Goal: Task Accomplishment & Management: Manage account settings

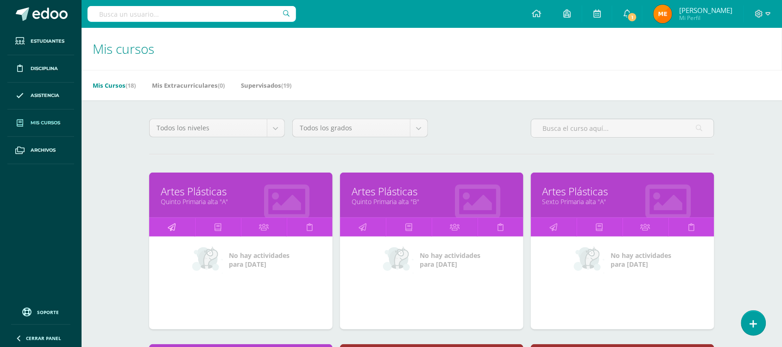
click at [174, 230] on icon at bounding box center [172, 227] width 8 height 18
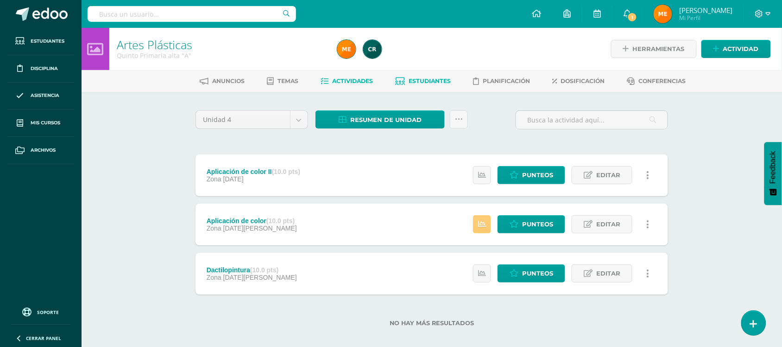
click at [433, 85] on link "Estudiantes" at bounding box center [424, 81] width 56 height 15
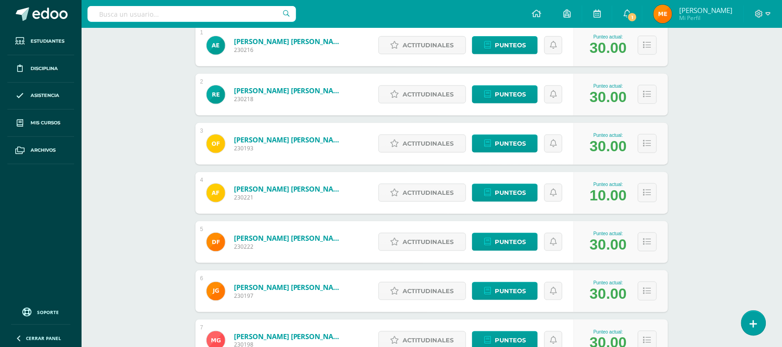
scroll to position [177, 0]
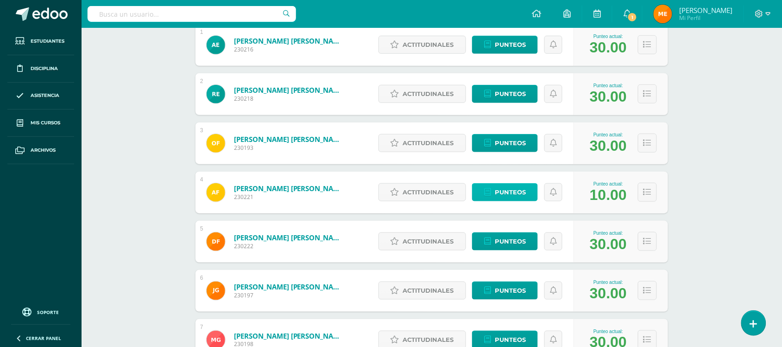
click at [490, 188] on icon at bounding box center [487, 192] width 7 height 8
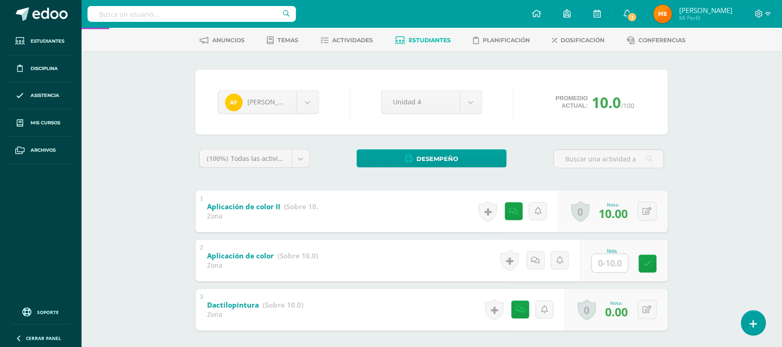
scroll to position [40, 0]
click at [669, 176] on div "Arnoldo Fuentes Antonio Escalante Renata Estrada Oscar Fajardo Arnoldo Fuentes …" at bounding box center [432, 222] width 480 height 304
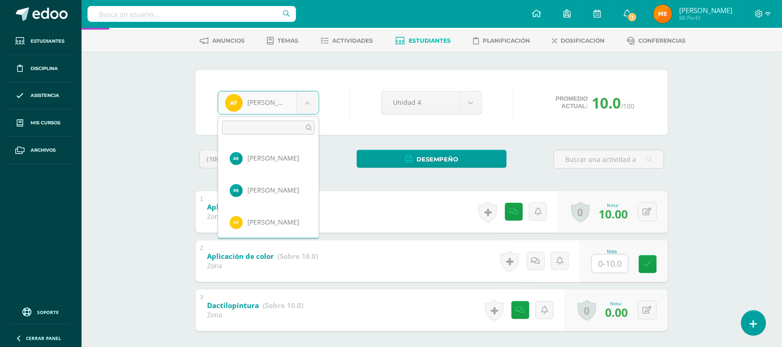
scroll to position [31, 0]
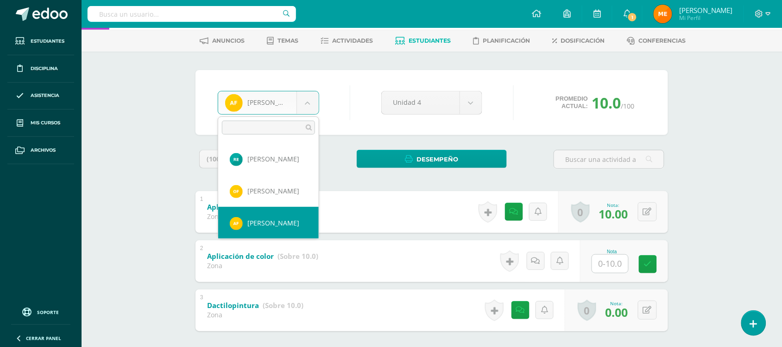
click at [309, 107] on body "Estudiantes Disciplina Asistencia Mis cursos Archivos Soporte Centro de ayuda Ú…" at bounding box center [391, 176] width 782 height 433
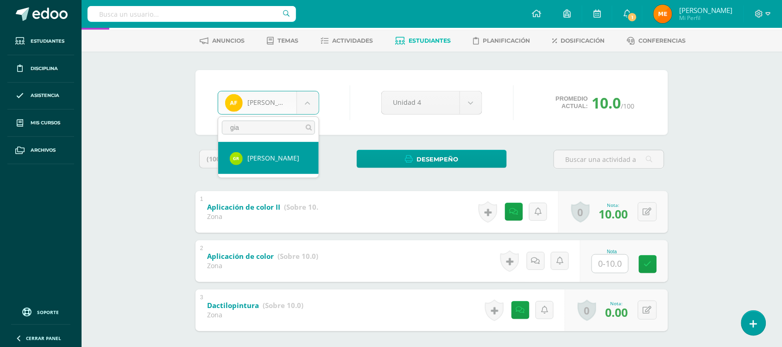
type input "gia"
select select "406"
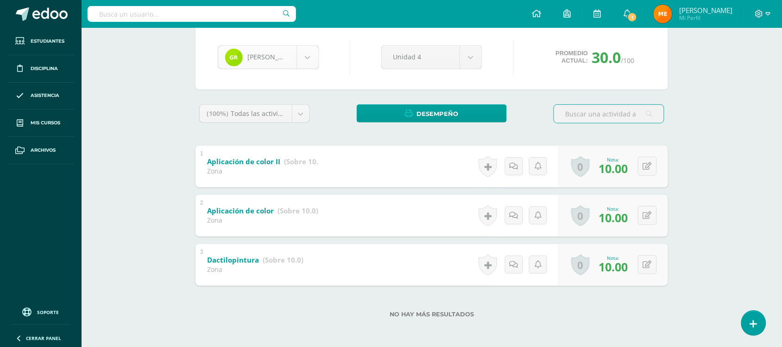
scroll to position [415, 0]
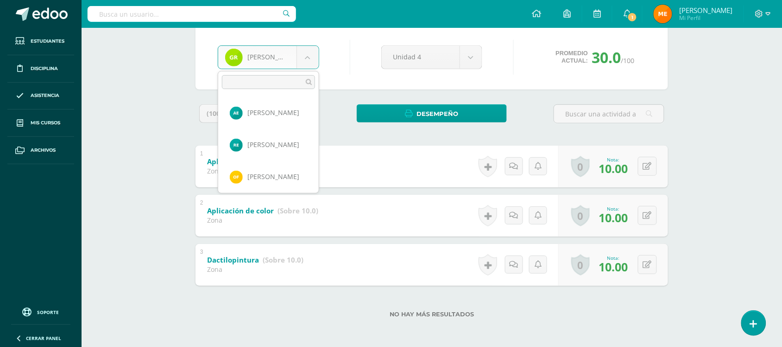
click at [305, 58] on body "Estudiantes Disciplina Asistencia Mis cursos Archivos Soporte Centro de ayuda Ú…" at bounding box center [391, 130] width 782 height 433
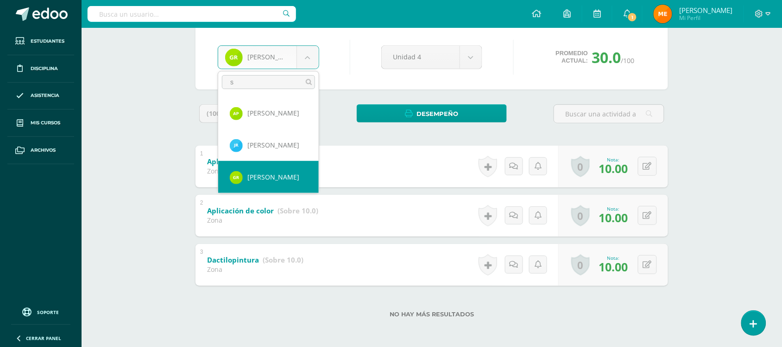
scroll to position [0, 0]
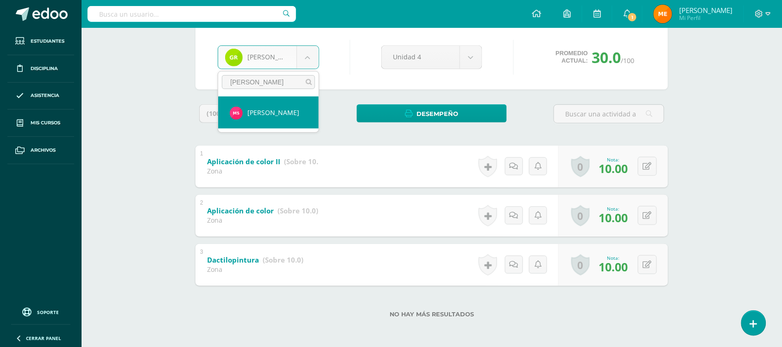
type input "sajic"
select select "914"
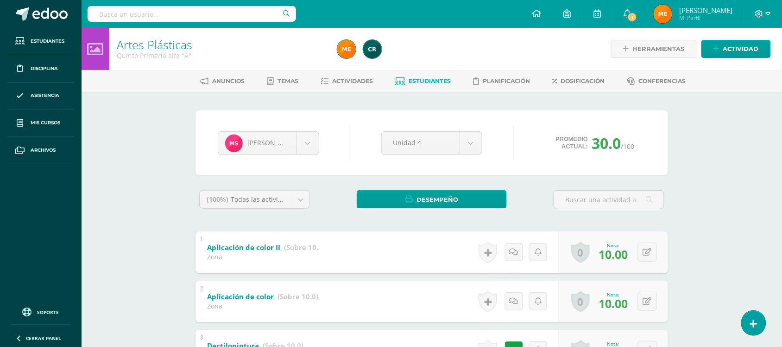
scroll to position [86, 0]
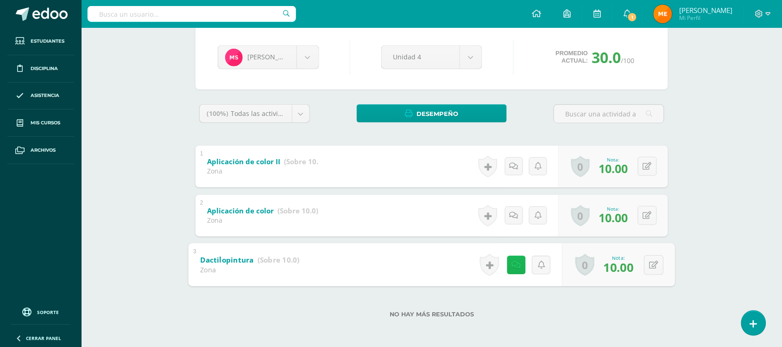
click at [514, 267] on icon at bounding box center [516, 264] width 9 height 8
click at [697, 69] on div "Artes Plásticas Quinto Primaria alta "A" Herramientas Detalle de asistencias Ac…" at bounding box center [432, 144] width 701 height 405
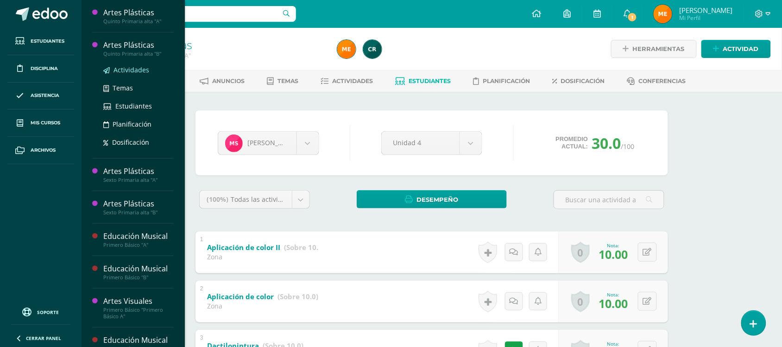
click at [129, 70] on span "Actividades" at bounding box center [132, 69] width 36 height 9
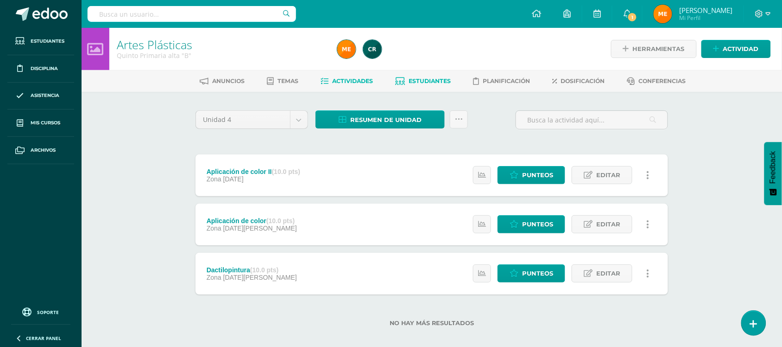
click at [436, 86] on link "Estudiantes" at bounding box center [424, 81] width 56 height 15
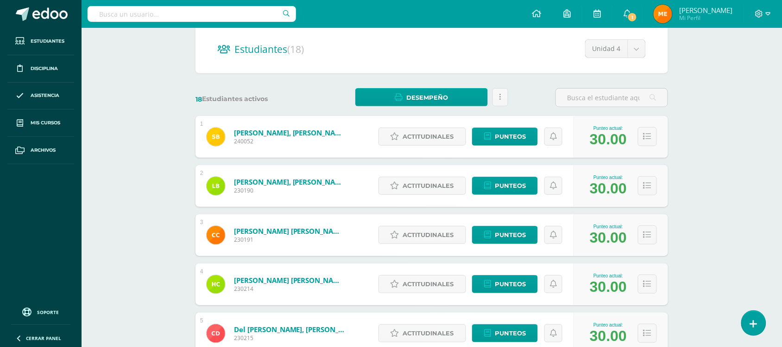
scroll to position [86, 0]
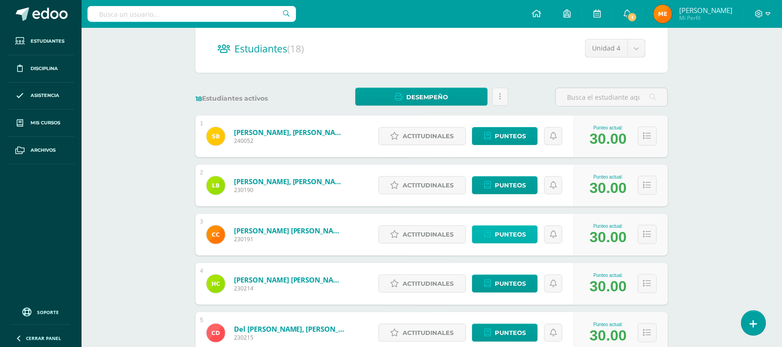
click at [504, 234] on span "Punteos" at bounding box center [510, 234] width 31 height 17
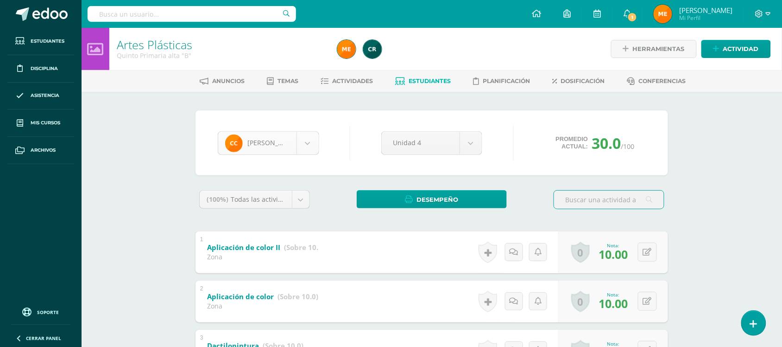
click at [309, 145] on body "Estudiantes Disciplina Asistencia Mis cursos Archivos Soporte Centro de ayuda Ú…" at bounding box center [391, 216] width 782 height 433
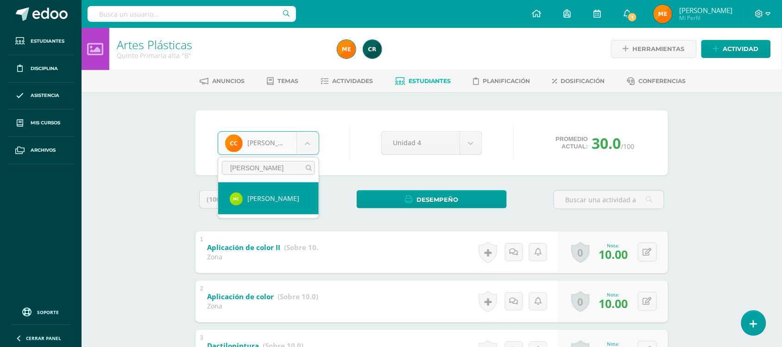
type input "[PERSON_NAME]"
select select "813"
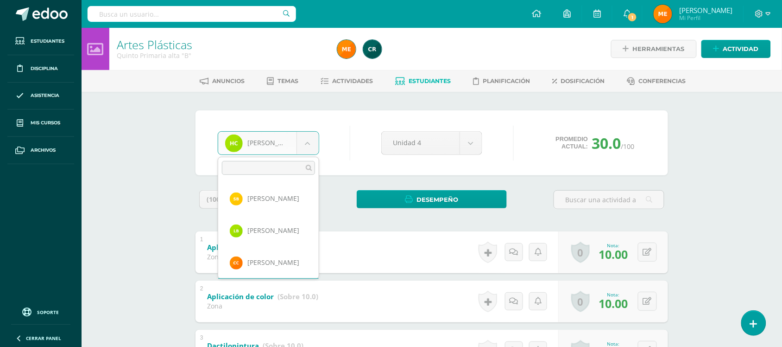
click at [313, 138] on body "Estudiantes Disciplina Asistencia Mis cursos Archivos Soporte Centro de ayuda Ú…" at bounding box center [391, 216] width 782 height 433
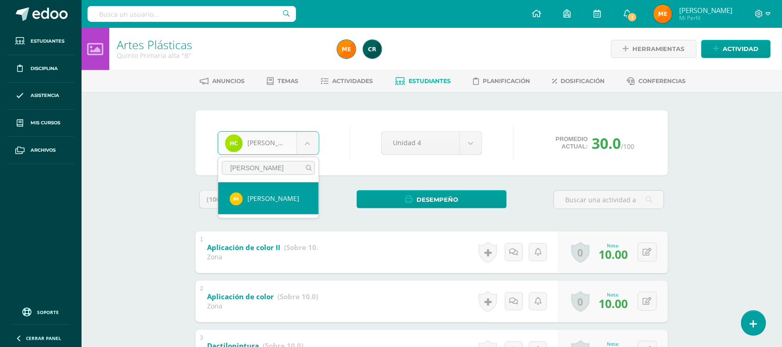
type input "estrada"
select select "821"
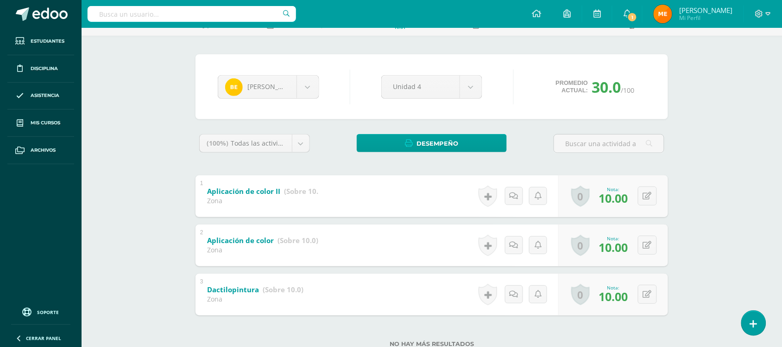
scroll to position [86, 0]
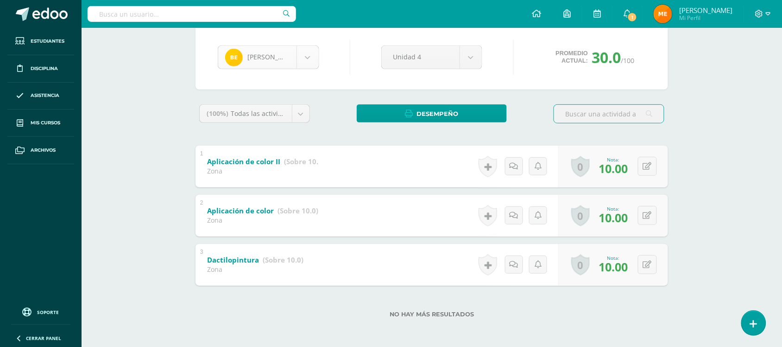
click at [304, 47] on body "Estudiantes Disciplina Asistencia Mis cursos Archivos Soporte Centro de ayuda Ú…" at bounding box center [391, 130] width 782 height 433
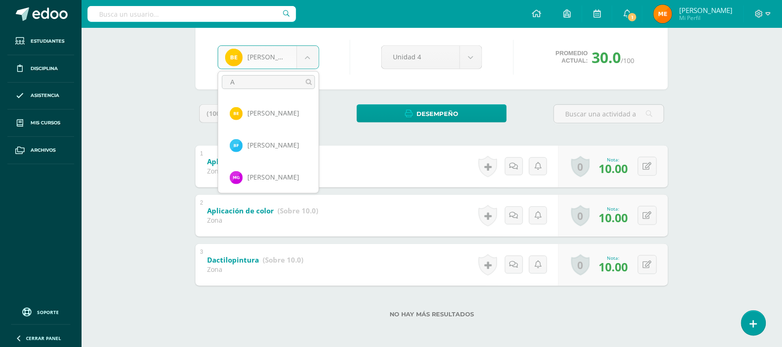
scroll to position [0, 0]
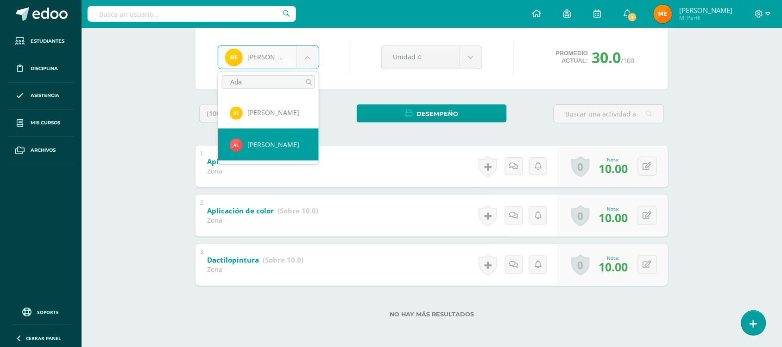
type input "Ada"
select select "415"
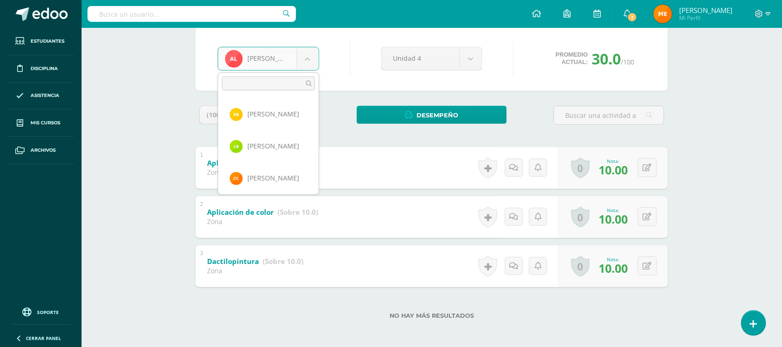
scroll to position [287, 0]
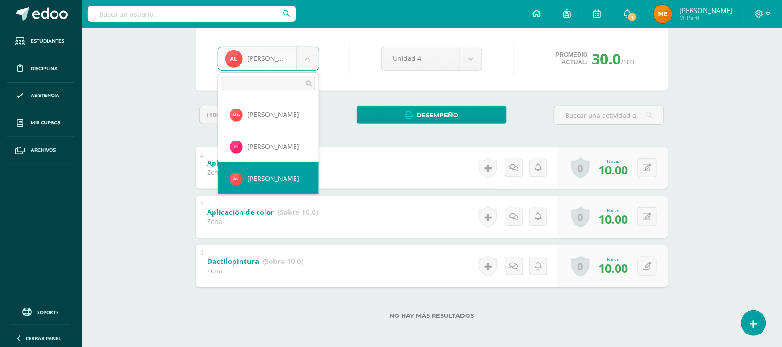
click at [312, 62] on body "Estudiantes Disciplina Asistencia Mis cursos Archivos Soporte Centro de ayuda Ú…" at bounding box center [391, 132] width 782 height 433
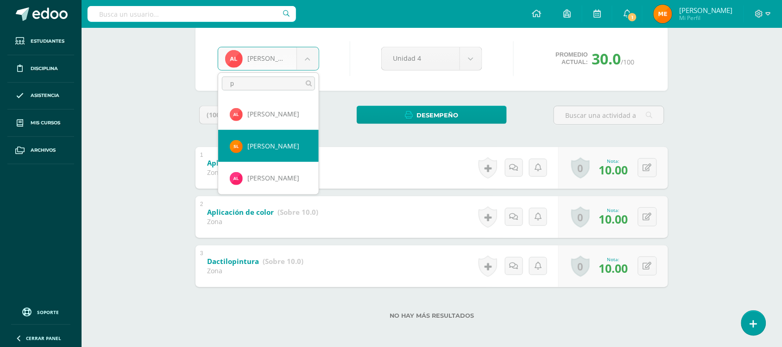
scroll to position [35, 0]
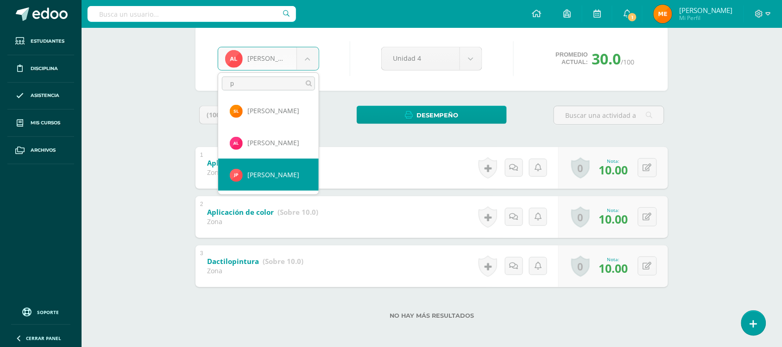
type input "p"
select select "1186"
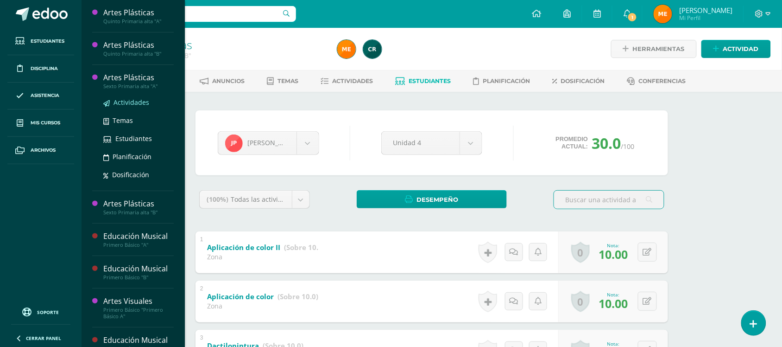
click at [125, 102] on span "Actividades" at bounding box center [132, 102] width 36 height 9
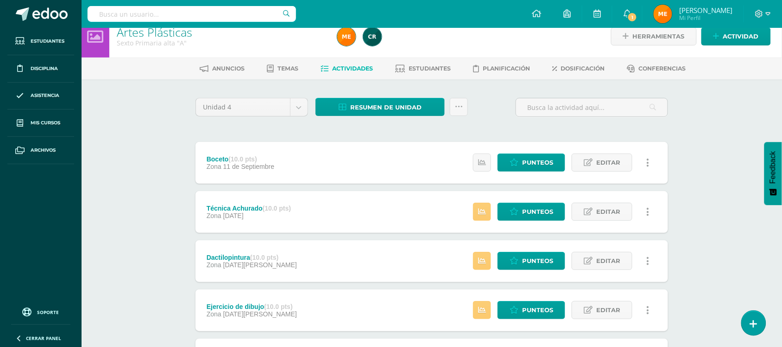
scroll to position [12, 0]
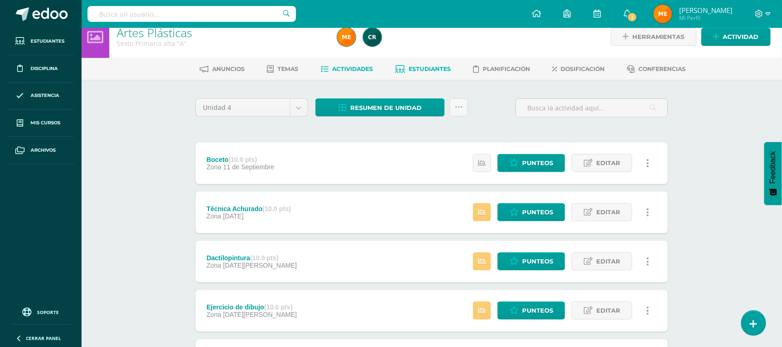
click at [431, 70] on span "Estudiantes" at bounding box center [430, 68] width 42 height 7
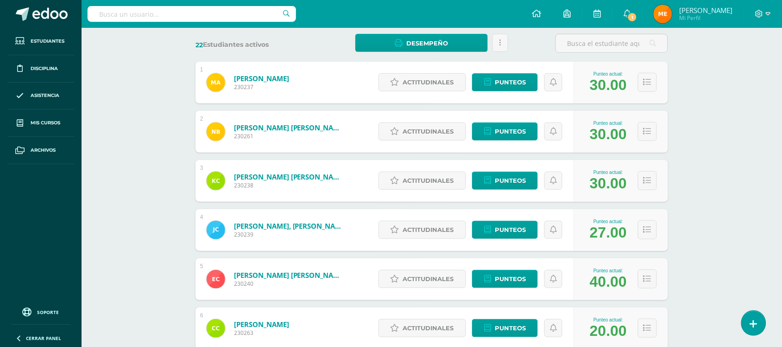
scroll to position [145, 0]
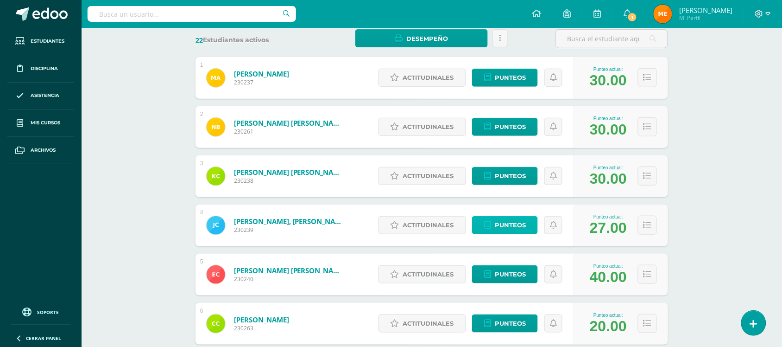
click at [499, 224] on span "Punteos" at bounding box center [510, 224] width 31 height 17
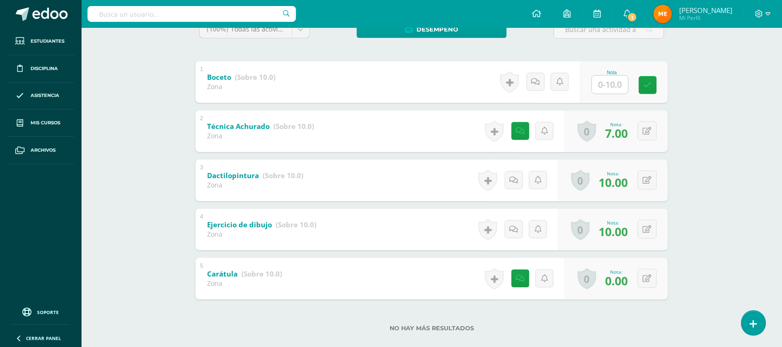
scroll to position [170, 0]
click at [515, 281] on link at bounding box center [523, 278] width 19 height 19
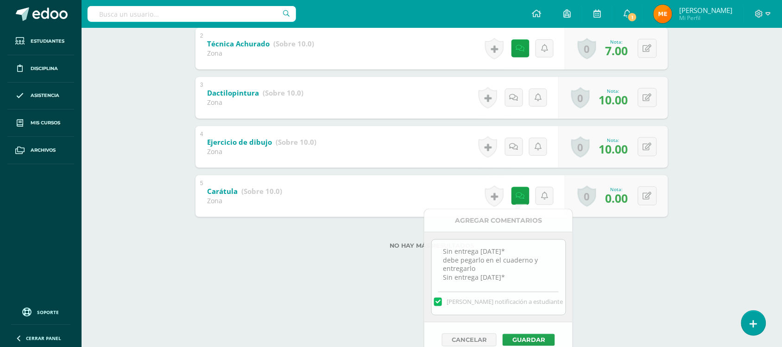
scroll to position [184, 0]
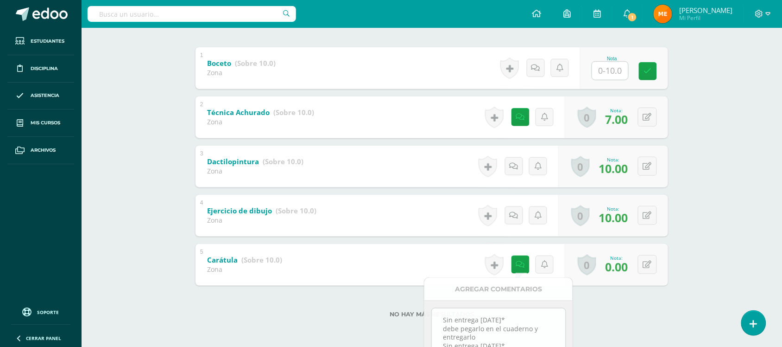
click at [680, 250] on div "Julio Carrillo Massiel Arredondo Nina Baldetti Kristel Calderón Julio Carrillo …" at bounding box center [432, 127] width 510 height 439
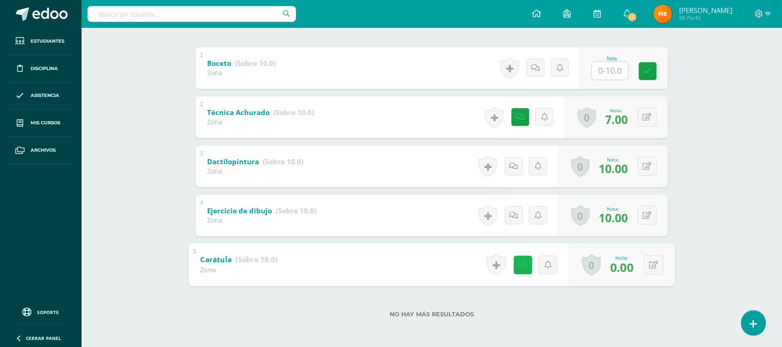
click at [515, 260] on link at bounding box center [523, 264] width 19 height 19
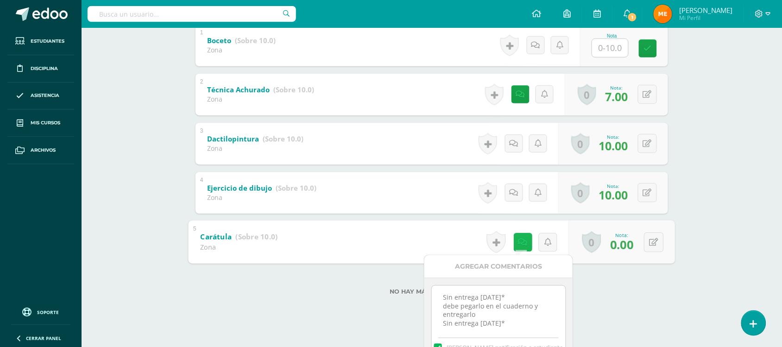
scroll to position [208, 0]
click at [522, 88] on div "1 Boceto (Sobre 10.0) Zona Nota 0 Logros Logros obtenidos N/A 2" at bounding box center [432, 143] width 473 height 238
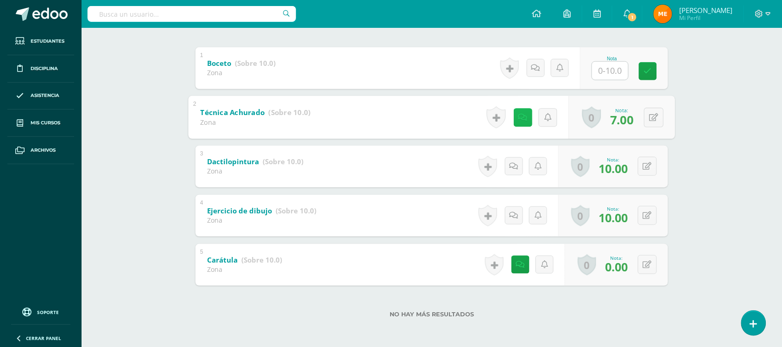
click at [524, 114] on icon at bounding box center [522, 117] width 9 height 8
click at [685, 109] on div "Julio Carrillo Massiel Arredondo Nina Baldetti Kristel Calderón Julio Carrillo …" at bounding box center [432, 127] width 510 height 439
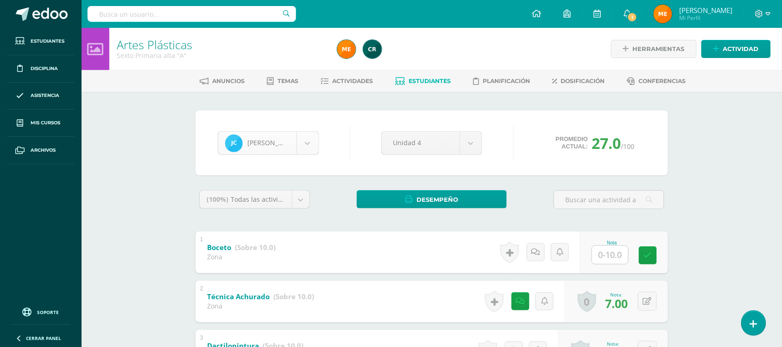
scroll to position [31, 0]
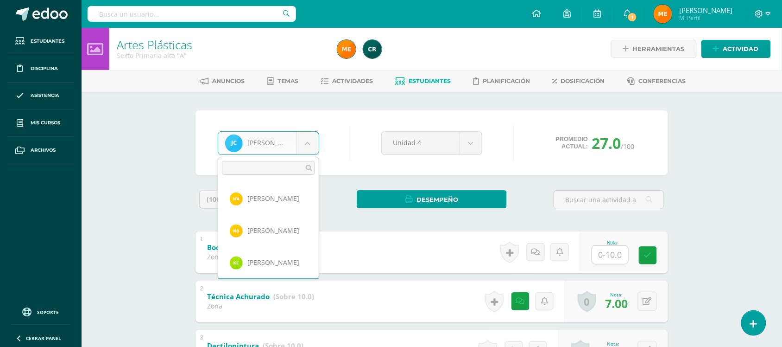
click at [314, 137] on body "Estudiantes Disciplina Asistencia Mis cursos Archivos Soporte Centro de ayuda Ú…" at bounding box center [391, 265] width 782 height 531
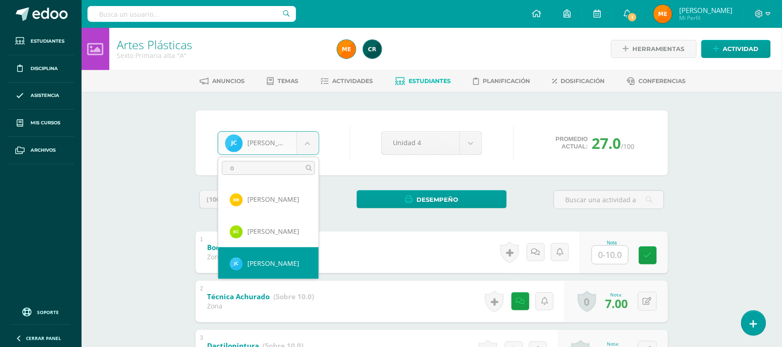
scroll to position [0, 0]
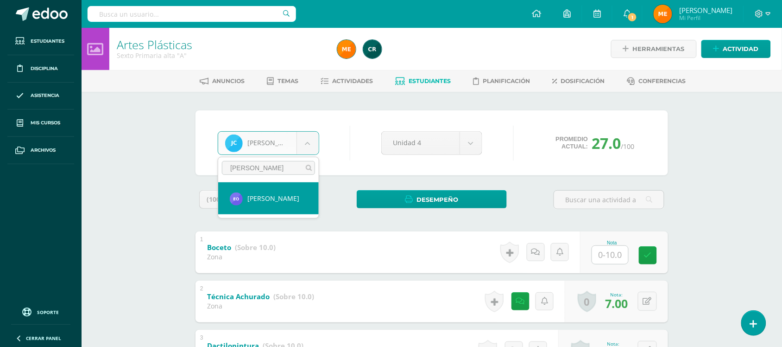
type input "ortiz"
select select "1185"
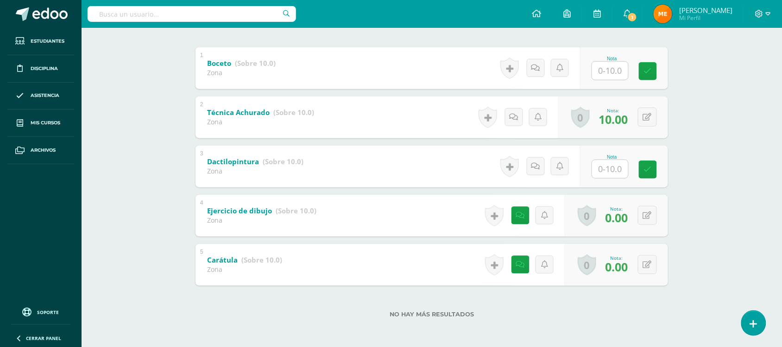
scroll to position [183, 0]
click at [517, 267] on link at bounding box center [523, 265] width 19 height 19
click at [520, 222] on link at bounding box center [523, 216] width 19 height 19
click at [696, 116] on div "Artes Plásticas Sexto Primaria alta "A" Herramientas Detalle de asistencias Act…" at bounding box center [432, 95] width 701 height 503
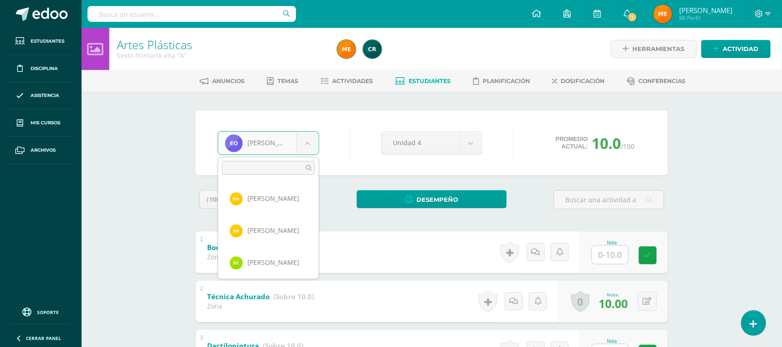
click at [307, 135] on body "Estudiantes Disciplina Asistencia Mis cursos Archivos Soporte Centro de ayuda Ú…" at bounding box center [391, 265] width 782 height 531
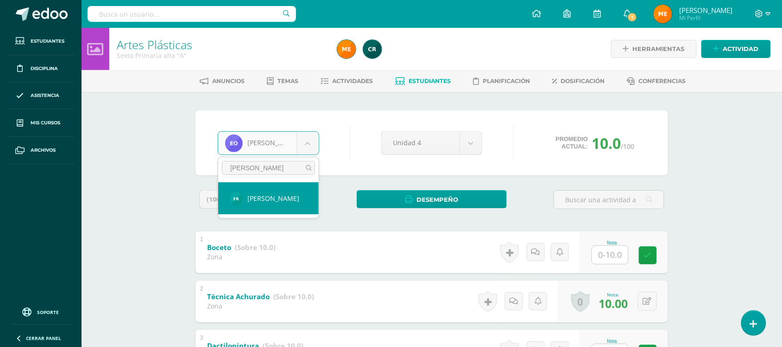
type input "fatima"
select select "479"
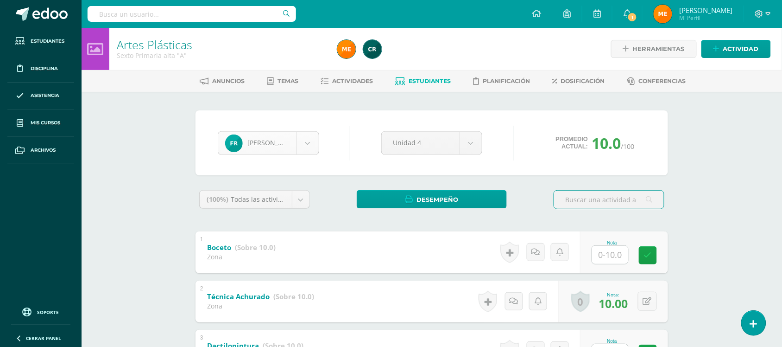
scroll to position [447, 0]
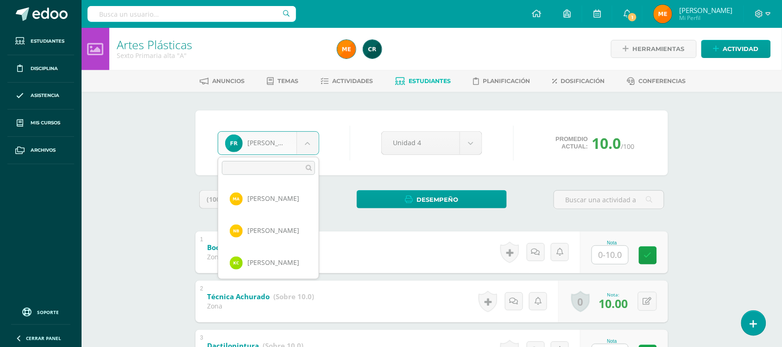
click at [313, 144] on body "Estudiantes Disciplina Asistencia Mis cursos Archivos Soporte Centro de ayuda Ú…" at bounding box center [391, 265] width 782 height 531
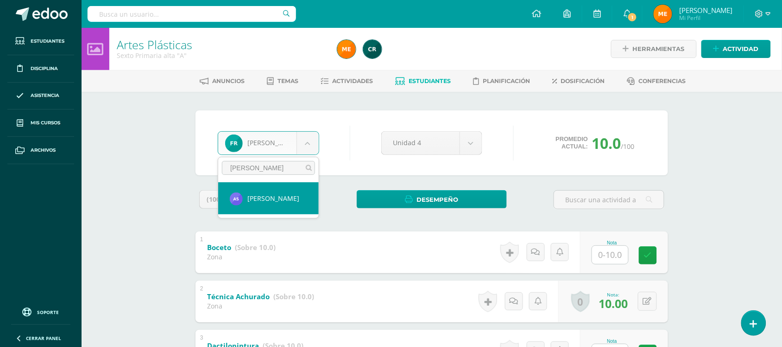
type input "[PERSON_NAME]"
select select "480"
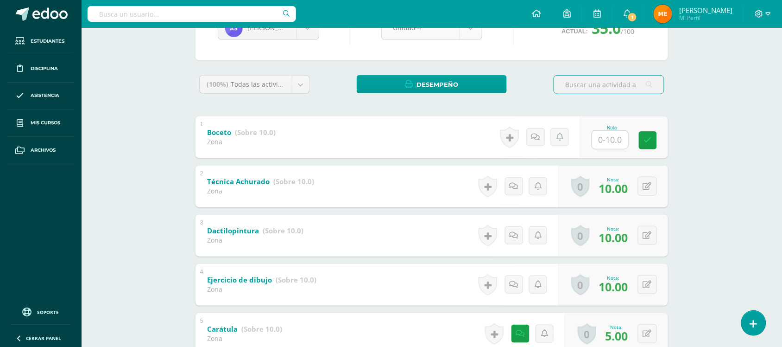
scroll to position [184, 0]
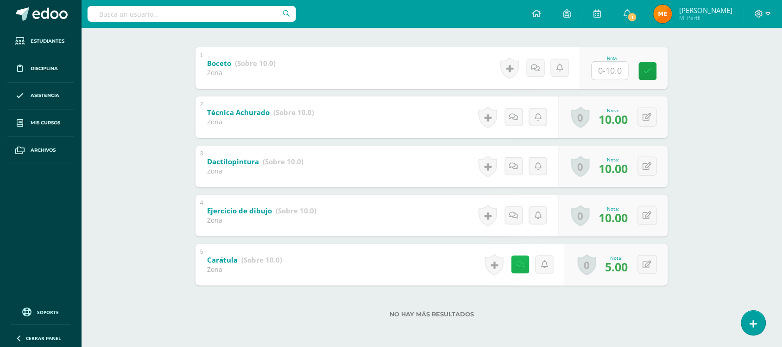
click at [520, 259] on link at bounding box center [520, 264] width 18 height 18
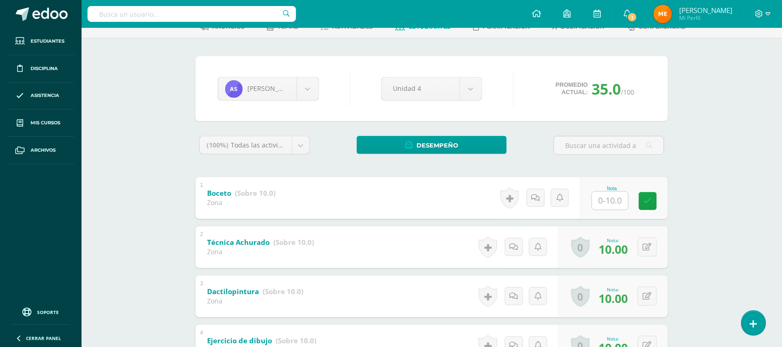
scroll to position [53, 0]
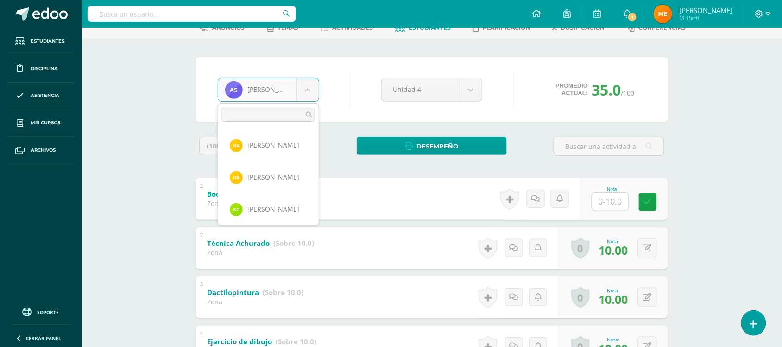
click at [309, 94] on body "Estudiantes Disciplina Asistencia Mis cursos Archivos Soporte Centro de ayuda Ú…" at bounding box center [391, 212] width 782 height 531
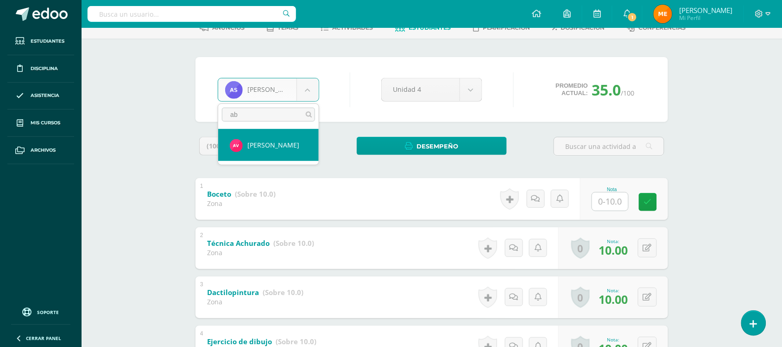
scroll to position [0, 0]
type input "abish"
select select "471"
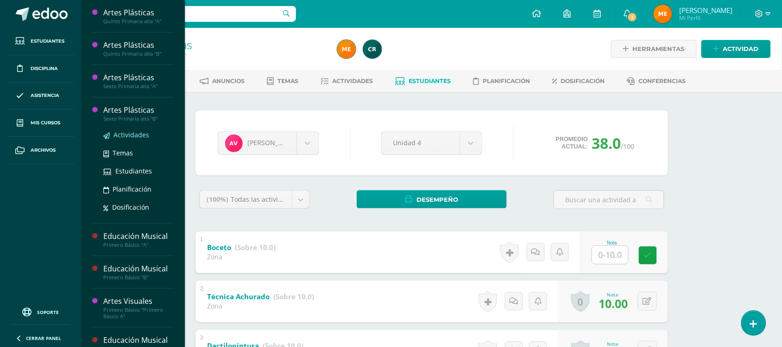
click at [119, 136] on span "Actividades" at bounding box center [132, 134] width 36 height 9
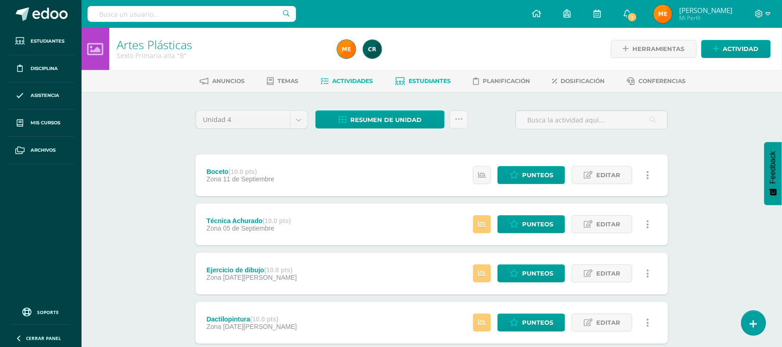
click at [422, 80] on span "Estudiantes" at bounding box center [430, 80] width 42 height 7
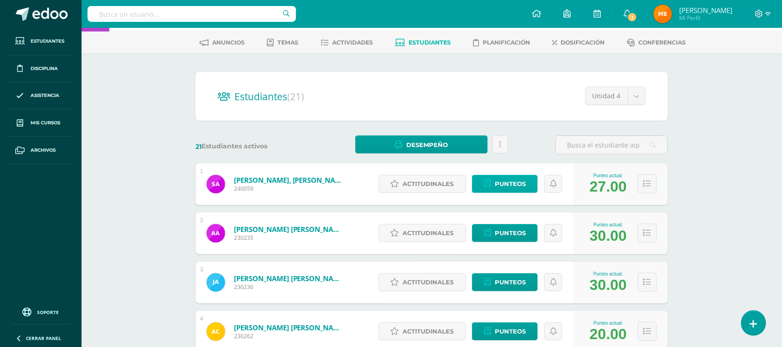
scroll to position [38, 0]
click at [507, 182] on span "Punteos" at bounding box center [510, 184] width 31 height 17
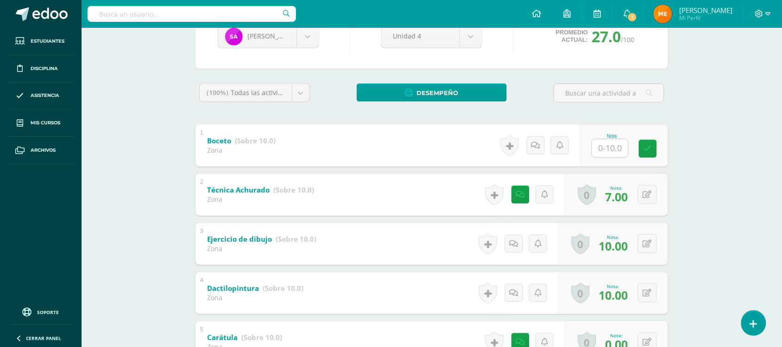
scroll to position [184, 0]
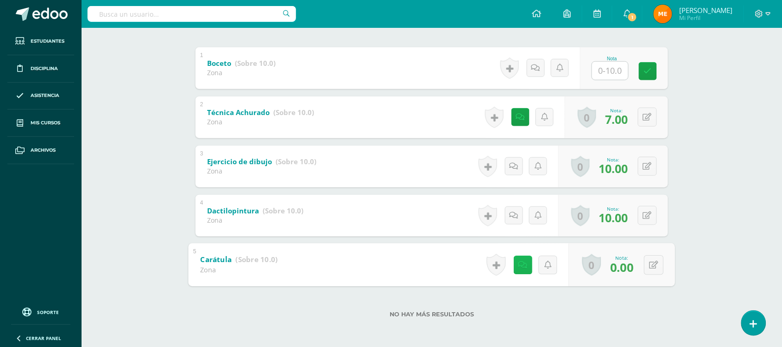
click at [520, 263] on icon at bounding box center [522, 264] width 9 height 8
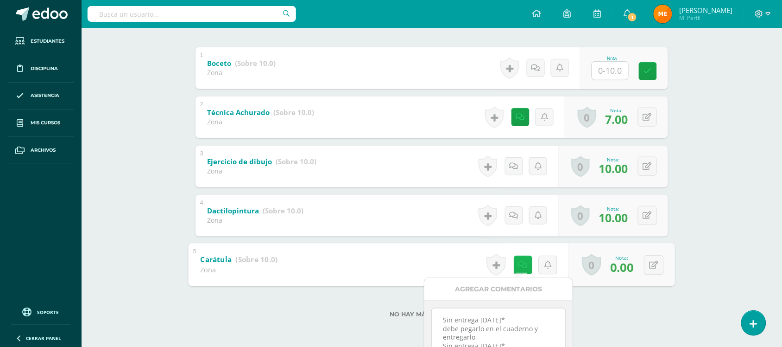
scroll to position [0, 0]
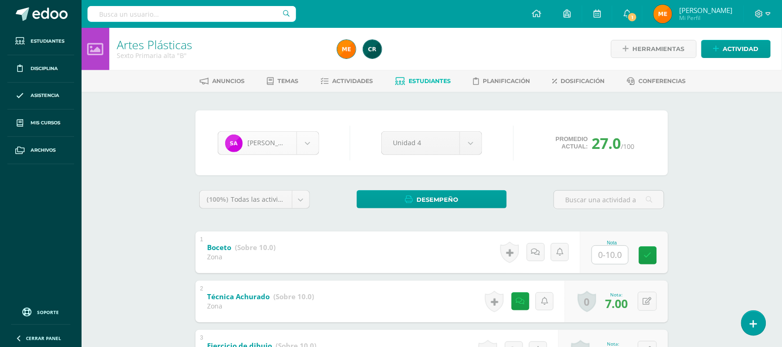
click at [299, 144] on body "Estudiantes Disciplina Asistencia Mis cursos Archivos Soporte Centro de ayuda Ú…" at bounding box center [391, 265] width 782 height 531
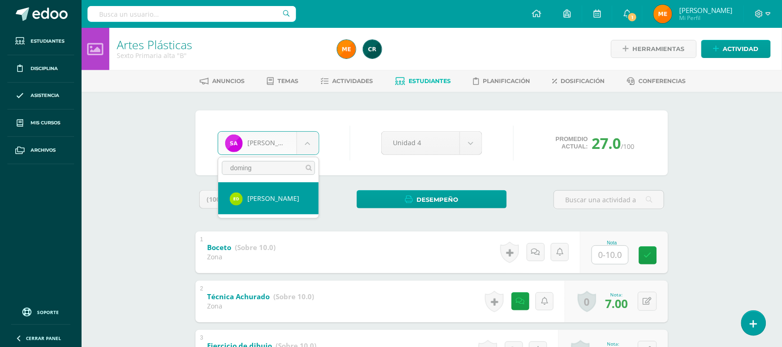
type input "doming"
select select "481"
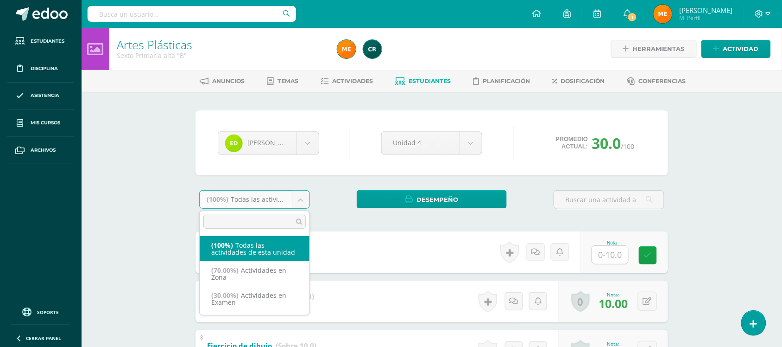
drag, startPoint x: 0, startPoint y: 0, endPoint x: 341, endPoint y: 138, distance: 367.9
click at [341, 138] on body "Estudiantes Disciplina Asistencia Mis cursos Archivos Soporte Centro de ayuda Ú…" at bounding box center [391, 265] width 782 height 531
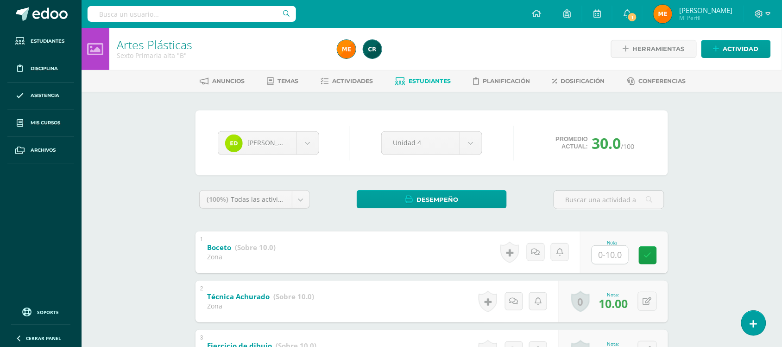
click at [341, 138] on body "Estudiantes Disciplina Asistencia Mis cursos Archivos Soporte Centro de ayuda Ú…" at bounding box center [391, 265] width 782 height 531
click at [306, 143] on body "Estudiantes Disciplina Asistencia Mis cursos Archivos Soporte Centro de ayuda Ú…" at bounding box center [391, 265] width 782 height 531
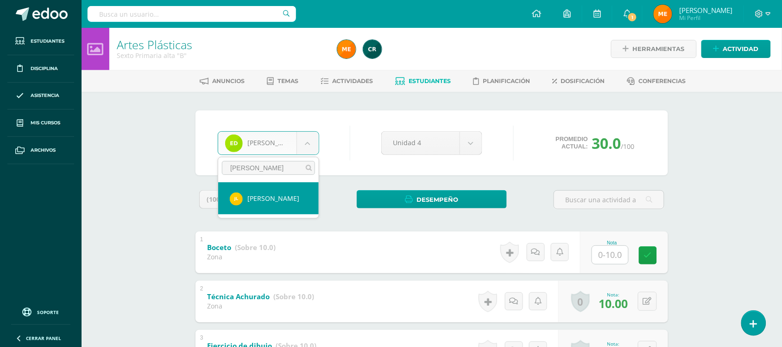
type input "[PERSON_NAME]"
select select "485"
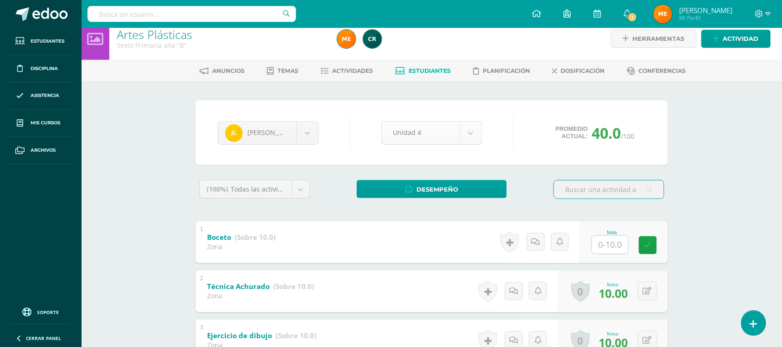
scroll to position [10, 0]
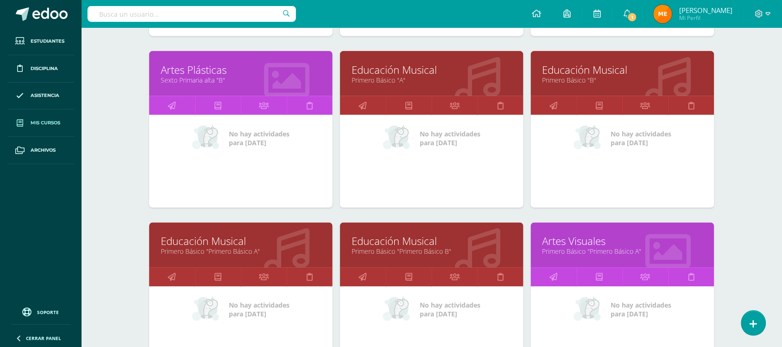
scroll to position [292, 0]
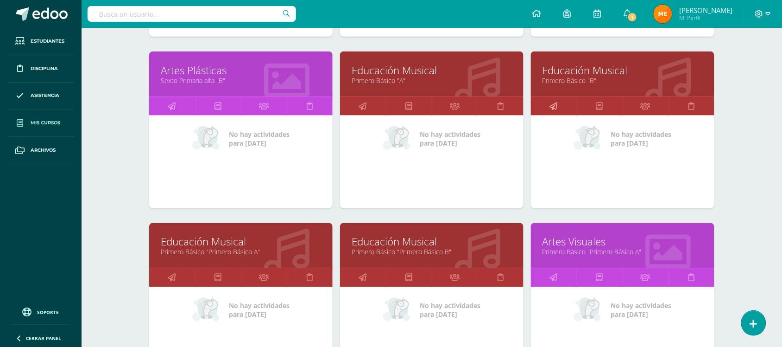
click at [556, 102] on icon at bounding box center [554, 106] width 8 height 18
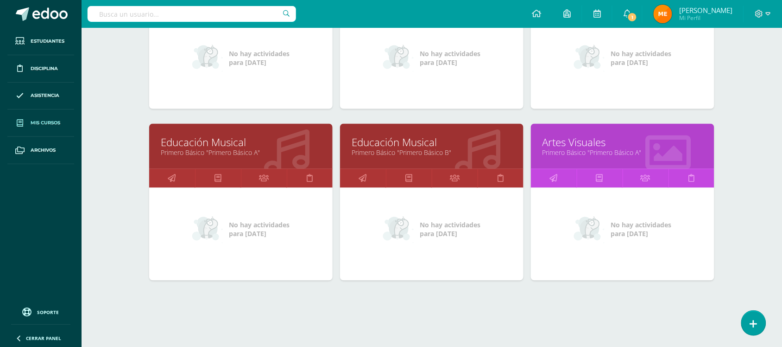
scroll to position [392, 0]
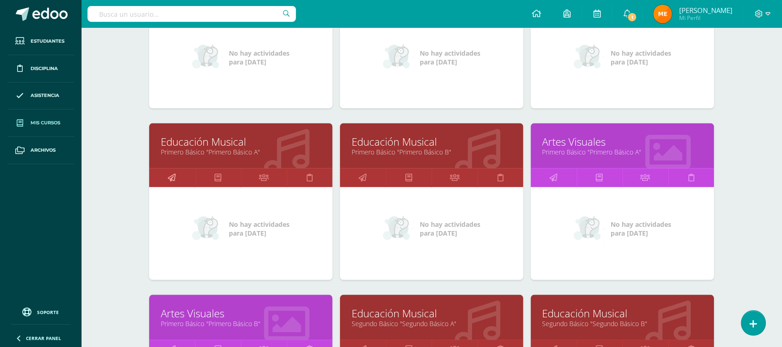
click at [170, 172] on icon at bounding box center [172, 178] width 8 height 18
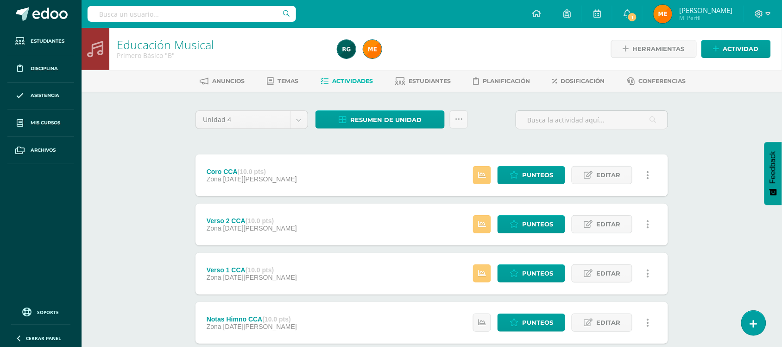
scroll to position [58, 0]
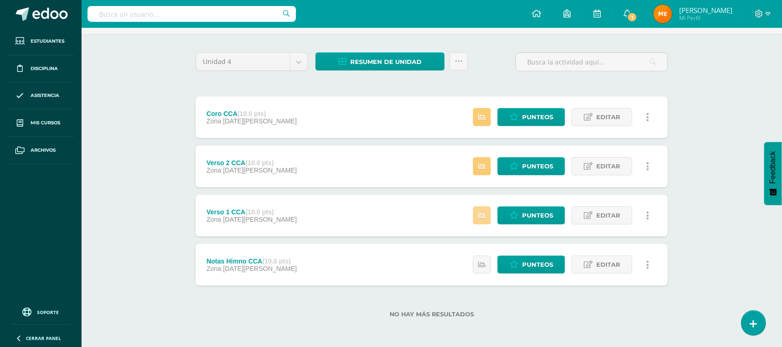
click at [480, 212] on icon at bounding box center [482, 215] width 8 height 8
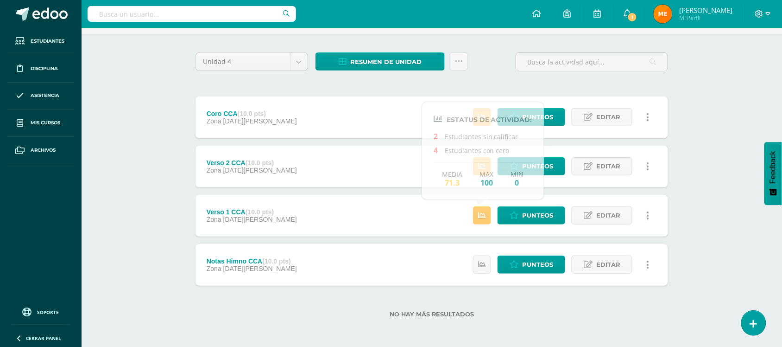
click at [334, 127] on div "Coro CCA (10.0 pts) Zona [DATE][PERSON_NAME] Estatus de Actividad: 23 Estudiant…" at bounding box center [432, 117] width 473 height 42
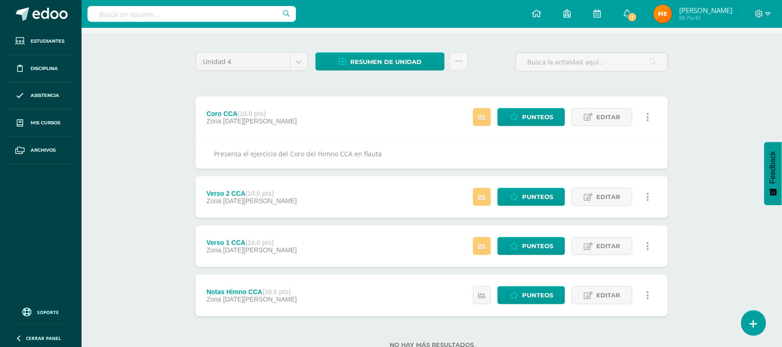
click at [148, 174] on div "Educación Musical Primero Básico "B" Herramientas Detalle de asistencias Activi…" at bounding box center [432, 174] width 701 height 408
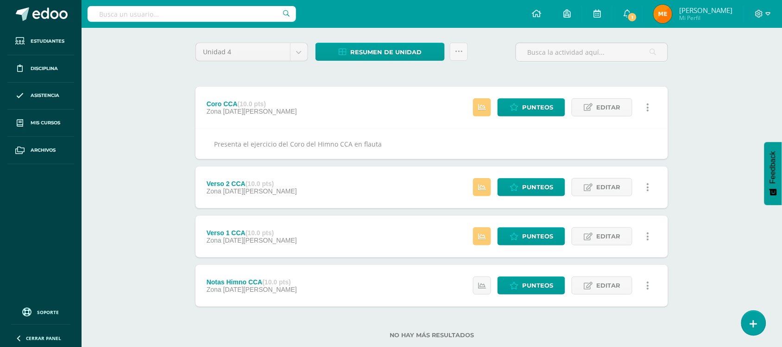
scroll to position [88, 0]
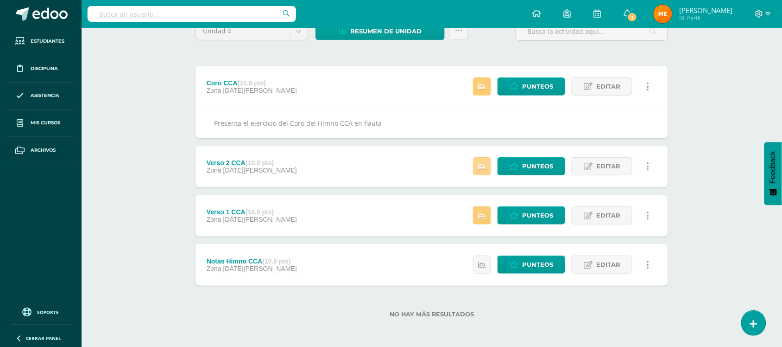
click at [486, 168] on icon at bounding box center [482, 167] width 8 height 8
click at [144, 136] on div "Educación Musical Primero Básico "B" Herramientas Detalle de asistencias Activi…" at bounding box center [432, 143] width 701 height 408
click at [486, 83] on link at bounding box center [482, 86] width 18 height 18
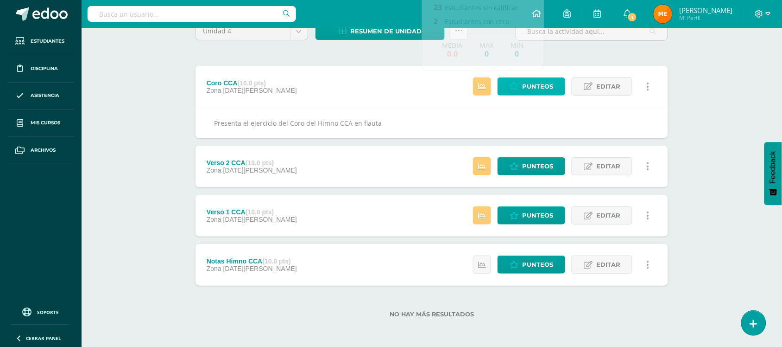
click at [530, 86] on span "Punteos" at bounding box center [537, 86] width 31 height 17
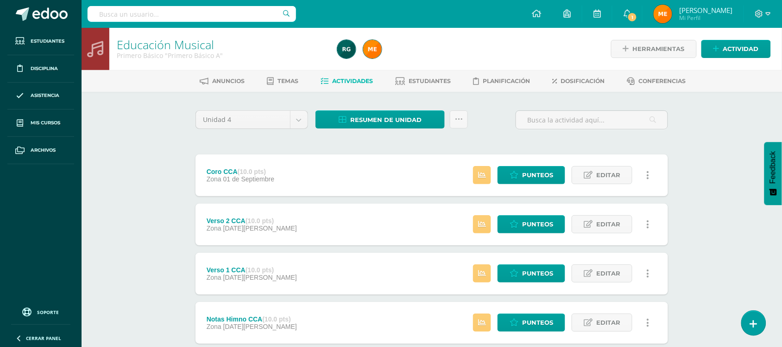
scroll to position [58, 0]
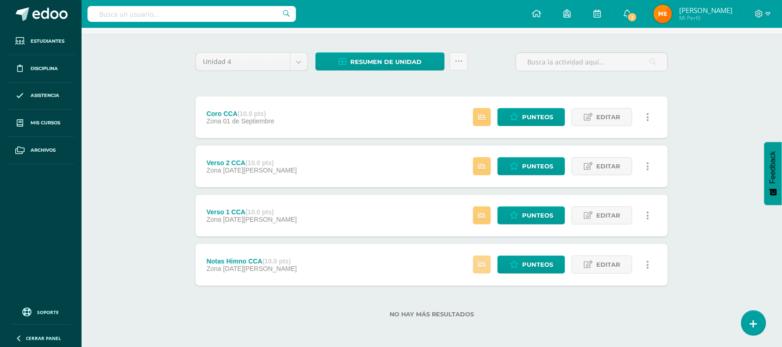
click at [481, 263] on icon at bounding box center [482, 264] width 8 height 8
click at [161, 185] on div "Educación Musical Primero Básico "Primero Básico A" Herramientas Detalle de asi…" at bounding box center [432, 158] width 701 height 377
click at [485, 218] on icon at bounding box center [482, 215] width 8 height 8
click at [146, 212] on div "Educación Musical Primero Básico "Primero Básico A" Herramientas Detalle de asi…" at bounding box center [432, 158] width 701 height 377
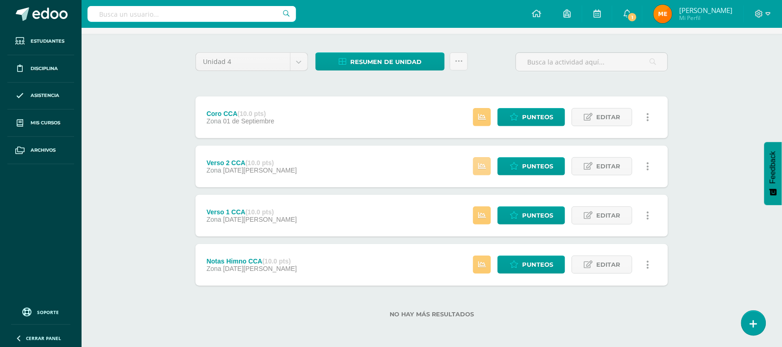
click at [477, 161] on link at bounding box center [482, 166] width 18 height 18
click at [142, 155] on div "Educación Musical Primero Básico "Primero Básico A" Herramientas Detalle de asi…" at bounding box center [432, 158] width 701 height 377
click at [480, 118] on icon at bounding box center [482, 117] width 8 height 8
click at [548, 118] on span "Punteos" at bounding box center [537, 116] width 31 height 17
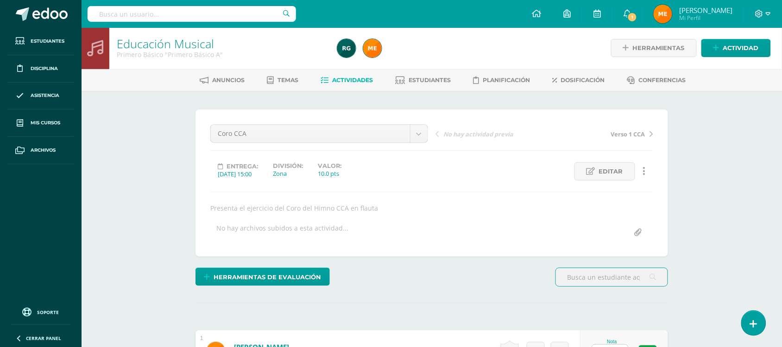
scroll to position [1, 0]
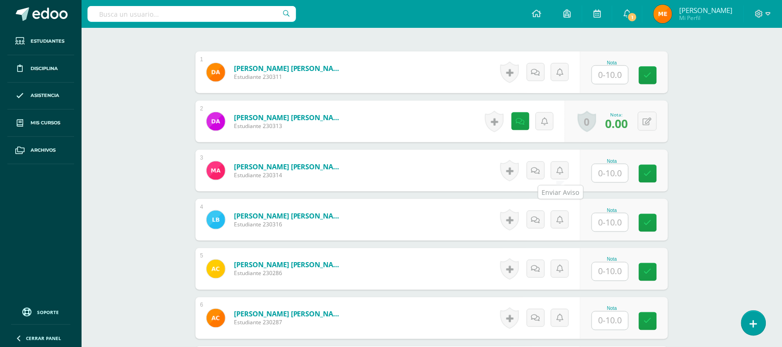
scroll to position [280, 0]
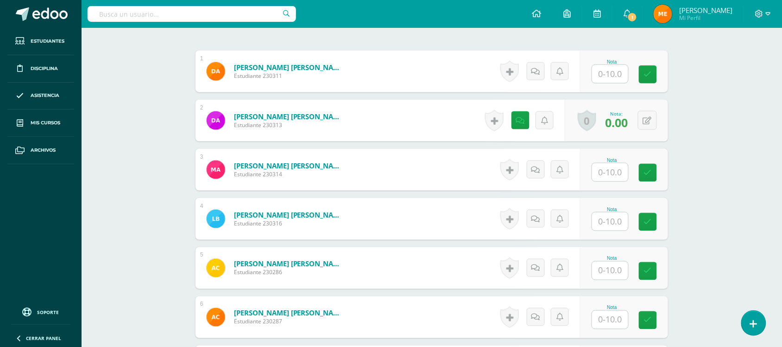
click at [612, 72] on input "text" at bounding box center [610, 74] width 36 height 18
type input "8"
click at [540, 67] on icon at bounding box center [538, 71] width 9 height 8
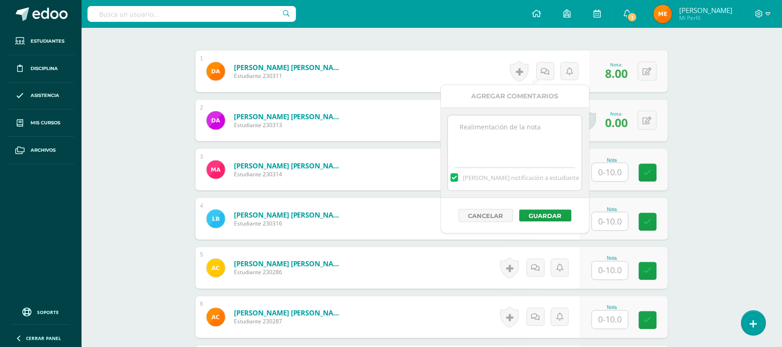
click at [536, 124] on textarea at bounding box center [515, 138] width 134 height 46
type textarea "fluidez- cuadratura-"
click at [541, 215] on button "Guardar" at bounding box center [545, 215] width 52 height 12
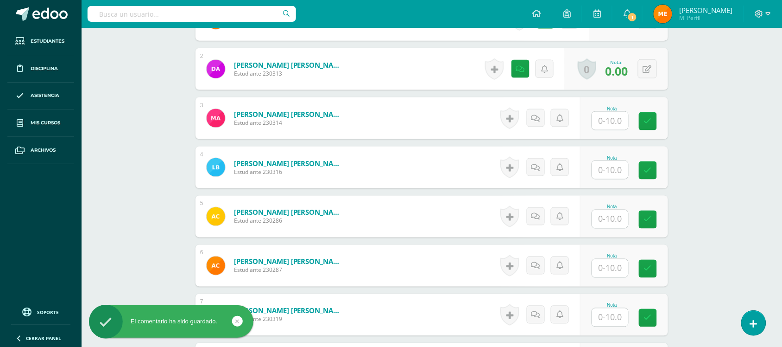
scroll to position [366, 0]
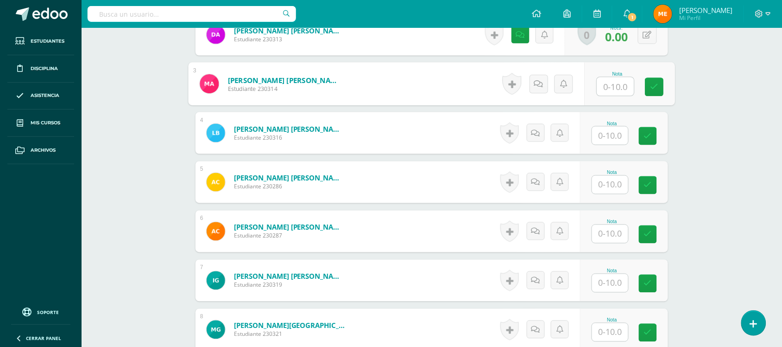
click at [614, 89] on input "text" at bounding box center [615, 86] width 37 height 19
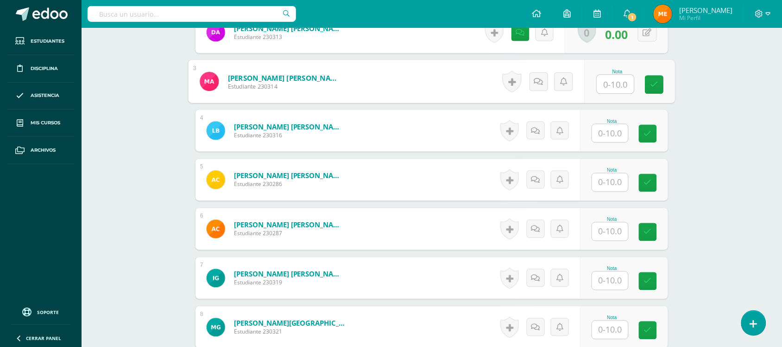
scroll to position [370, 0]
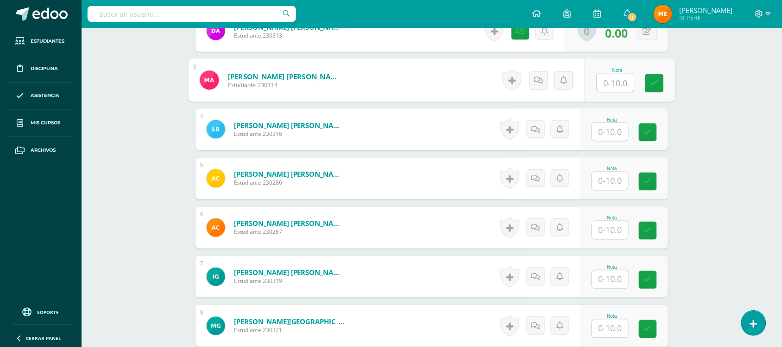
click at [615, 82] on input "text" at bounding box center [615, 83] width 37 height 19
type input "9"
click at [543, 78] on icon at bounding box center [538, 80] width 9 height 8
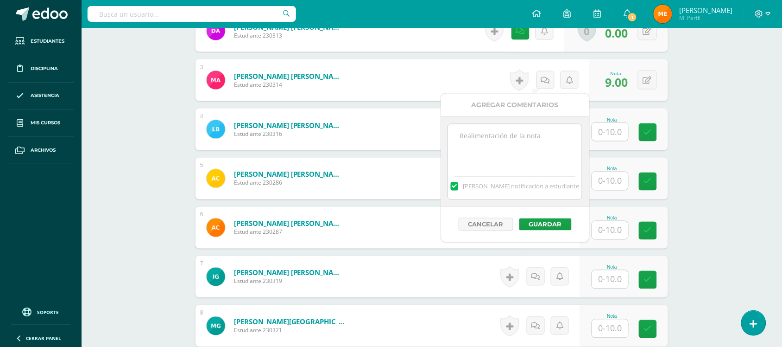
click at [531, 133] on textarea at bounding box center [515, 147] width 134 height 46
type textarea "Digitación-"
click at [560, 221] on button "Guardar" at bounding box center [545, 224] width 52 height 12
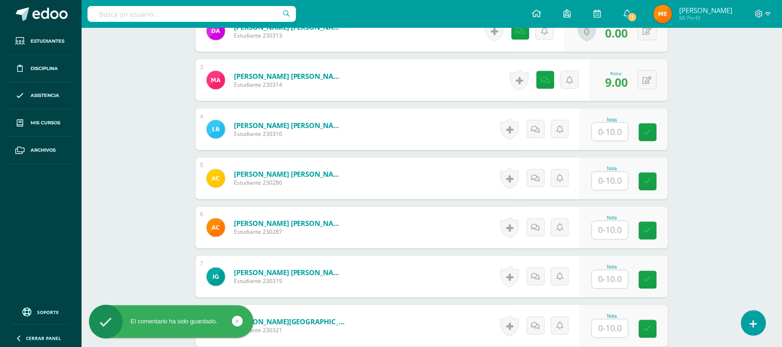
click at [615, 127] on input "text" at bounding box center [610, 132] width 36 height 18
type input "0"
click at [540, 125] on icon at bounding box center [538, 129] width 9 height 8
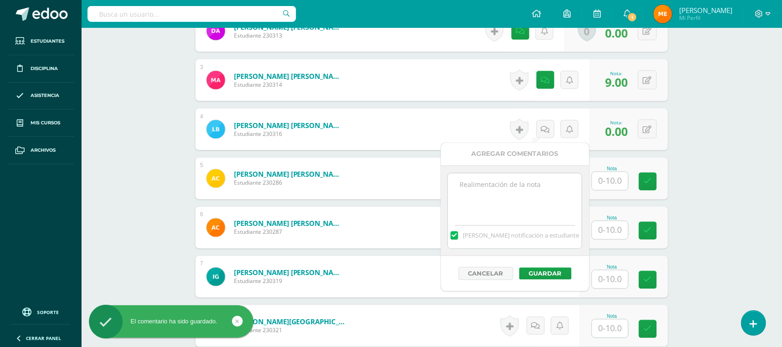
click at [519, 202] on textarea at bounding box center [515, 196] width 134 height 46
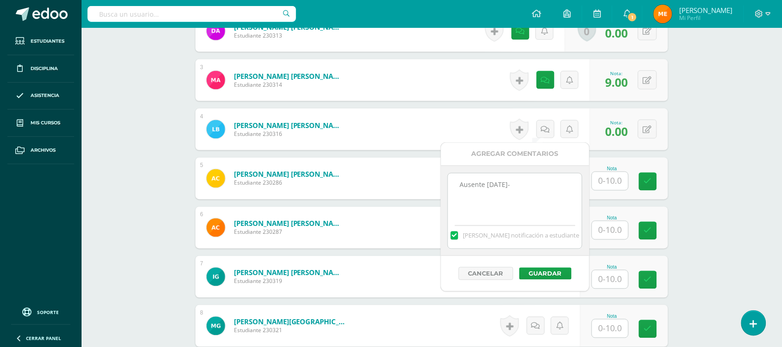
drag, startPoint x: 520, startPoint y: 186, endPoint x: 459, endPoint y: 193, distance: 61.6
click at [459, 193] on textarea "Ausente 10SEP-" at bounding box center [515, 196] width 134 height 46
click at [545, 273] on button "Guardar" at bounding box center [545, 273] width 52 height 12
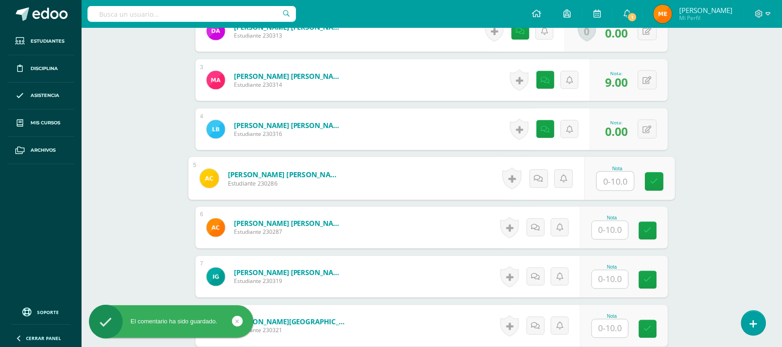
click at [604, 180] on input "text" at bounding box center [615, 181] width 37 height 19
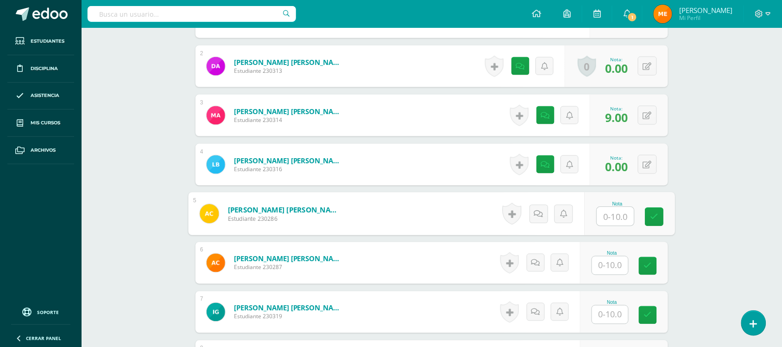
scroll to position [334, 0]
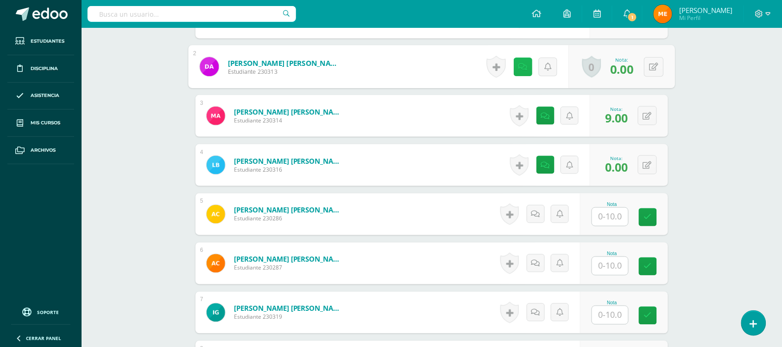
click at [515, 71] on link at bounding box center [523, 66] width 19 height 19
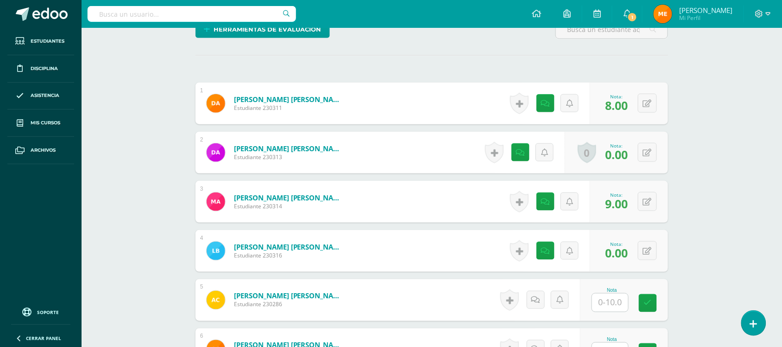
scroll to position [246, 0]
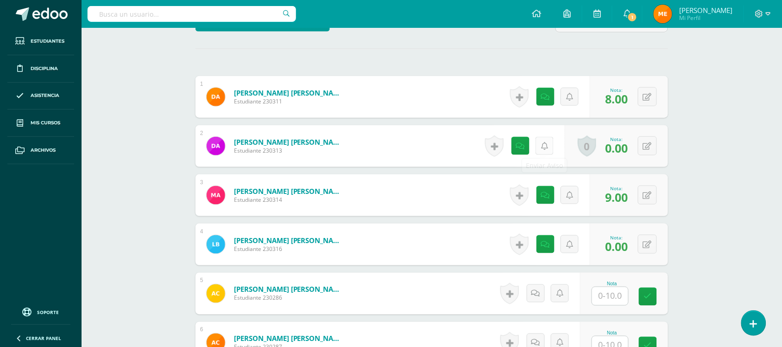
scroll to position [255, 0]
click at [540, 246] on link at bounding box center [546, 243] width 18 height 18
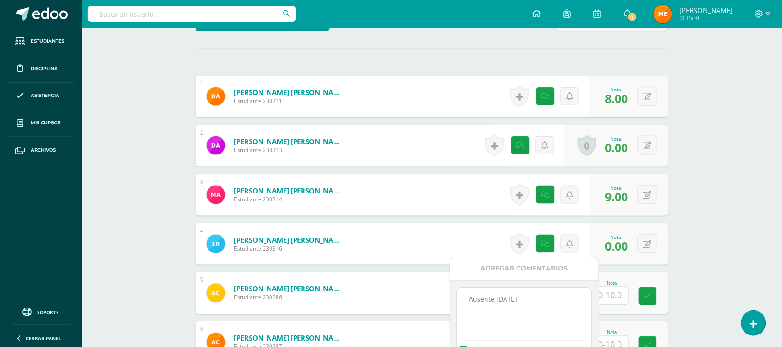
click at [466, 299] on textarea "Ausente 10SEP-" at bounding box center [524, 311] width 134 height 46
click at [543, 295] on textarea "Sin entrega Ausente 10SEP-" at bounding box center [524, 311] width 134 height 46
drag, startPoint x: 554, startPoint y: 298, endPoint x: 457, endPoint y: 300, distance: 96.8
click at [457, 300] on textarea "Sin entrega 03SEP- Ausente 10SEP-" at bounding box center [524, 311] width 134 height 46
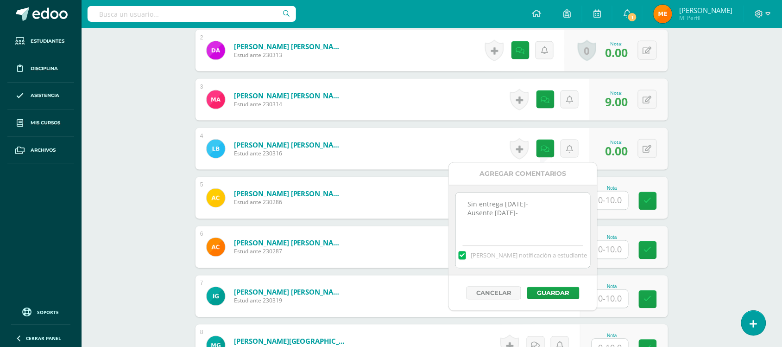
scroll to position [351, 0]
type textarea "Sin entrega 03SEP- Ausente 10SEP-"
click at [542, 293] on button "Guardar" at bounding box center [551, 293] width 52 height 12
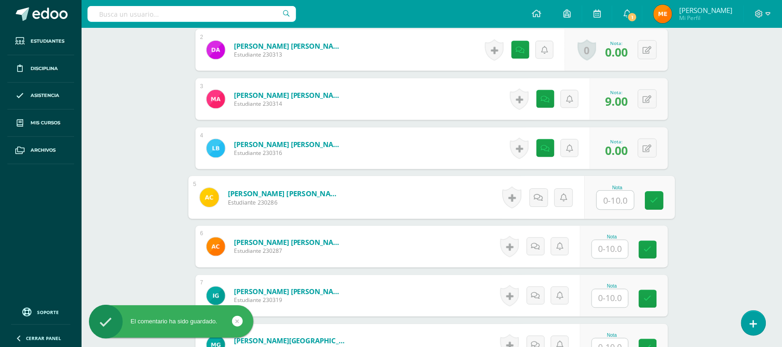
click at [609, 202] on input "text" at bounding box center [615, 200] width 37 height 19
type input "8"
click at [536, 200] on icon at bounding box center [538, 197] width 9 height 8
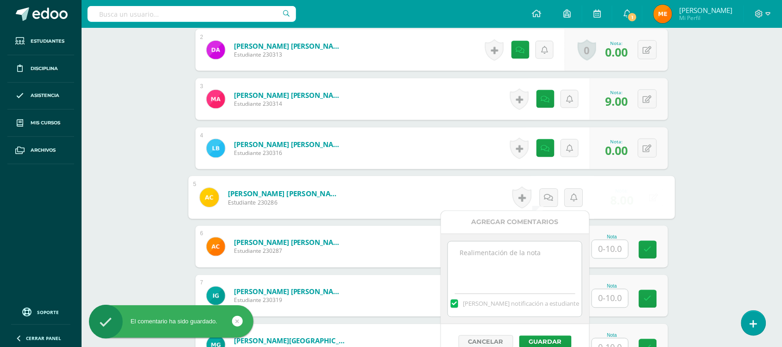
click at [526, 278] on textarea at bounding box center [515, 264] width 134 height 46
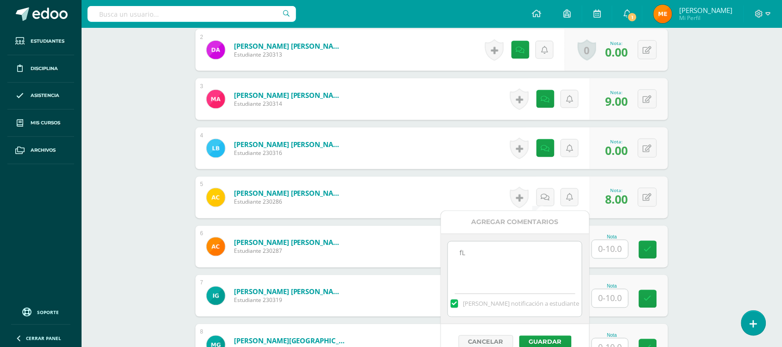
type textarea "f"
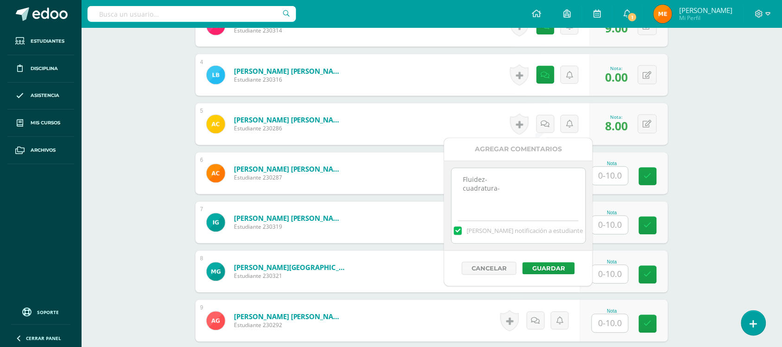
scroll to position [424, 0]
type textarea "Fluidez- cuadratura-"
click at [547, 271] on button "Guardar" at bounding box center [551, 268] width 52 height 12
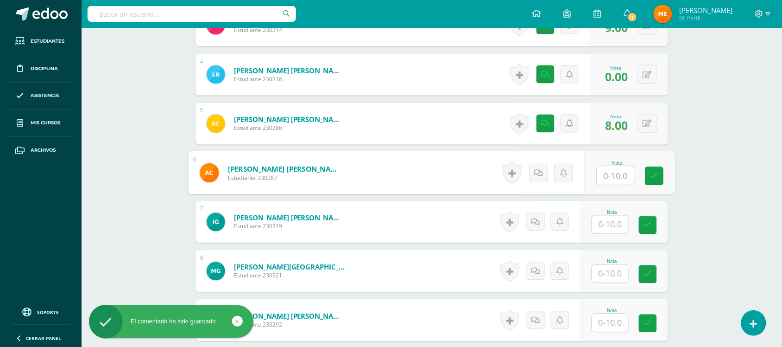
click at [608, 181] on input "text" at bounding box center [615, 175] width 37 height 19
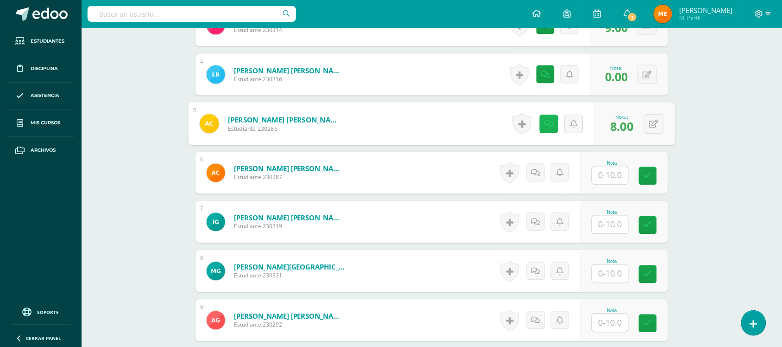
click at [549, 123] on link at bounding box center [548, 123] width 19 height 19
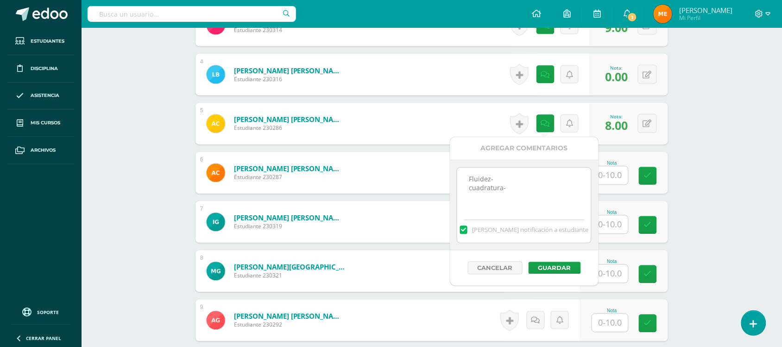
drag, startPoint x: 510, startPoint y: 190, endPoint x: 467, endPoint y: 179, distance: 43.9
click at [467, 179] on textarea "Fluidez- cuadratura-" at bounding box center [524, 191] width 134 height 46
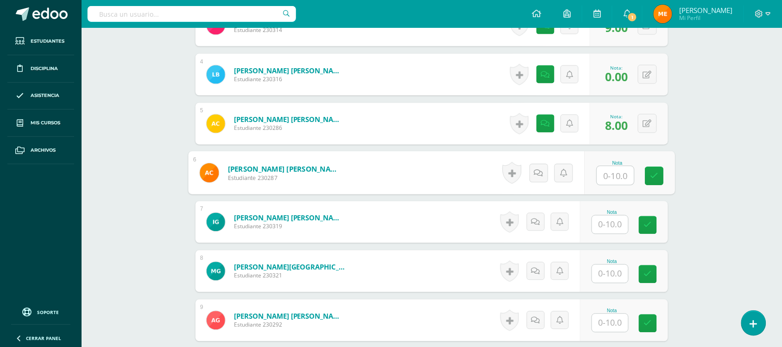
click at [607, 177] on input "text" at bounding box center [615, 175] width 37 height 19
type input "7"
click at [541, 176] on icon at bounding box center [538, 173] width 9 height 8
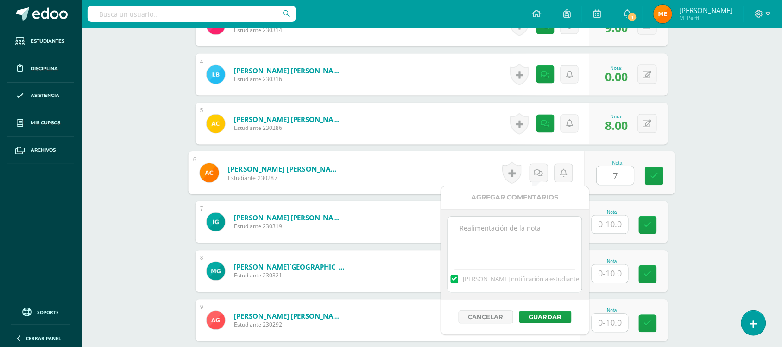
click at [529, 235] on textarea at bounding box center [515, 240] width 134 height 46
paste textarea "Fluidez- cuadratura-"
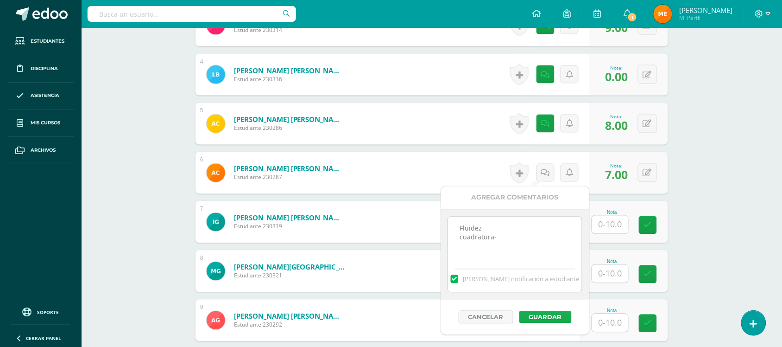
type textarea "Fluidez- cuadratura-"
click at [544, 316] on button "Guardar" at bounding box center [545, 317] width 52 height 12
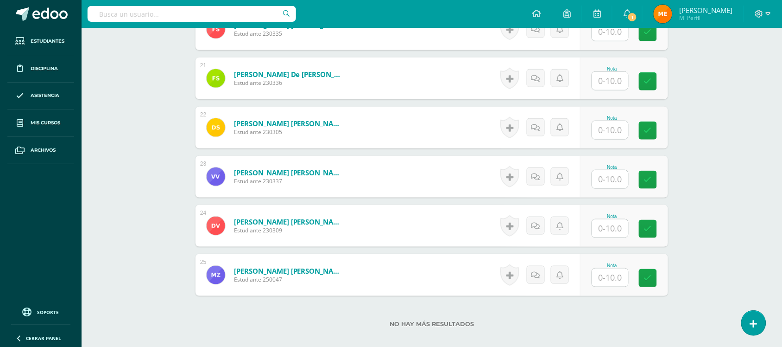
scroll to position [1310, 0]
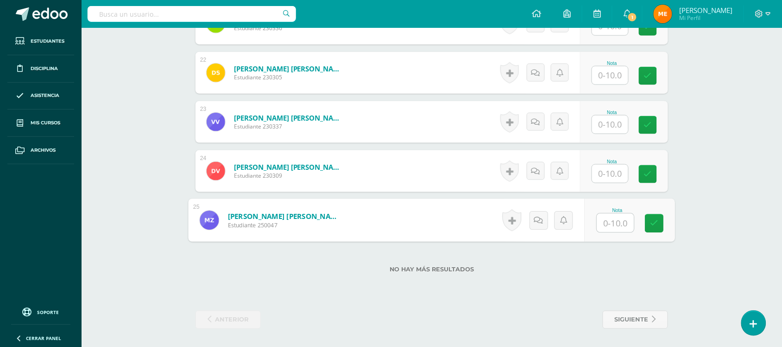
click at [604, 223] on input "text" at bounding box center [615, 223] width 37 height 19
type input "0"
click at [542, 221] on icon at bounding box center [538, 220] width 9 height 8
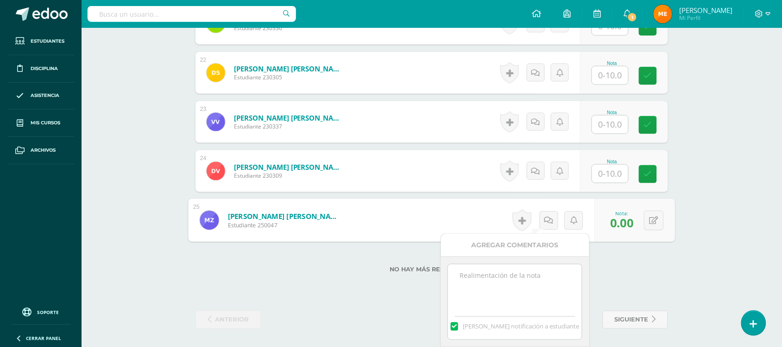
click at [526, 300] on textarea at bounding box center [515, 287] width 134 height 46
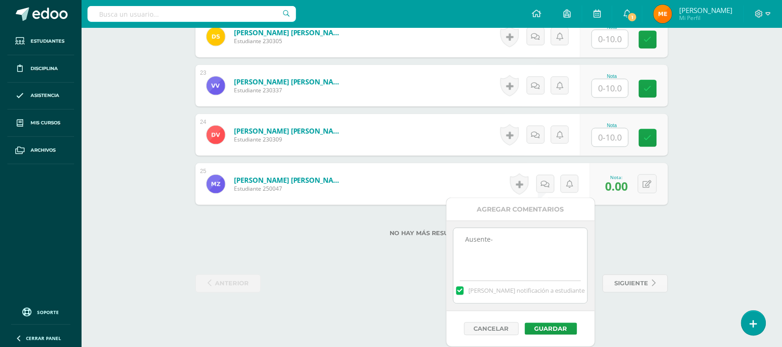
scroll to position [1347, 0]
type textarea "Ausente-"
click at [568, 330] on button "Guardar" at bounding box center [551, 328] width 52 height 12
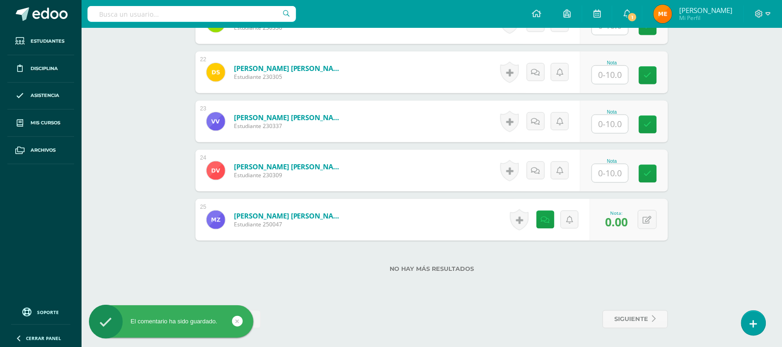
scroll to position [1310, 0]
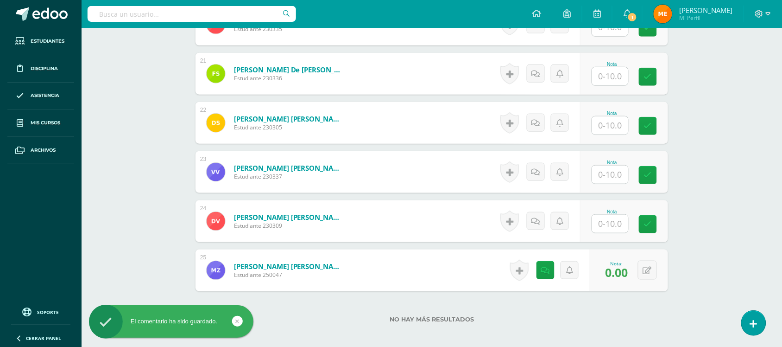
scroll to position [1259, 0]
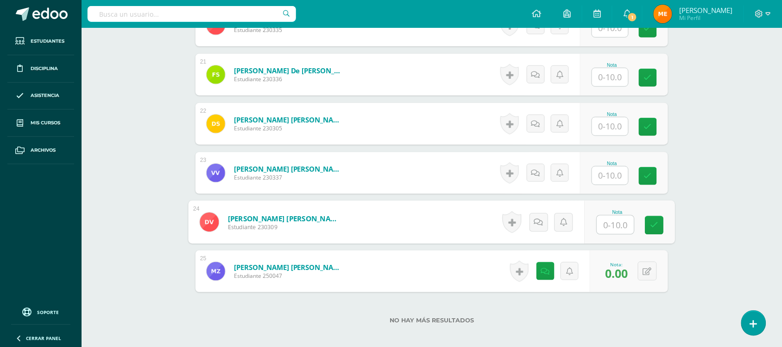
click at [615, 218] on input "text" at bounding box center [615, 224] width 37 height 19
type input "8"
click at [543, 218] on icon at bounding box center [538, 222] width 9 height 8
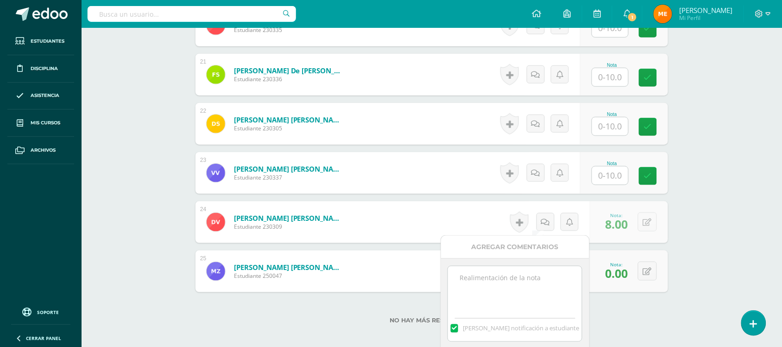
click at [509, 281] on textarea at bounding box center [515, 289] width 134 height 46
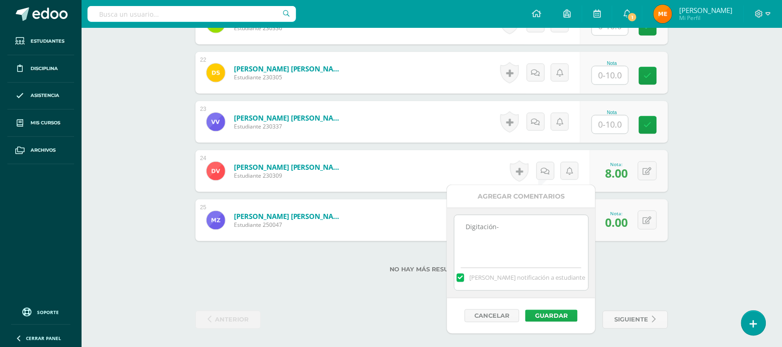
type textarea "Digitación-"
click at [566, 312] on button "Guardar" at bounding box center [551, 315] width 52 height 12
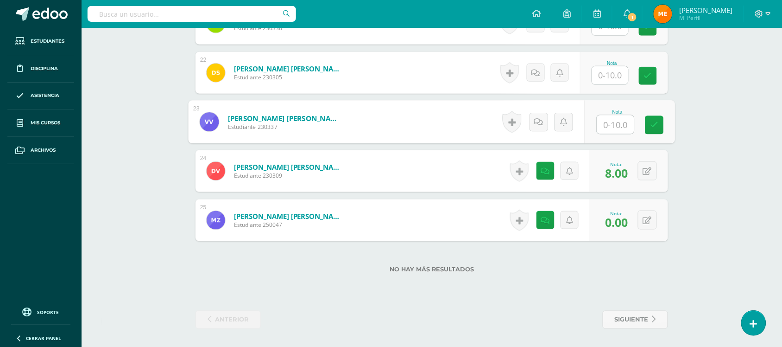
click at [609, 123] on input "text" at bounding box center [615, 124] width 37 height 19
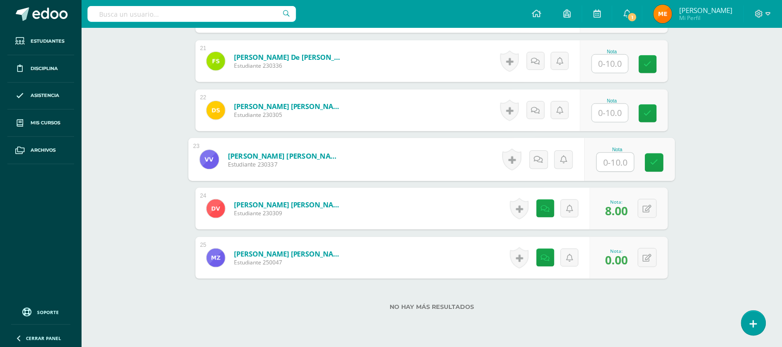
scroll to position [1275, 0]
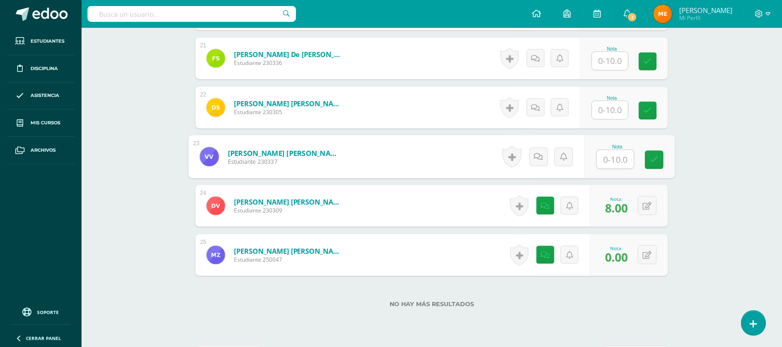
click at [608, 159] on input "text" at bounding box center [615, 159] width 37 height 19
type input "9"
click at [543, 151] on link at bounding box center [539, 156] width 19 height 19
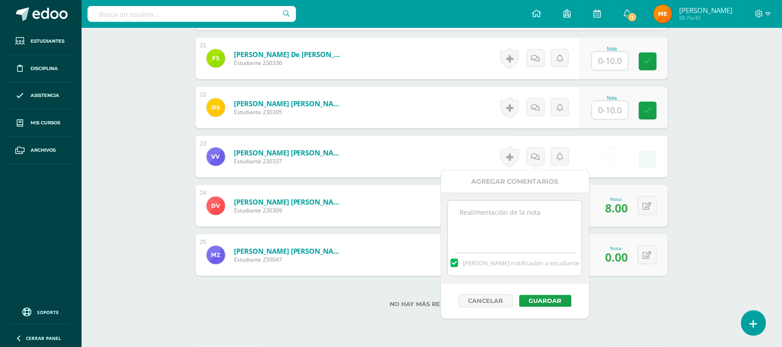
click at [531, 212] on textarea at bounding box center [515, 224] width 134 height 46
type textarea "Fluidez-"
click at [549, 303] on button "Guardar" at bounding box center [545, 301] width 52 height 12
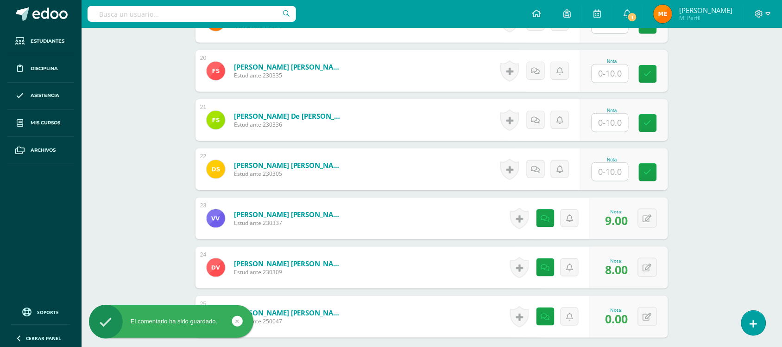
scroll to position [1213, 0]
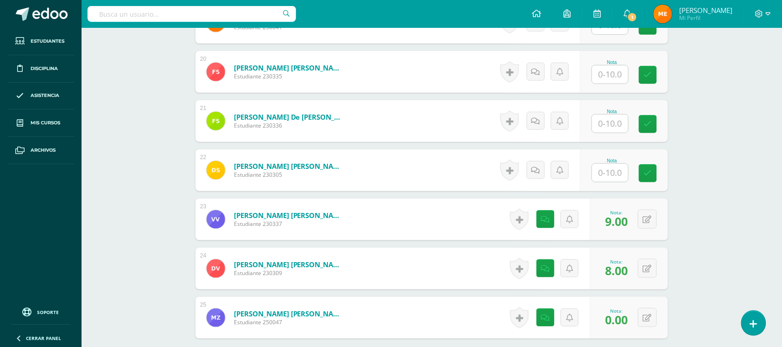
click at [600, 175] on input "text" at bounding box center [610, 173] width 36 height 18
type input "9"
click at [540, 166] on icon at bounding box center [538, 170] width 9 height 8
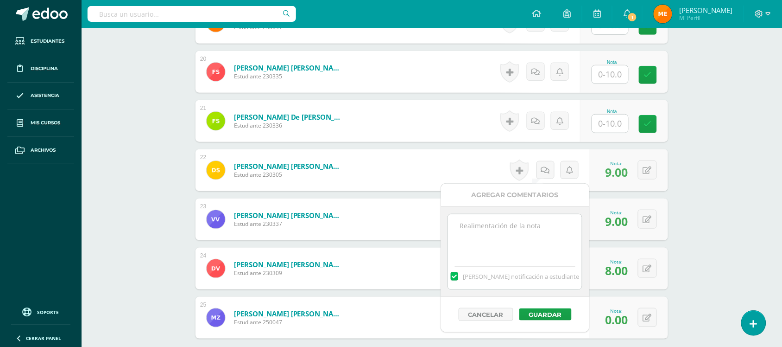
click at [544, 237] on textarea at bounding box center [515, 237] width 134 height 46
paste textarea "Fluidez- cuadratura-"
type textarea "Fluidez- cuadratura-"
click at [544, 316] on button "Guardar" at bounding box center [545, 314] width 52 height 12
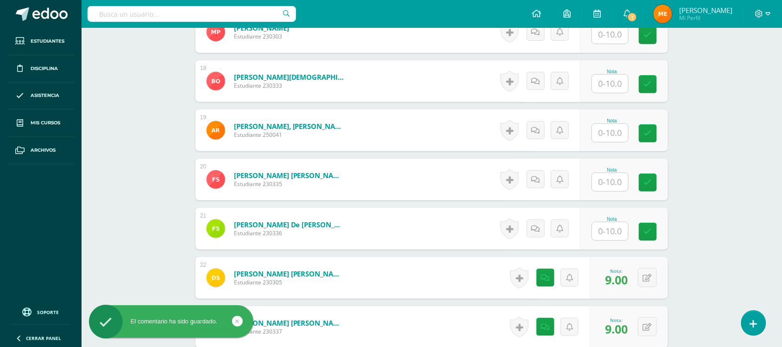
scroll to position [1105, 0]
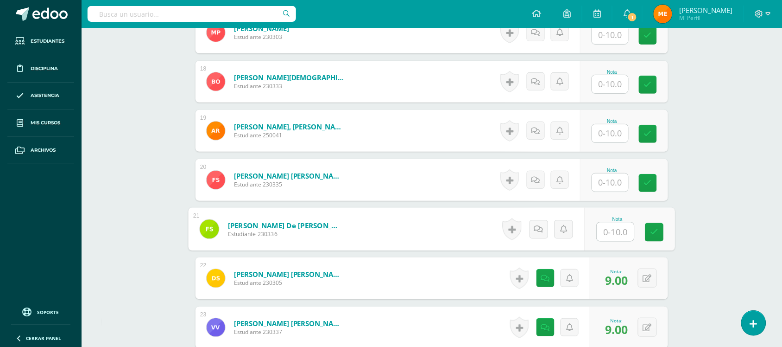
click at [611, 227] on input "text" at bounding box center [615, 231] width 37 height 19
type input "10"
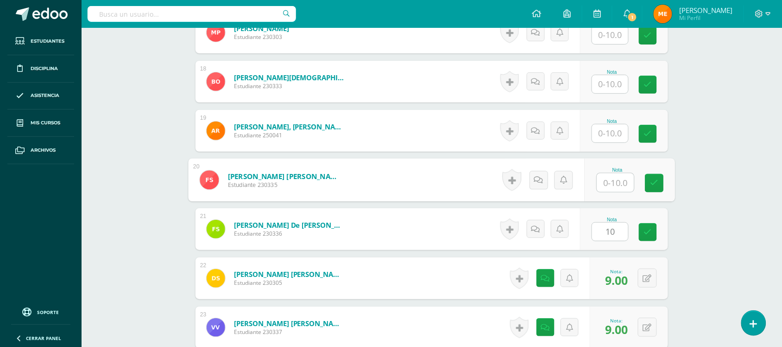
click at [619, 175] on input "text" at bounding box center [615, 182] width 37 height 19
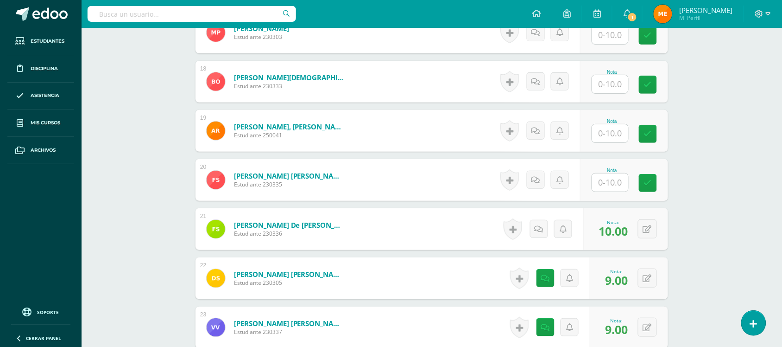
click at [601, 181] on input "text" at bounding box center [615, 182] width 37 height 19
type input "10"
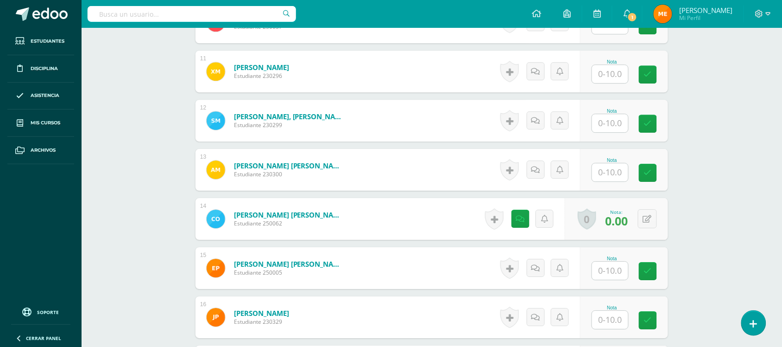
scroll to position [770, 0]
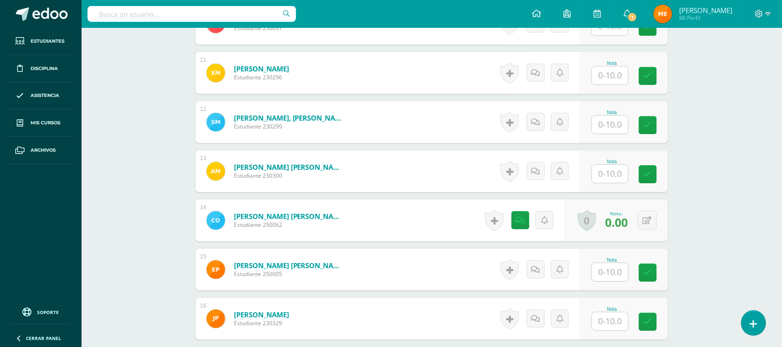
click at [617, 170] on input "text" at bounding box center [610, 173] width 36 height 18
type input "8"
click at [549, 174] on icon at bounding box center [548, 171] width 9 height 8
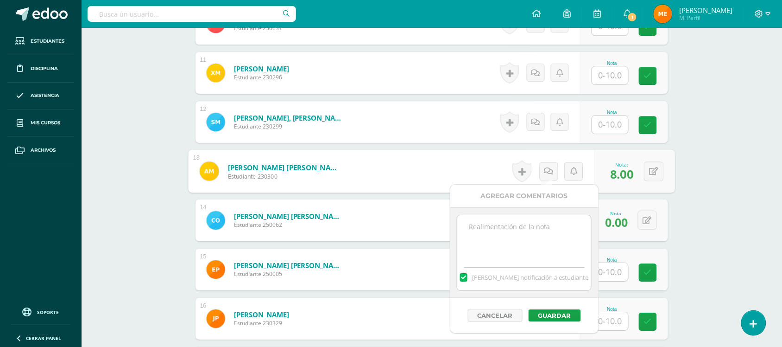
click at [541, 237] on textarea at bounding box center [524, 238] width 134 height 46
paste textarea "Fluidez- cuadratura-"
type textarea "Fluidez- cuadratura-"
click at [552, 316] on button "Guardar" at bounding box center [555, 315] width 52 height 12
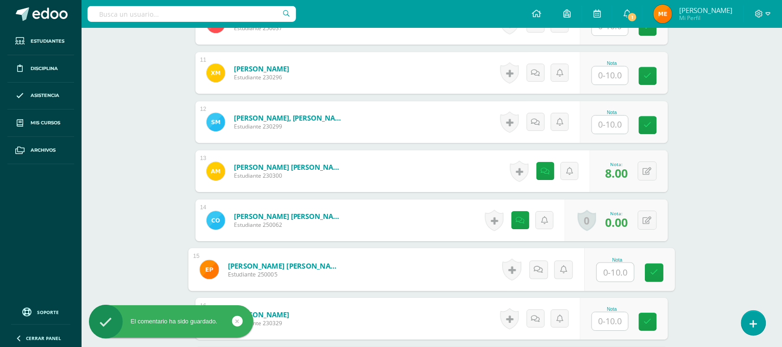
click at [614, 278] on input "text" at bounding box center [615, 272] width 37 height 19
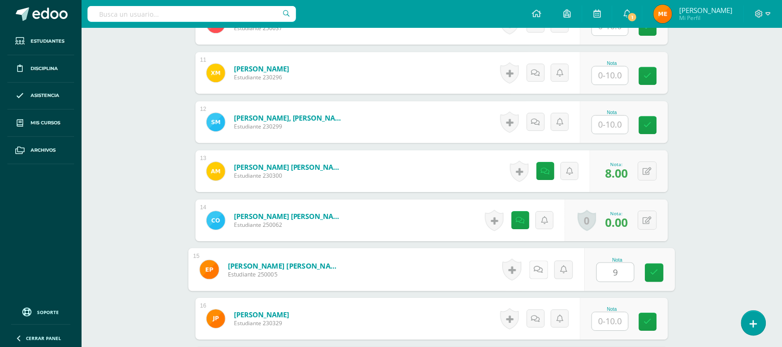
type input "9"
click at [541, 271] on icon at bounding box center [538, 269] width 9 height 8
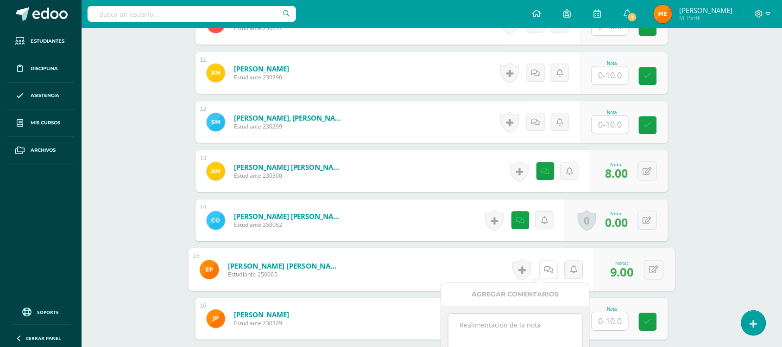
scroll to position [811, 0]
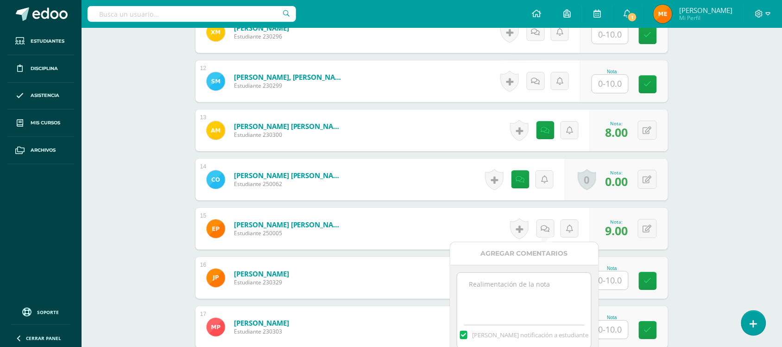
click at [514, 295] on textarea at bounding box center [524, 295] width 134 height 46
paste textarea "Fluidez- cuadratura-"
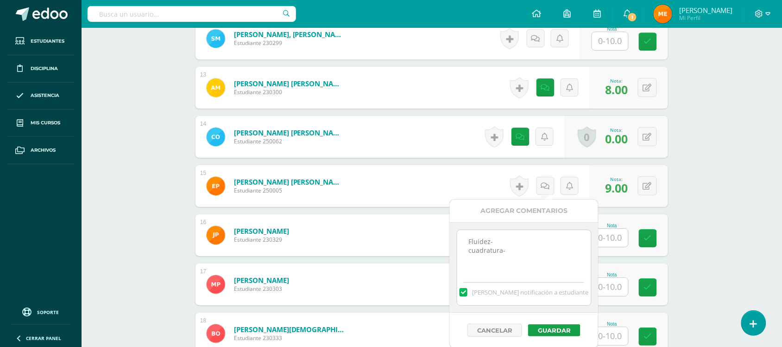
scroll to position [855, 0]
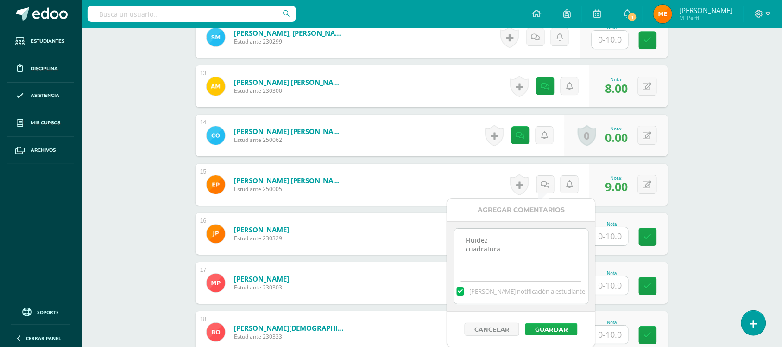
type textarea "Fluidez- cuadratura-"
click at [563, 331] on button "Guardar" at bounding box center [551, 329] width 52 height 12
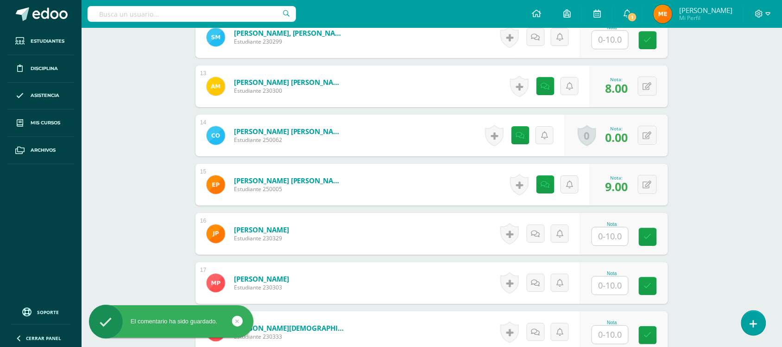
click at [614, 42] on input "text" at bounding box center [615, 40] width 37 height 19
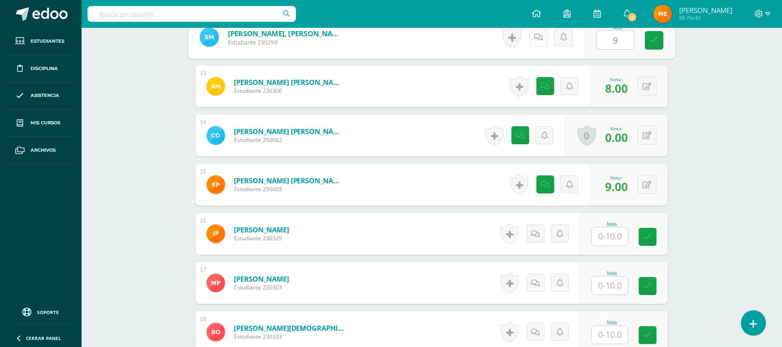
type input "9"
click at [540, 38] on icon at bounding box center [538, 37] width 9 height 8
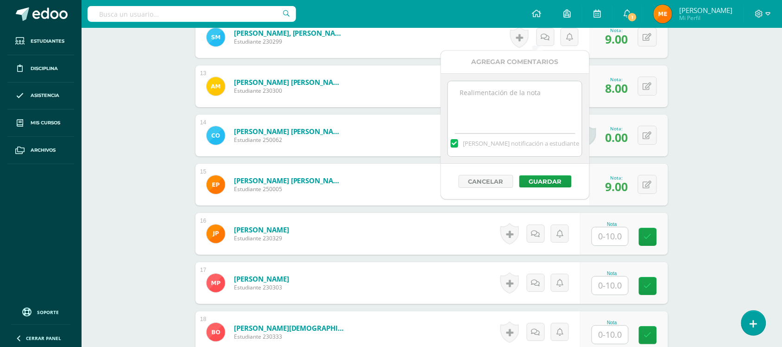
click at [524, 103] on textarea at bounding box center [515, 104] width 134 height 46
paste textarea "Fluidez- cuadratura-"
type textarea "Fluidez- cuadratura-"
click at [543, 186] on button "Guardar" at bounding box center [545, 181] width 52 height 12
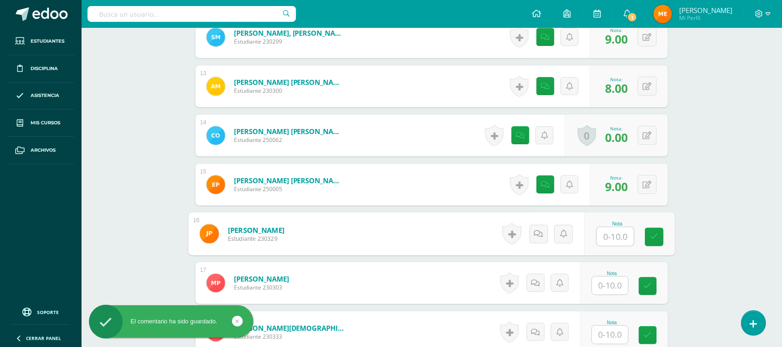
click at [614, 230] on input "text" at bounding box center [615, 236] width 37 height 19
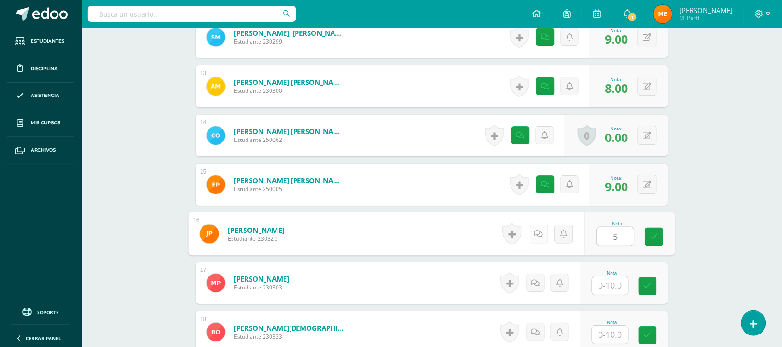
type input "5"
click at [543, 230] on icon at bounding box center [538, 233] width 9 height 8
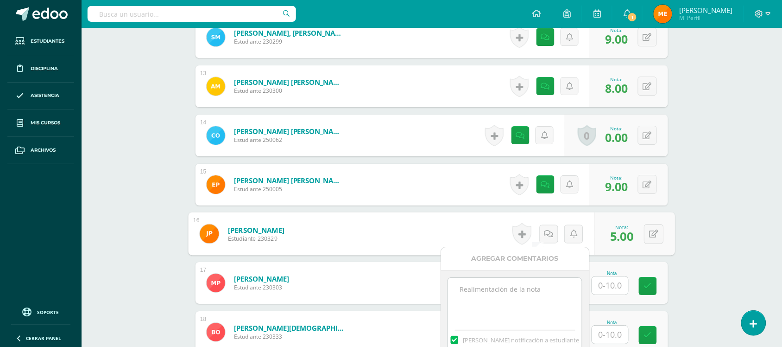
click at [533, 291] on textarea at bounding box center [515, 301] width 134 height 46
paste textarea "Fluidez- cuadratura-"
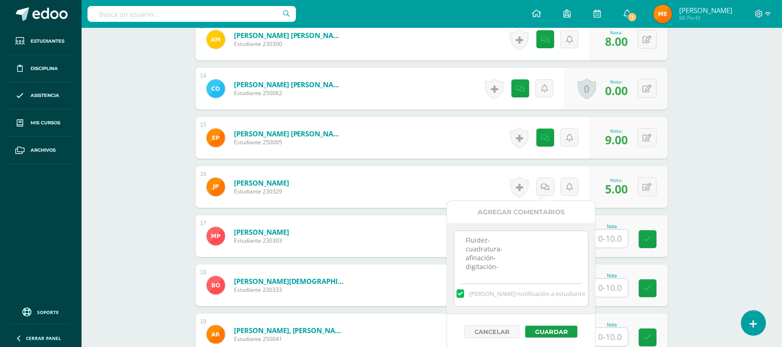
scroll to position [925, 0]
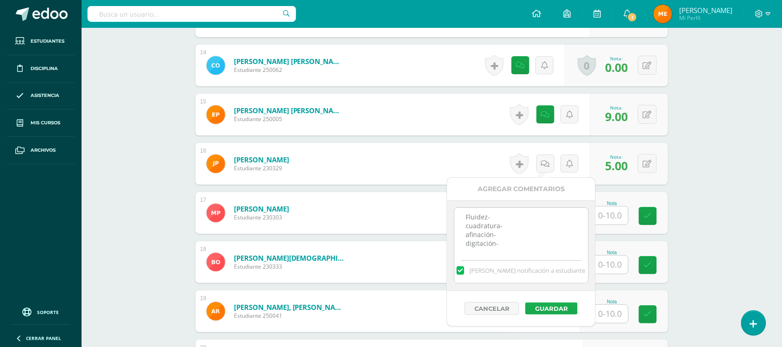
type textarea "Fluidez- cuadratura- afinación- digitación-"
click at [555, 306] on button "Guardar" at bounding box center [551, 308] width 52 height 12
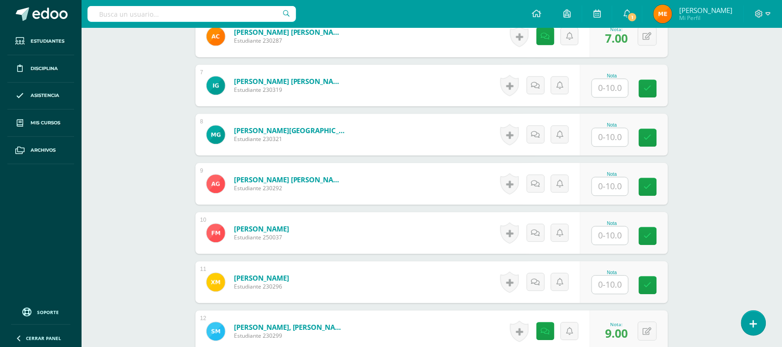
scroll to position [562, 0]
click at [600, 183] on input "text" at bounding box center [615, 186] width 37 height 19
type input "9"
click at [542, 179] on icon at bounding box center [538, 183] width 9 height 8
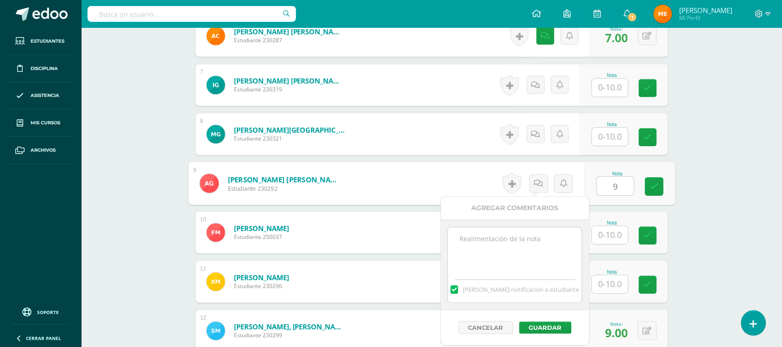
click at [517, 251] on textarea at bounding box center [515, 250] width 134 height 46
paste textarea "Fluidez- cuadratura-"
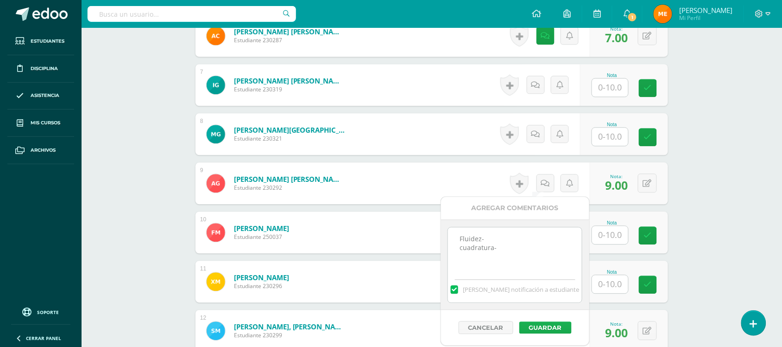
type textarea "Fluidez- cuadratura-"
click at [538, 328] on button "Guardar" at bounding box center [545, 327] width 52 height 12
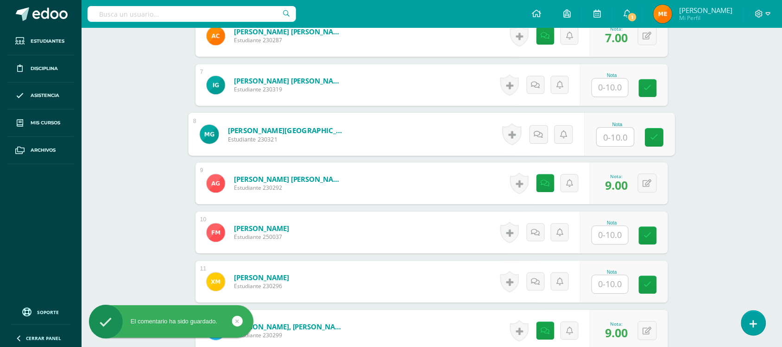
click at [608, 140] on input "text" at bounding box center [615, 136] width 37 height 19
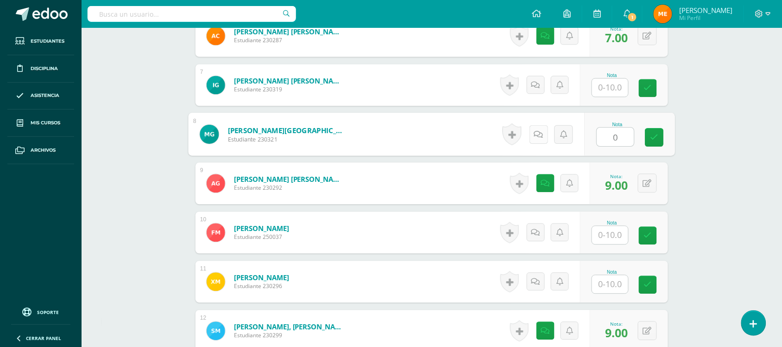
type input "0"
click at [538, 135] on icon at bounding box center [538, 134] width 9 height 8
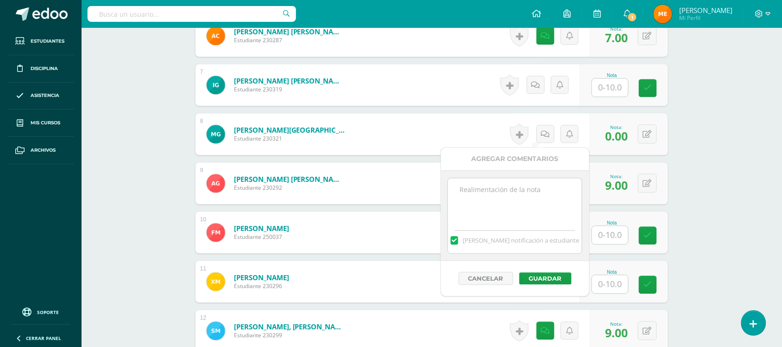
click at [530, 193] on textarea at bounding box center [515, 201] width 134 height 46
type textarea "Ausente 10SEP*"
click at [540, 283] on button "Guardar" at bounding box center [545, 278] width 52 height 12
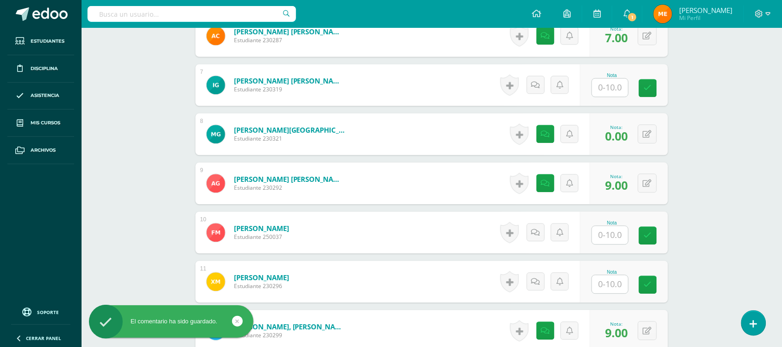
click at [611, 232] on input "text" at bounding box center [610, 235] width 36 height 18
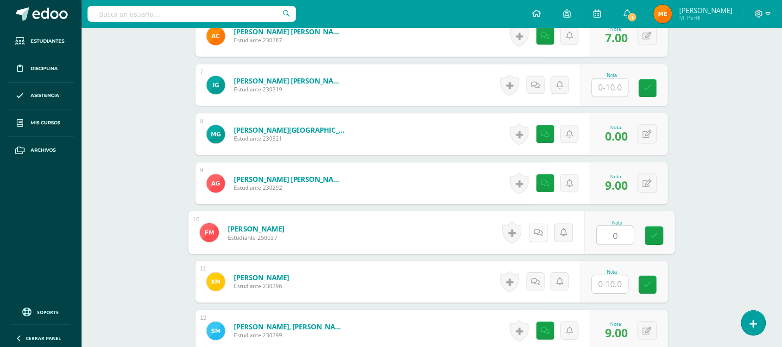
type input "0"
click at [541, 238] on link at bounding box center [539, 232] width 19 height 19
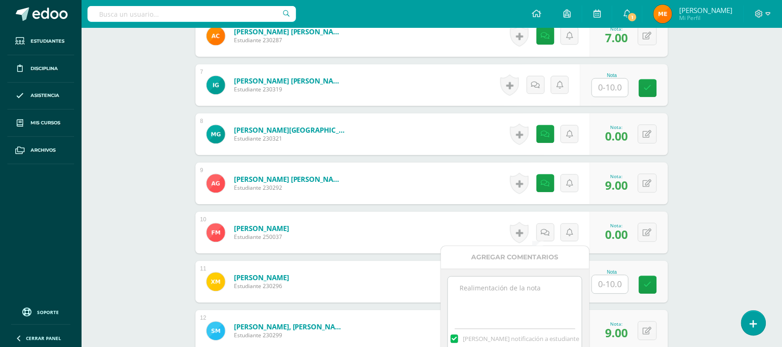
click at [517, 292] on textarea at bounding box center [515, 299] width 134 height 46
type textarea "s"
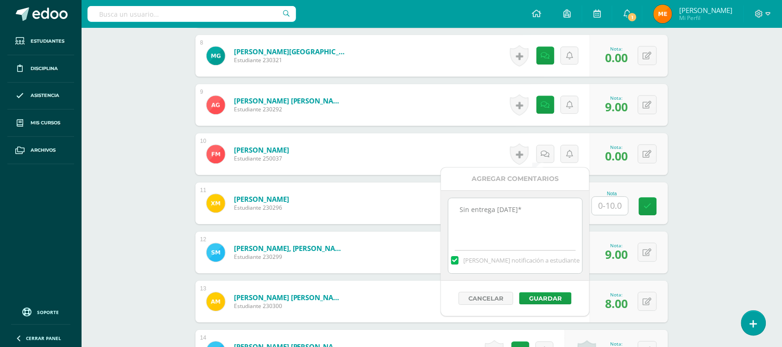
scroll to position [642, 0]
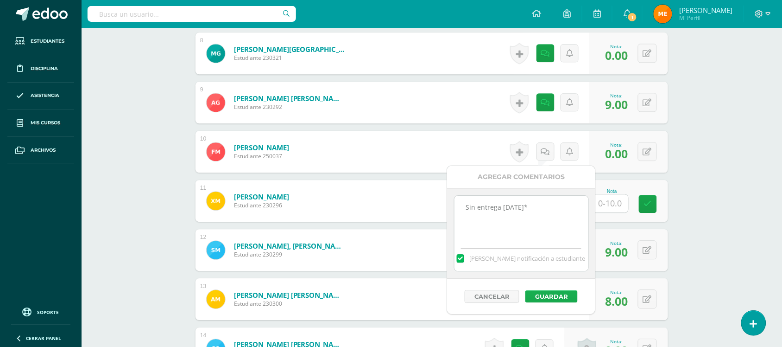
type textarea "Sin entrega 10SEP*"
click at [543, 295] on button "Guardar" at bounding box center [551, 296] width 52 height 12
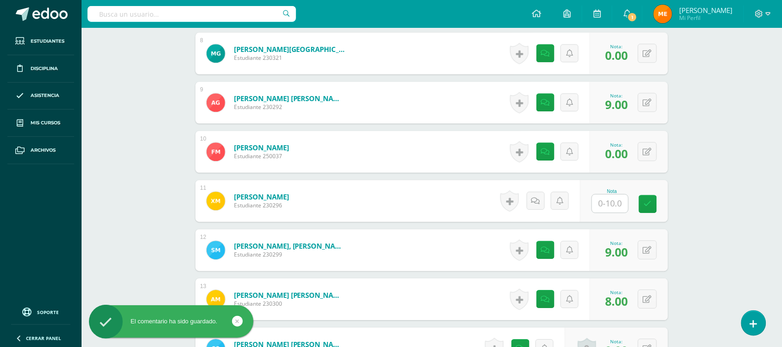
click at [744, 160] on div "Educación Musical Primero Básico "B" Herramientas Detalle de asistencias Activi…" at bounding box center [432, 200] width 701 height 1629
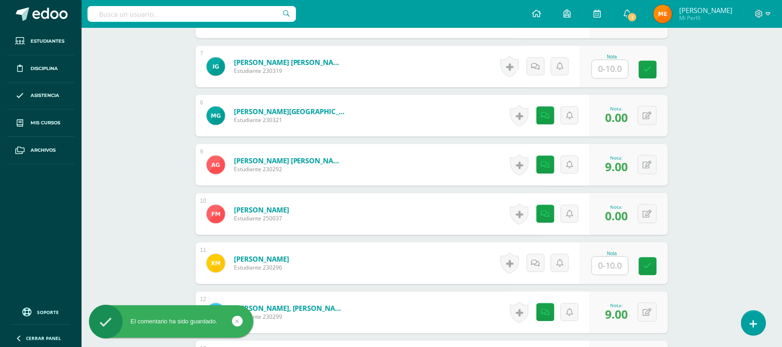
scroll to position [567, 0]
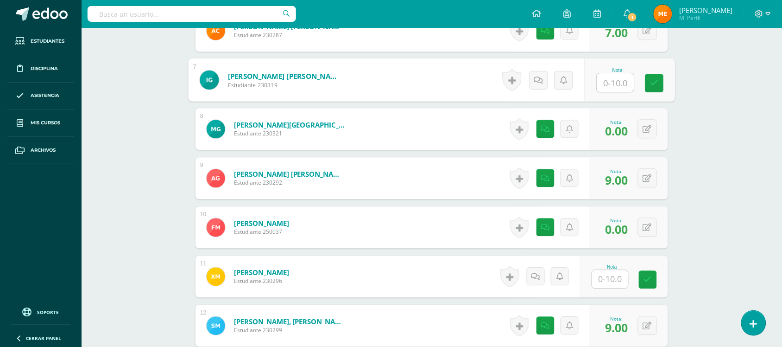
click at [622, 82] on input "text" at bounding box center [615, 82] width 37 height 19
type input "9"
click at [534, 79] on icon at bounding box center [538, 80] width 9 height 8
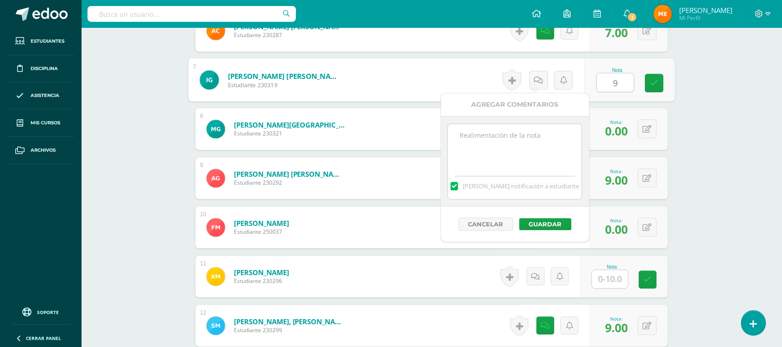
click at [535, 151] on textarea at bounding box center [515, 147] width 134 height 46
paste textarea "Fluidez- cuadratura-"
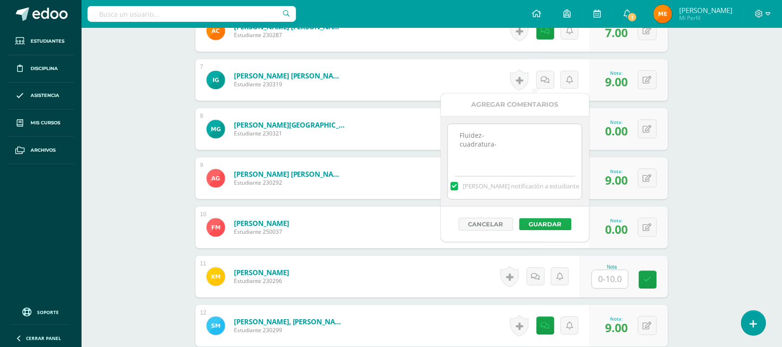
type textarea "Fluidez- cuadratura-"
click at [543, 219] on button "Guardar" at bounding box center [545, 224] width 52 height 12
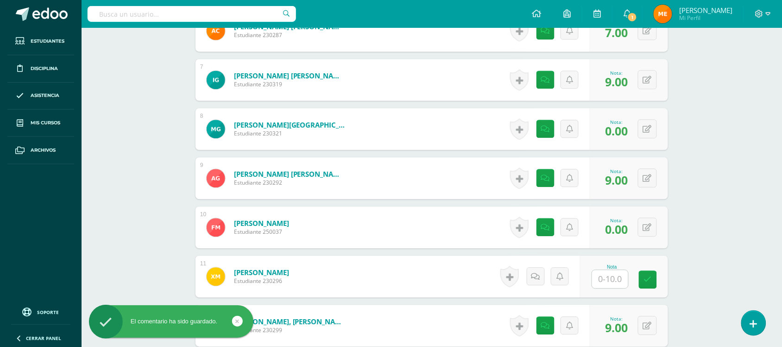
click at [755, 146] on div "Educación Musical Primero Básico "B" Herramientas Detalle de asistencias Activi…" at bounding box center [432, 275] width 701 height 1629
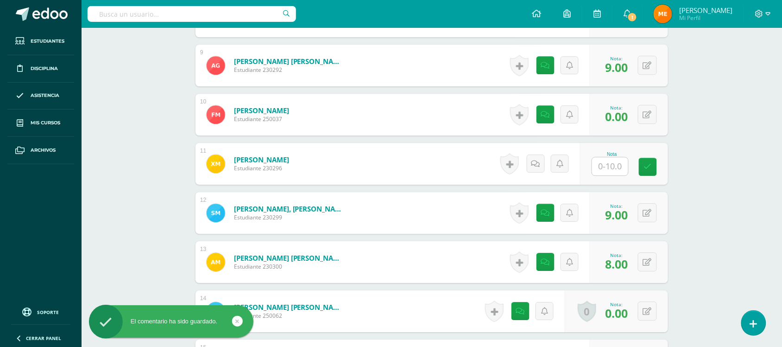
scroll to position [680, 0]
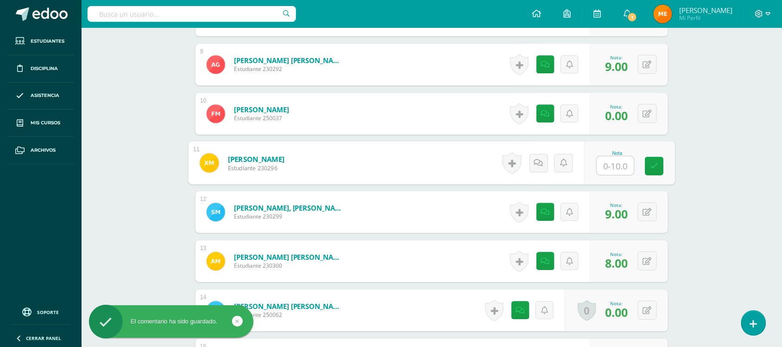
click at [607, 164] on input "text" at bounding box center [615, 165] width 37 height 19
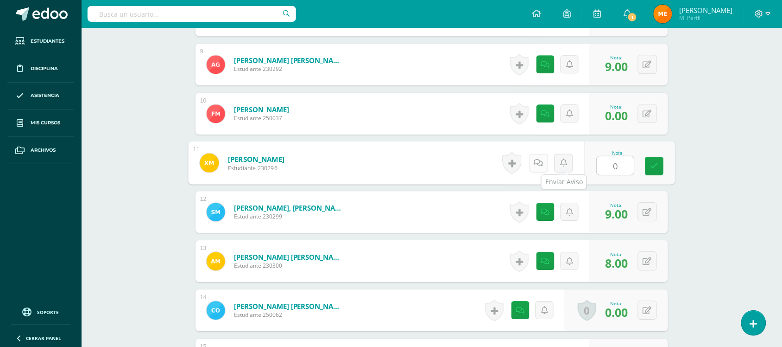
type input "0"
click at [540, 162] on icon at bounding box center [538, 162] width 9 height 8
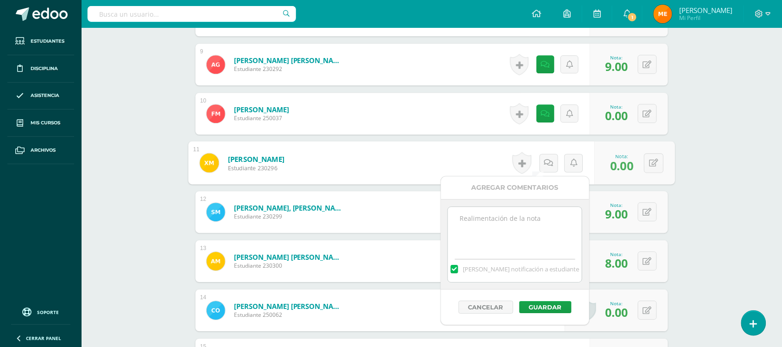
click at [535, 237] on textarea at bounding box center [515, 230] width 134 height 46
type textarea "Sin entrega 10SEP*"
click at [550, 309] on button "Guardar" at bounding box center [545, 307] width 52 height 12
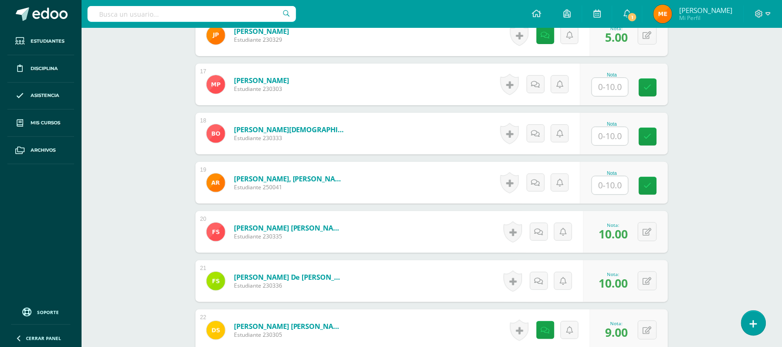
scroll to position [1049, 0]
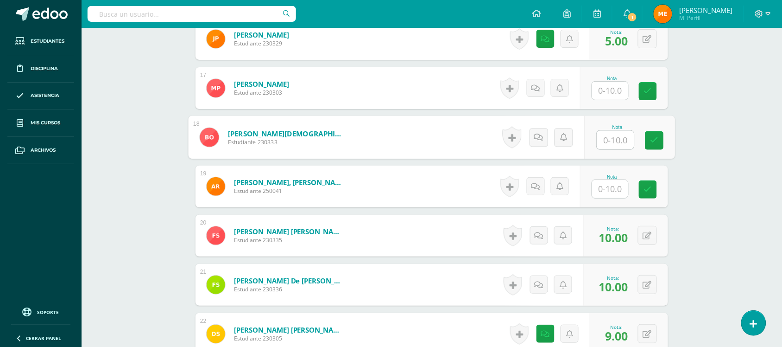
click at [609, 140] on input "text" at bounding box center [615, 140] width 37 height 19
type input "9"
click at [545, 130] on link at bounding box center [539, 137] width 19 height 19
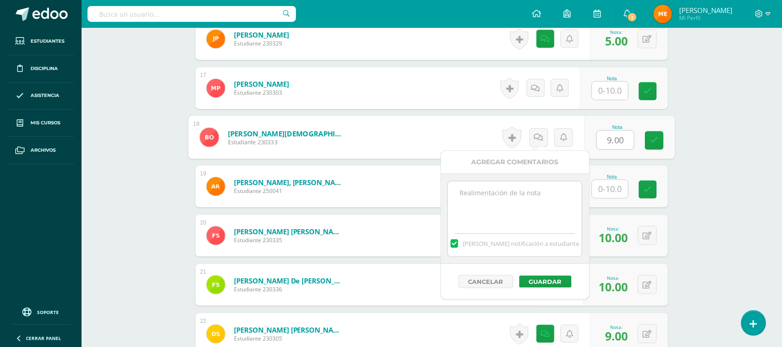
click at [515, 204] on textarea at bounding box center [515, 204] width 134 height 46
paste textarea "Fluidez- cuadratura-"
type textarea "Fluidez- cuadratura-"
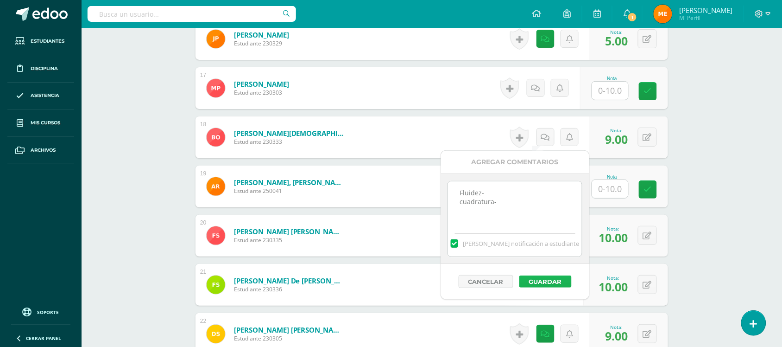
click at [531, 281] on button "Guardar" at bounding box center [545, 281] width 52 height 12
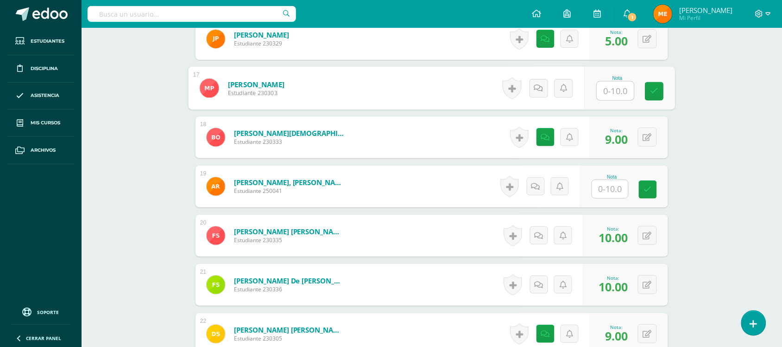
click at [612, 88] on input "text" at bounding box center [615, 91] width 37 height 19
type input "7"
click at [538, 91] on icon at bounding box center [538, 88] width 9 height 8
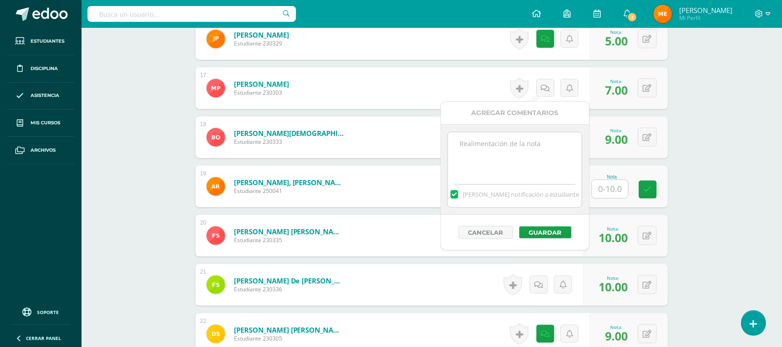
click at [524, 163] on textarea at bounding box center [515, 155] width 134 height 46
paste textarea "Fluidez- cuadratura-"
type textarea "Fluidez- cuadratura-"
click at [540, 229] on button "Guardar" at bounding box center [545, 232] width 52 height 12
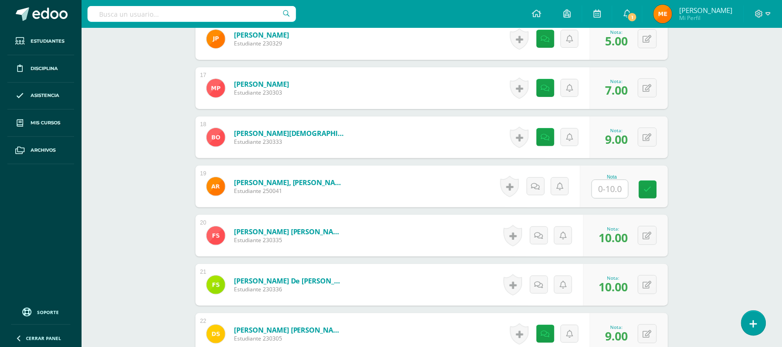
click at [602, 196] on input "text" at bounding box center [610, 189] width 36 height 18
type input "0"
click at [543, 188] on icon at bounding box center [538, 186] width 9 height 8
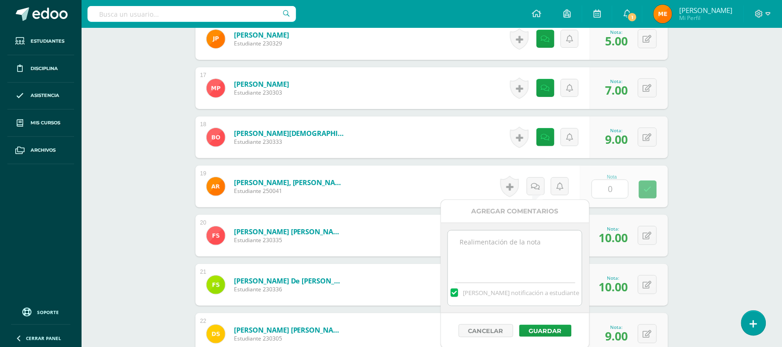
click at [530, 267] on textarea at bounding box center [515, 253] width 134 height 46
type textarea "a"
type textarea "Ausente 10SEP*"
click at [542, 331] on button "Guardar" at bounding box center [545, 330] width 52 height 12
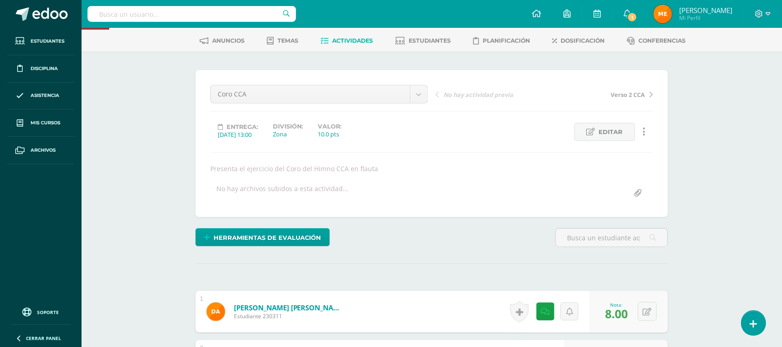
scroll to position [6, 0]
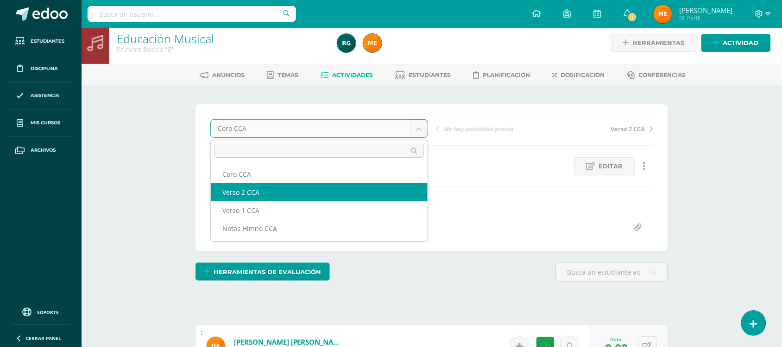
select select "/dashboard/teacher/grade-activity/107667/"
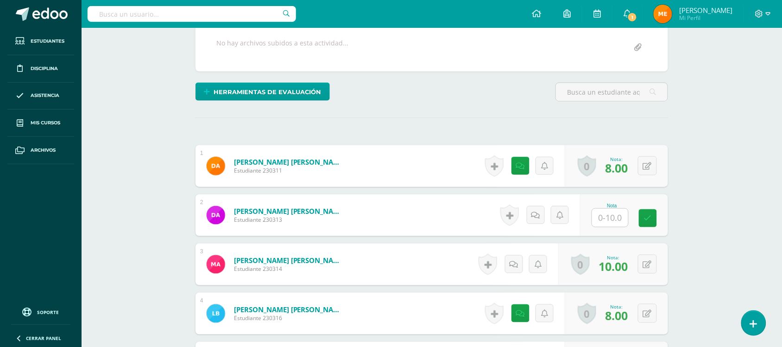
scroll to position [186, 0]
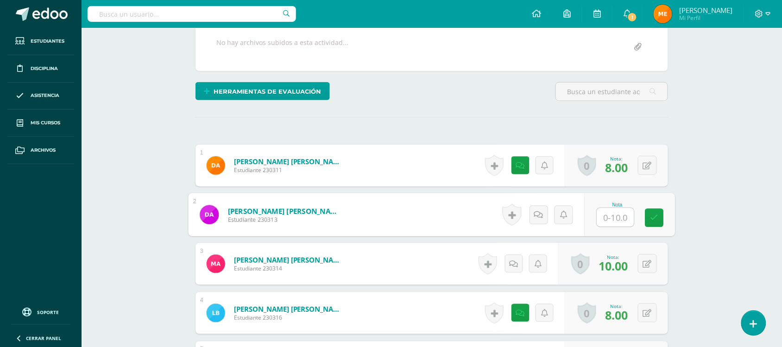
click at [608, 221] on input "text" at bounding box center [615, 217] width 37 height 19
type input "7"
click at [538, 211] on icon at bounding box center [538, 214] width 9 height 8
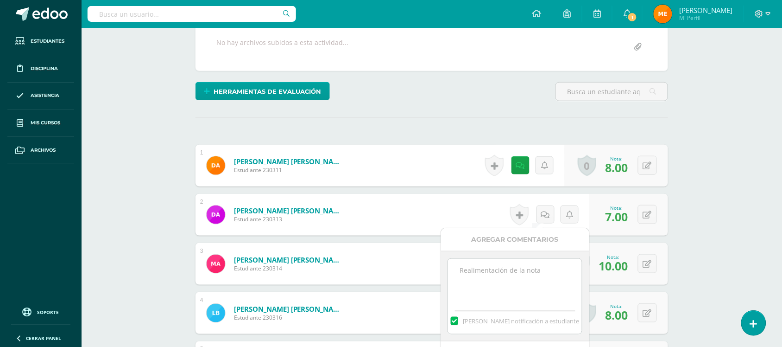
click at [537, 281] on textarea at bounding box center [515, 282] width 134 height 46
paste textarea "Cuadratura- fluidez- digitación-"
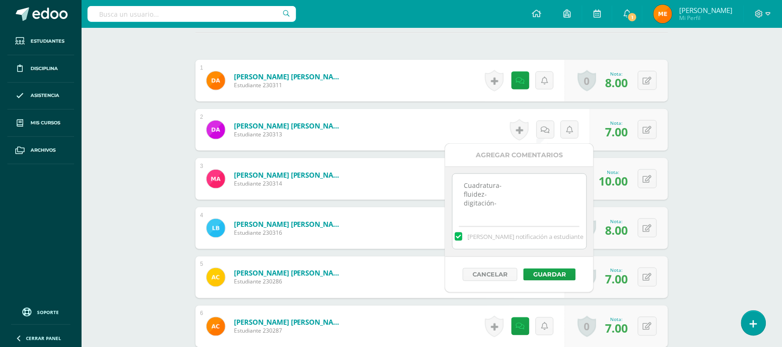
scroll to position [271, 0]
type textarea "Cuadratura- fluidez- digitación-"
click at [550, 275] on button "Guardar" at bounding box center [551, 274] width 52 height 12
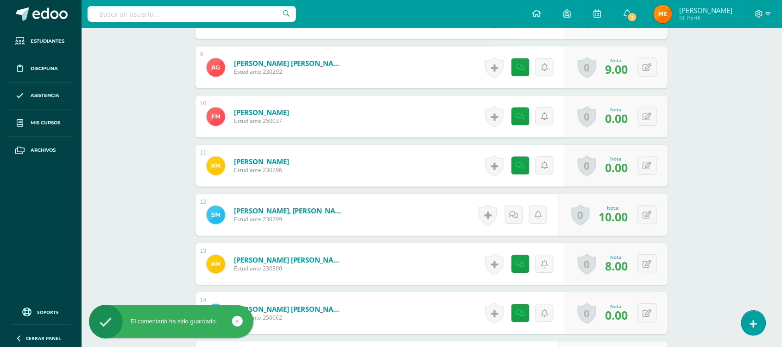
scroll to position [678, 0]
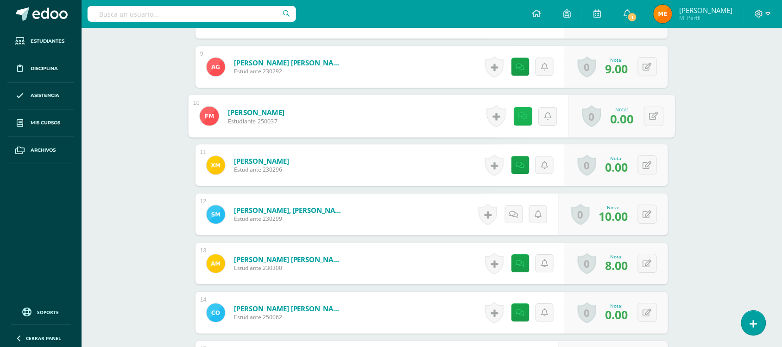
click at [517, 115] on link at bounding box center [523, 116] width 19 height 19
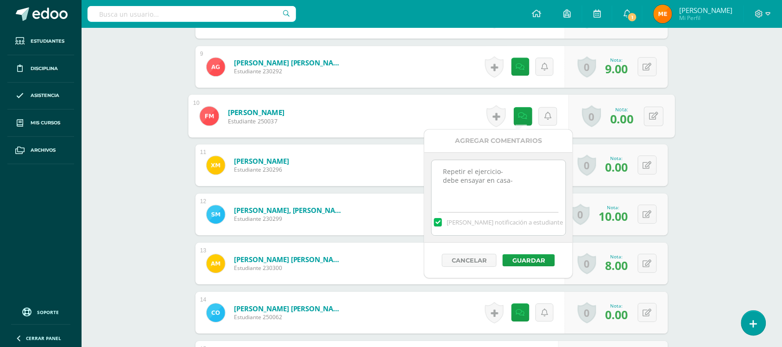
click at [522, 180] on textarea "Repetir el ejercicio- debe ensayar en casa-" at bounding box center [499, 183] width 134 height 46
drag, startPoint x: 502, startPoint y: 189, endPoint x: 445, endPoint y: 200, distance: 57.7
click at [445, 200] on textarea "Repetir el ejercicio- debe ensayar en casa-" at bounding box center [499, 183] width 134 height 46
click at [512, 192] on textarea "Repetir el ejercicio- debe ensayar en casa-" at bounding box center [499, 183] width 134 height 46
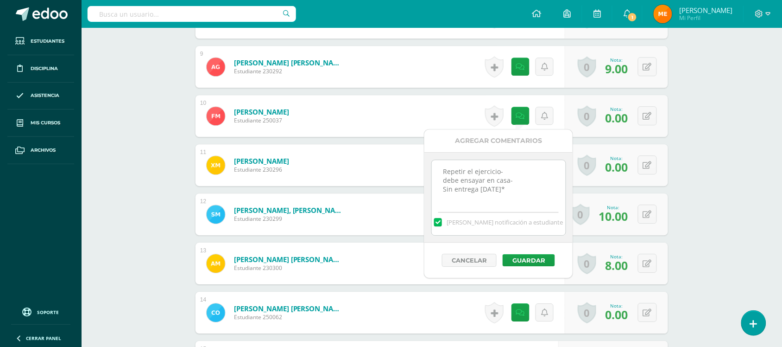
drag, startPoint x: 504, startPoint y: 190, endPoint x: 442, endPoint y: 193, distance: 61.2
click at [442, 193] on textarea "Repetir el ejercicio- debe ensayar en casa-" at bounding box center [499, 183] width 134 height 46
type textarea "Repetir el ejercicio- debe ensayar en casa- Sin entrega [DATE]*"
click at [529, 261] on button "Guardar" at bounding box center [529, 260] width 52 height 12
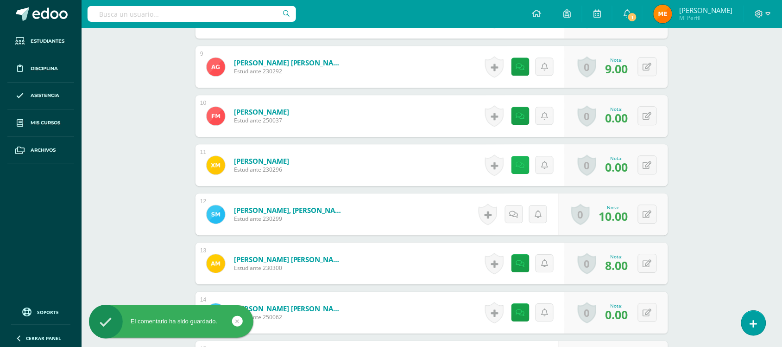
click at [524, 163] on link at bounding box center [520, 165] width 18 height 18
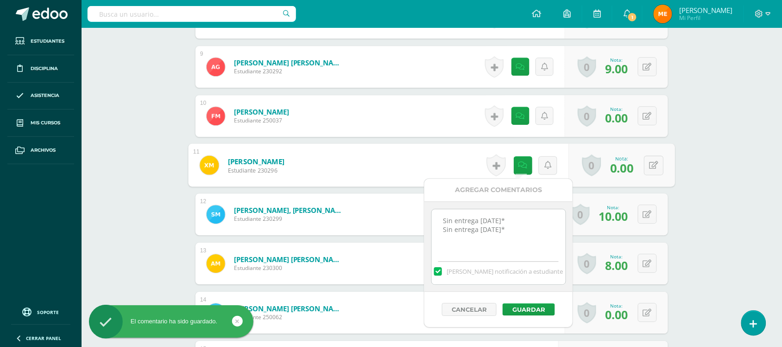
click at [519, 223] on textarea "Sin entrega [DATE]* Sin entrega [DATE]*" at bounding box center [499, 232] width 134 height 46
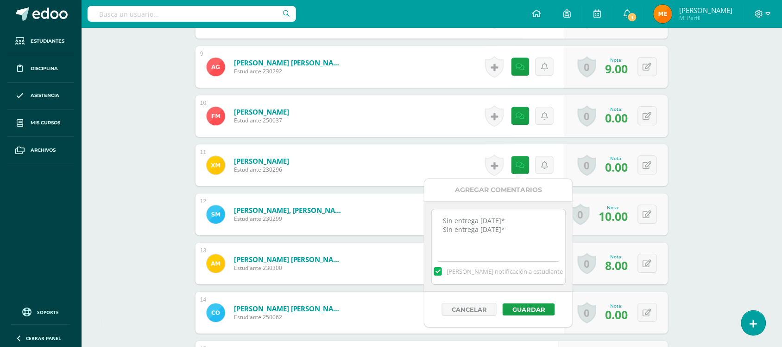
paste textarea "Sin entrega [DATE]*"
type textarea "Sin entrega [DATE]* Sin entrega [DATE]* Sin entrega [DATE]*"
click at [523, 306] on button "Guardar" at bounding box center [529, 309] width 52 height 12
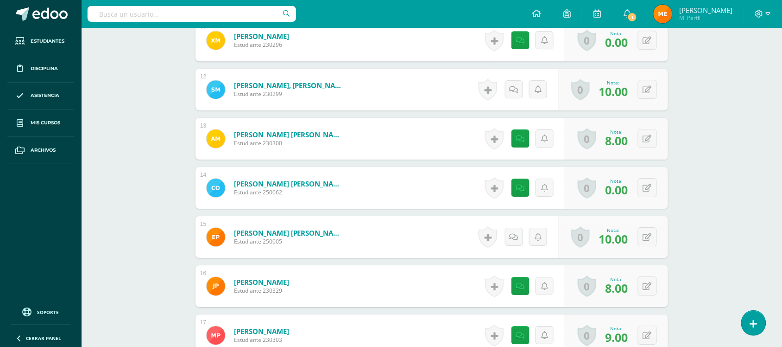
scroll to position [803, 0]
click at [526, 182] on link at bounding box center [520, 187] width 18 height 18
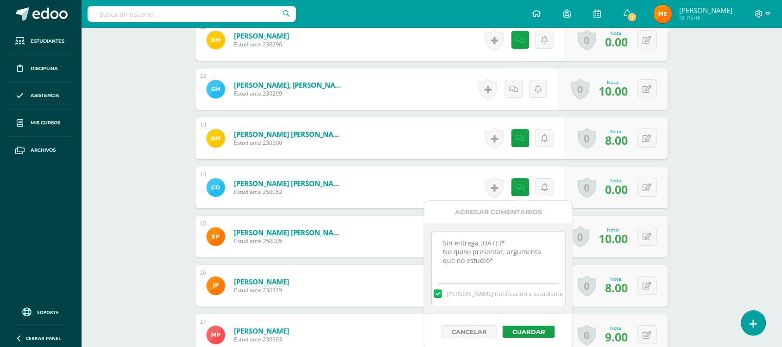
click at [494, 260] on textarea "Sin entrega [DATE]* No quiso presentar, argumenta que no estudió*" at bounding box center [499, 254] width 134 height 46
paste textarea "Sin entrega 10SEP*"
type textarea "Sin entrega 27AGO* No quiso presentar, argumenta que no estudió* Sin entrega 10…"
click at [526, 330] on button "Guardar" at bounding box center [529, 331] width 52 height 12
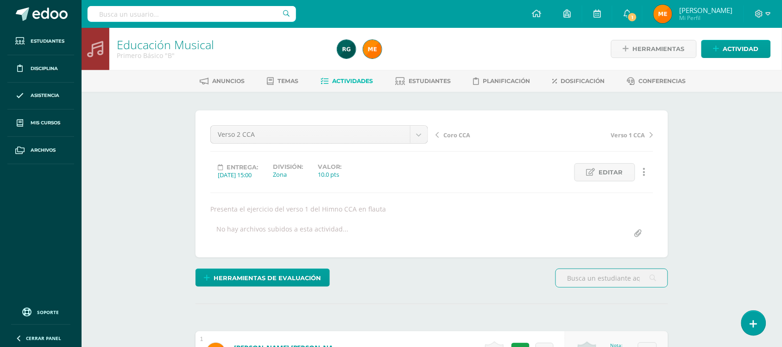
scroll to position [0, 0]
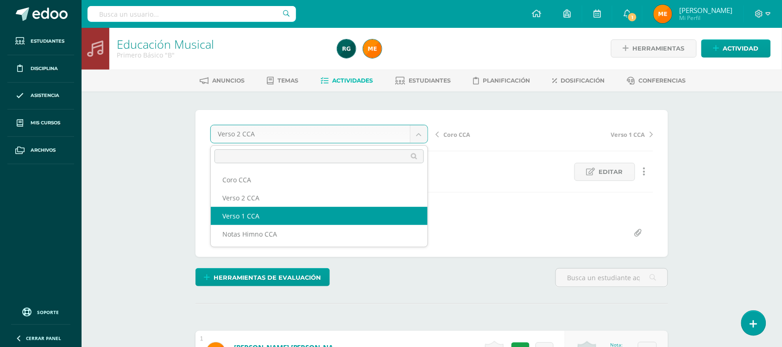
select select "/dashboard/teacher/grade-activity/107664/"
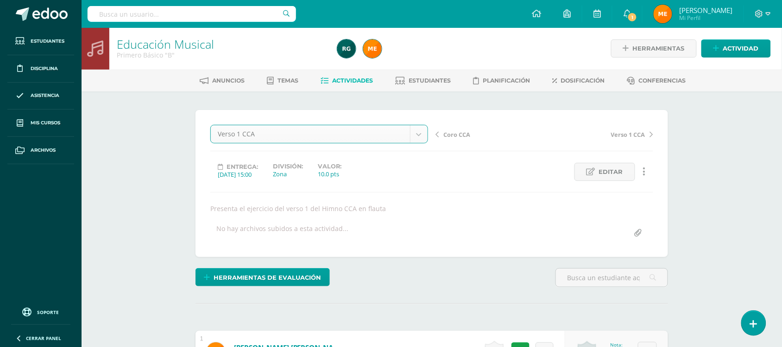
scroll to position [1, 0]
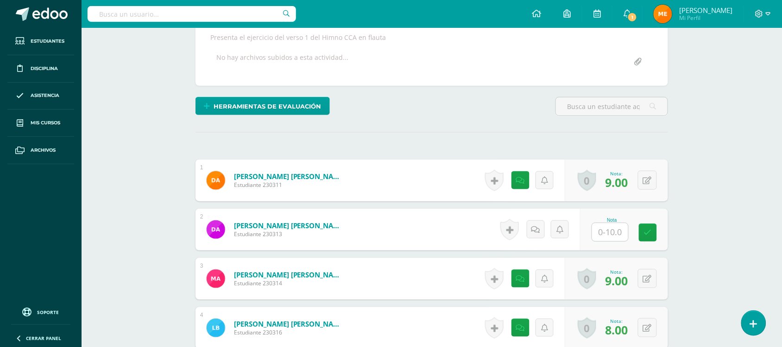
scroll to position [172, 0]
click at [617, 230] on input "text" at bounding box center [615, 231] width 37 height 19
type input "6"
click at [537, 232] on icon at bounding box center [538, 229] width 9 height 8
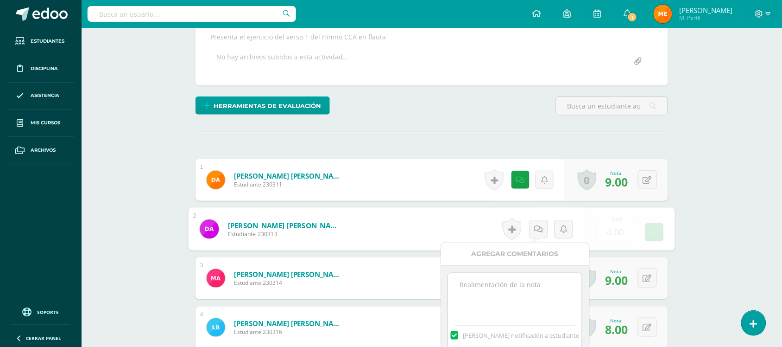
click at [489, 288] on textarea at bounding box center [515, 296] width 134 height 46
paste textarea "https://cca.edoo.io/dashboard/teacher/grade-activity/107667/"
drag, startPoint x: 558, startPoint y: 296, endPoint x: 459, endPoint y: 286, distance: 99.6
click at [459, 286] on textarea "https://cca.edoo.io/dashboard/teacher/grade-activity/107667/" at bounding box center [515, 296] width 134 height 46
type textarea "C"
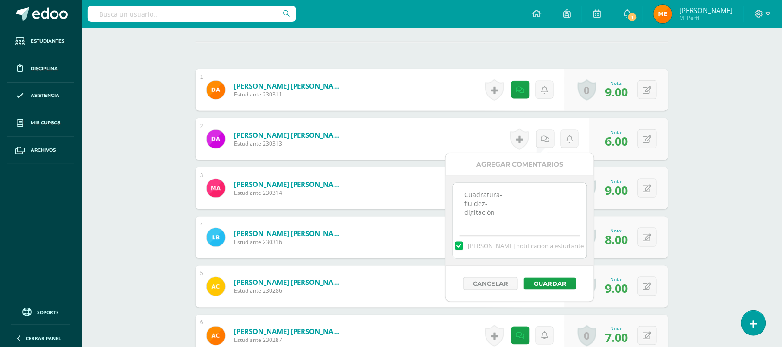
scroll to position [262, 0]
drag, startPoint x: 511, startPoint y: 213, endPoint x: 464, endPoint y: 193, distance: 50.6
click at [464, 193] on textarea "Cuadratura- fluidez- digitación-" at bounding box center [521, 206] width 134 height 46
type textarea "Cuadratura- fluidez- digitación-"
click at [563, 279] on button "Guardar" at bounding box center [551, 283] width 52 height 12
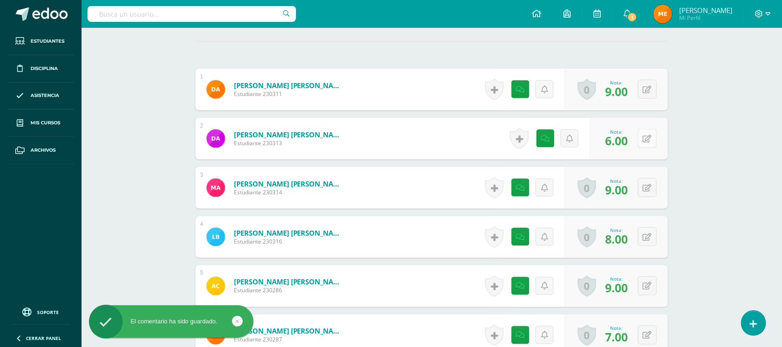
click at [644, 141] on button at bounding box center [647, 138] width 19 height 19
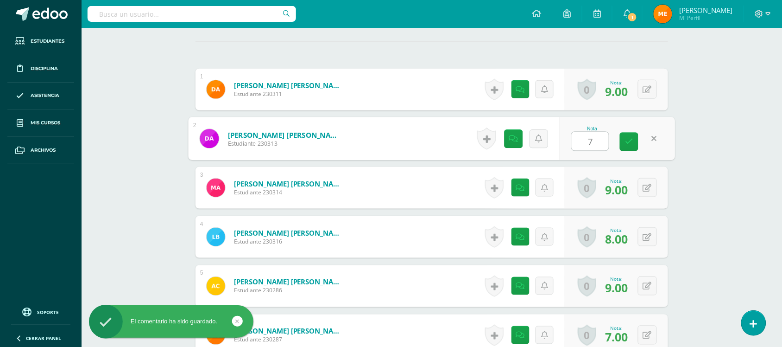
type input "7"
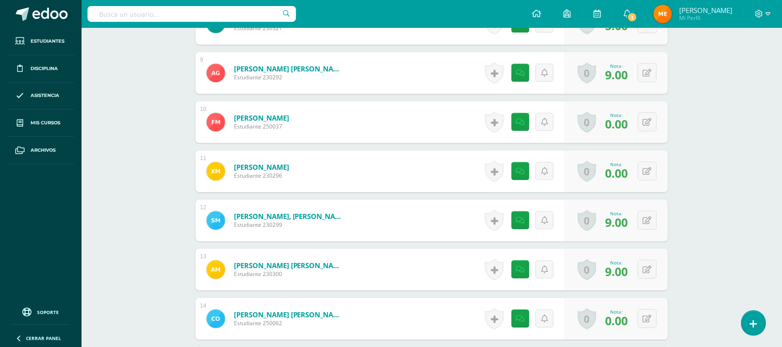
scroll to position [672, 0]
click at [518, 120] on icon at bounding box center [520, 122] width 9 height 8
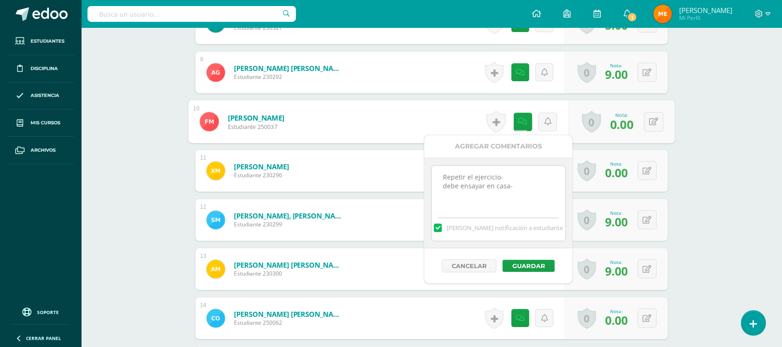
click at [520, 184] on textarea "Repetir el ejercicio- debe ensayar en casa-" at bounding box center [499, 188] width 134 height 46
paste textarea "Sin entrega 10SEP*"
type textarea "Repetir el ejercicio- debe ensayar en casa- Sin entrega 10SEP*"
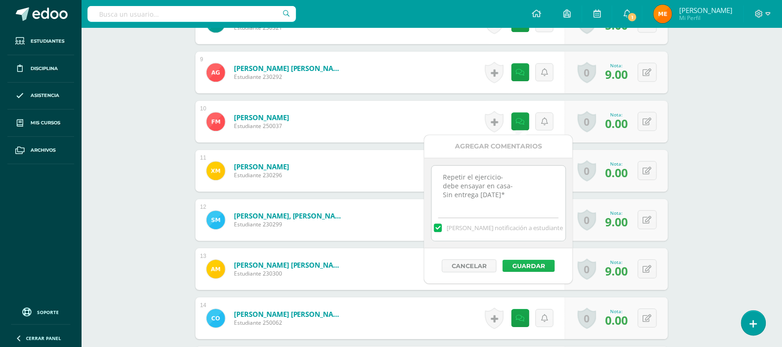
click at [530, 266] on button "Guardar" at bounding box center [529, 265] width 52 height 12
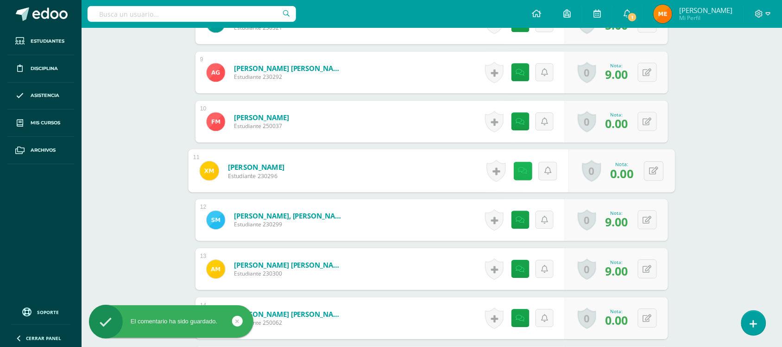
click at [519, 167] on icon at bounding box center [522, 170] width 9 height 8
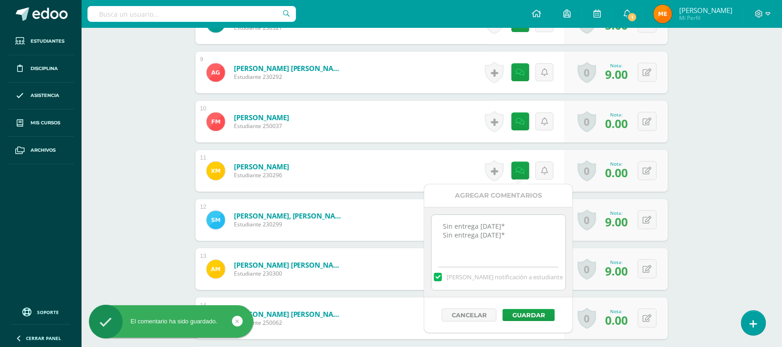
click at [508, 235] on textarea "Sin entrega 27AGO* Sin entrega 03SEP*" at bounding box center [499, 238] width 134 height 46
paste textarea "Sin entrega 10SEP*"
type textarea "Sin entrega 27AGO* Sin entrega 03SEP* Sin entrega 10SEP*"
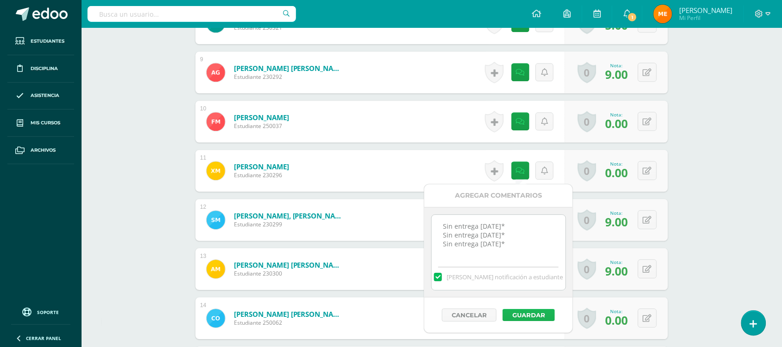
click at [529, 311] on button "Guardar" at bounding box center [529, 315] width 52 height 12
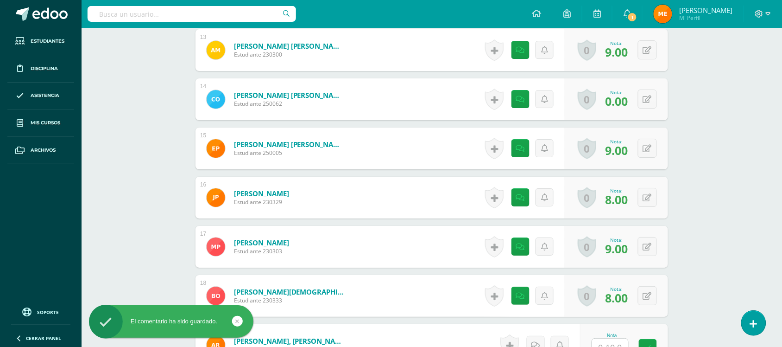
scroll to position [892, 0]
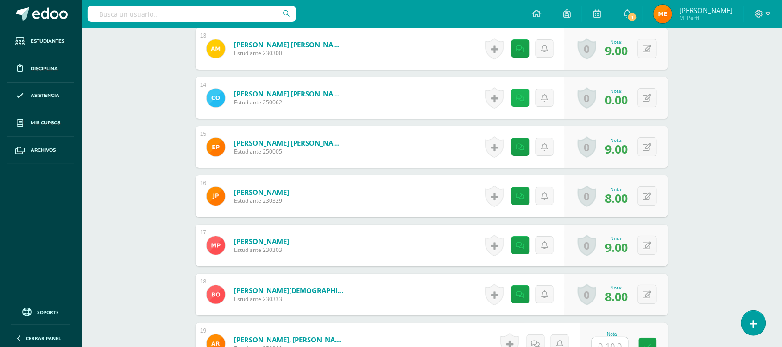
click at [525, 101] on link at bounding box center [520, 97] width 18 height 18
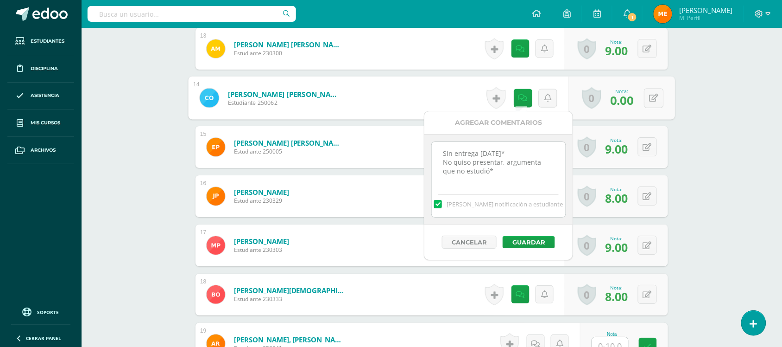
click at [516, 175] on textarea "Sin entrega 27AGO* No quiso presentar, argumenta que no estudió*" at bounding box center [499, 165] width 134 height 46
paste textarea "Sin entrega 10SEP*"
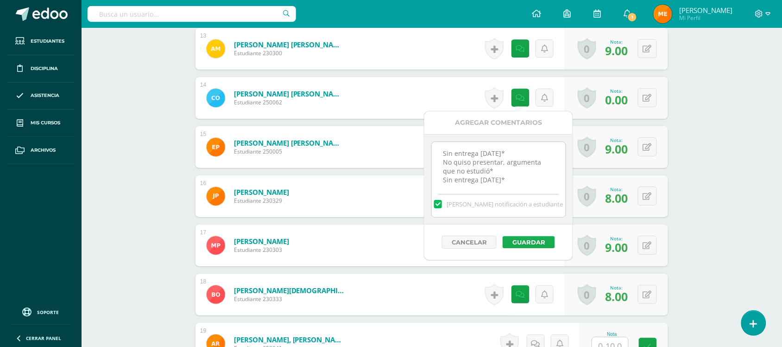
type textarea "Sin entrega 27AGO* No quiso presentar, argumenta que no estudió* Sin entrega 10…"
click at [523, 248] on button "Guardar" at bounding box center [529, 242] width 52 height 12
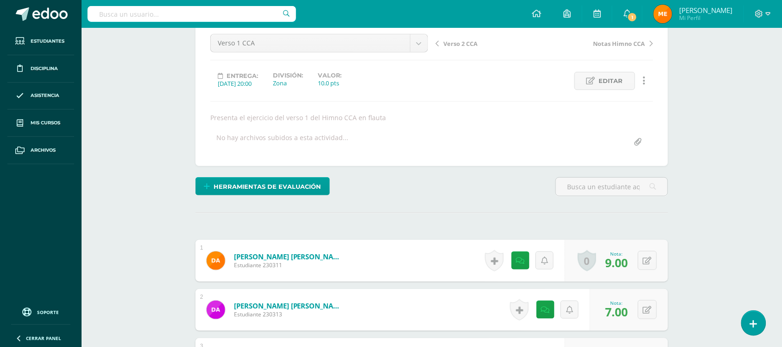
scroll to position [91, 0]
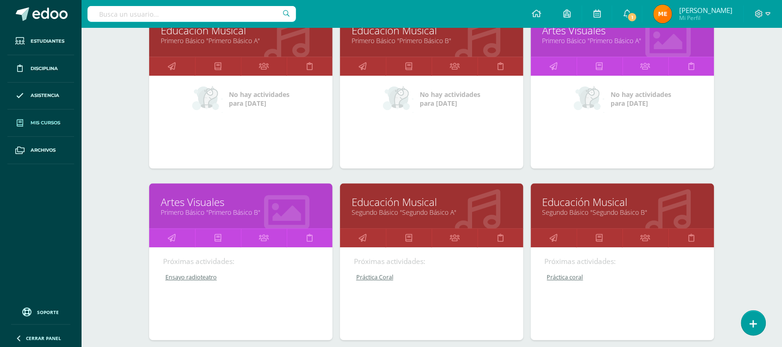
scroll to position [504, 0]
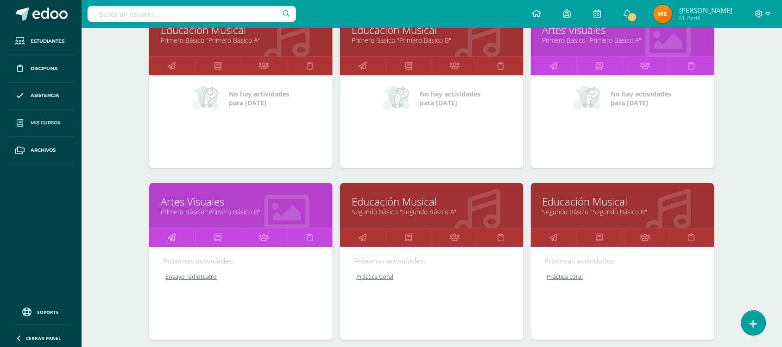
click at [170, 234] on icon at bounding box center [172, 237] width 8 height 18
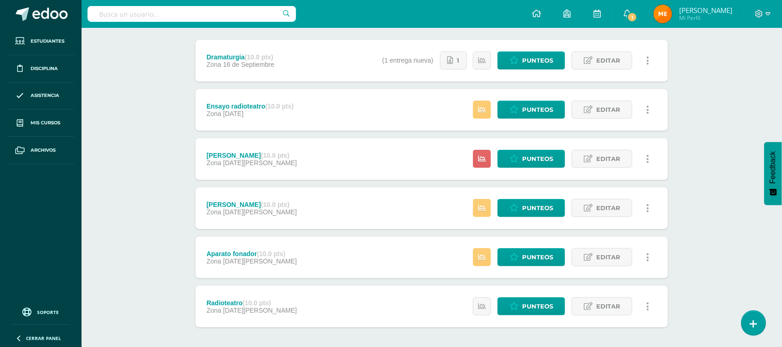
scroll to position [115, 0]
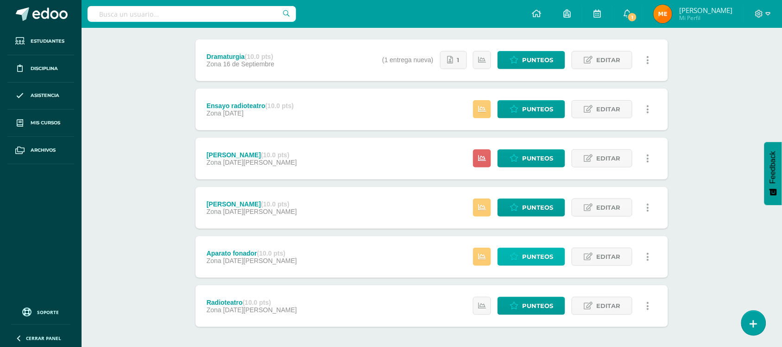
click at [524, 251] on span "Punteos" at bounding box center [537, 256] width 31 height 17
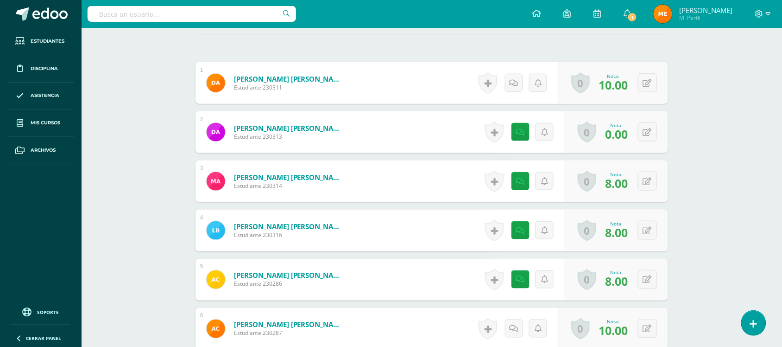
scroll to position [269, 0]
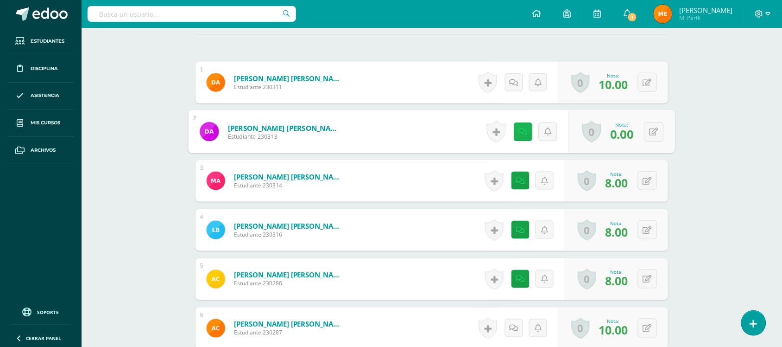
click at [524, 135] on link at bounding box center [523, 131] width 19 height 19
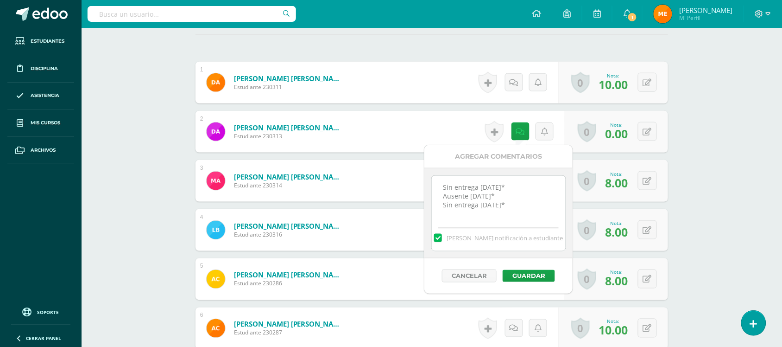
click at [514, 204] on textarea "Sin entrega [DATE]* Ausente [DATE]* Sin entrega [DATE]*" at bounding box center [499, 199] width 134 height 46
click at [648, 128] on button at bounding box center [647, 131] width 19 height 19
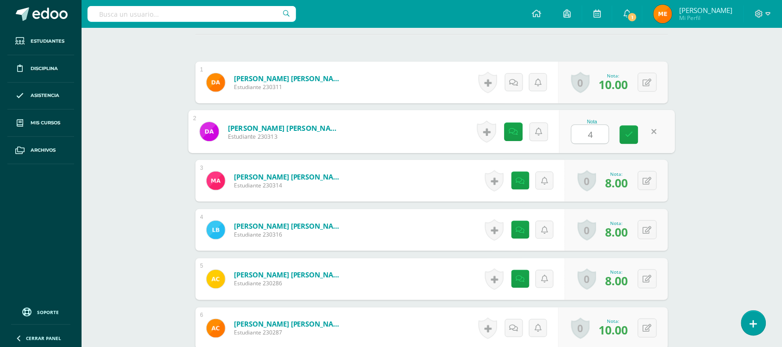
type input "4"
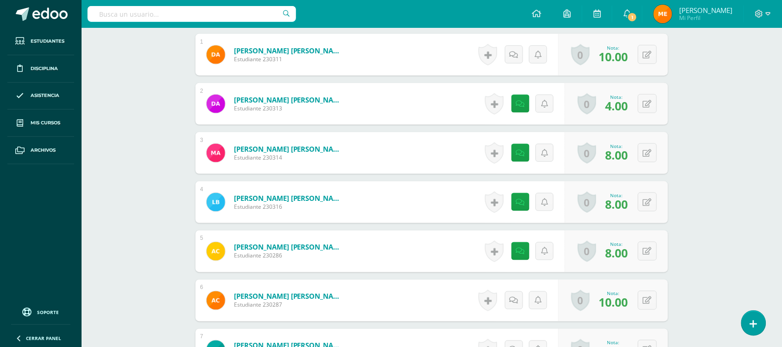
scroll to position [297, 0]
click at [525, 107] on link at bounding box center [520, 103] width 18 height 18
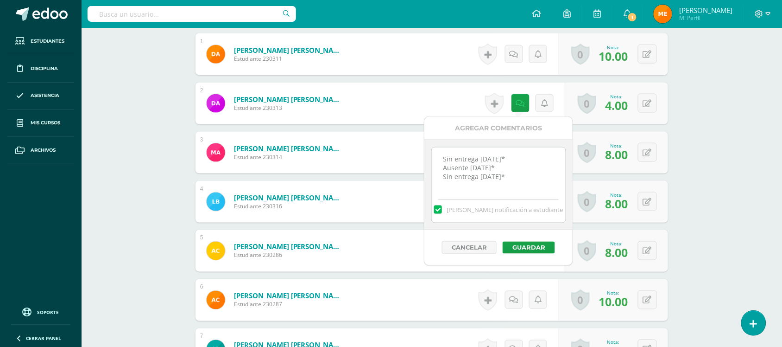
click at [522, 174] on textarea "Sin entrega [DATE]* Ausente [DATE]* Sin entrega [DATE]*" at bounding box center [499, 170] width 134 height 46
drag, startPoint x: 503, startPoint y: 188, endPoint x: 442, endPoint y: 183, distance: 60.4
click at [442, 183] on textarea "Sin entrega [DATE]* Ausente [DATE]* Sin entrega [DATE]*" at bounding box center [499, 170] width 134 height 46
type textarea "Sin entrega [DATE]* Ausente [DATE]* Sin entrega [DATE]* FUERA DE TIEMPO-"
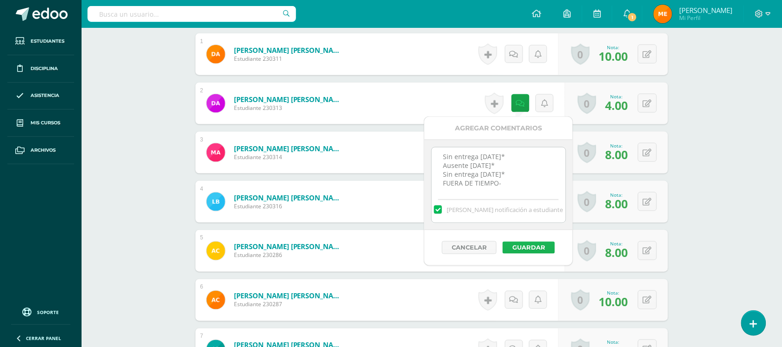
click at [536, 246] on button "Guardar" at bounding box center [529, 247] width 52 height 12
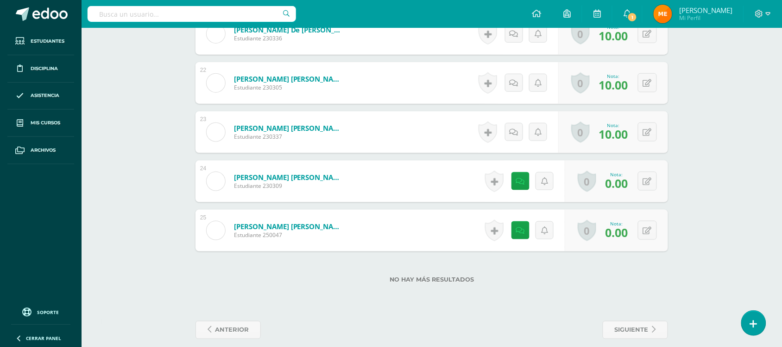
scroll to position [1310, 0]
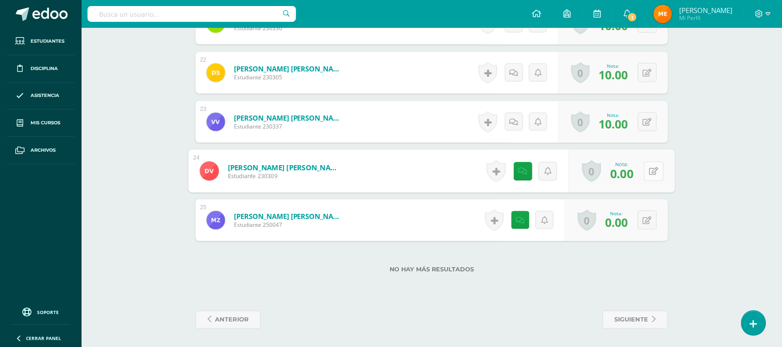
click at [640, 165] on div "0 [GEOGRAPHIC_DATA] Logros obtenidos Aún no hay logros agregados Nota: 0.00" at bounding box center [622, 171] width 106 height 43
click at [519, 167] on icon at bounding box center [522, 171] width 9 height 8
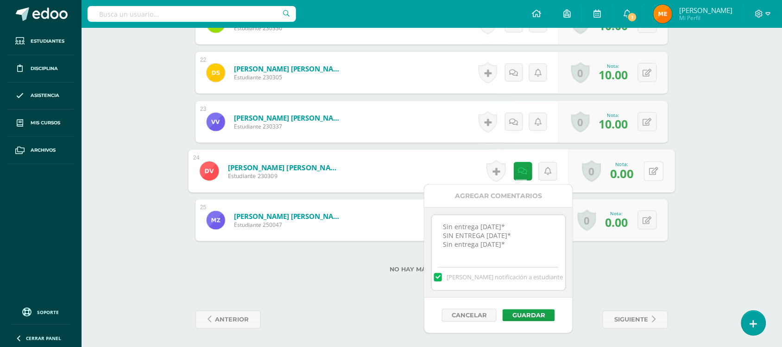
click at [647, 179] on button at bounding box center [653, 170] width 19 height 19
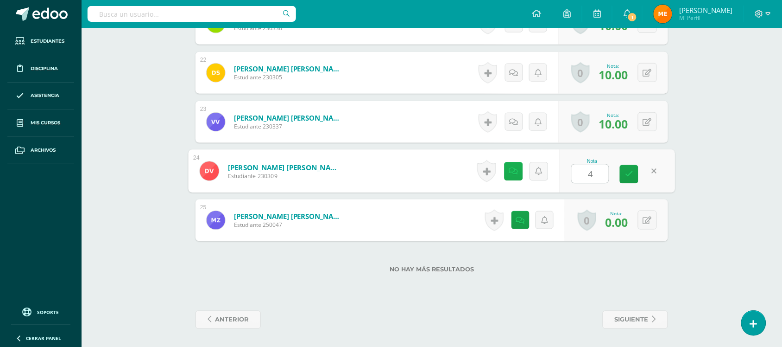
type input "4"
click at [519, 175] on link at bounding box center [523, 171] width 19 height 19
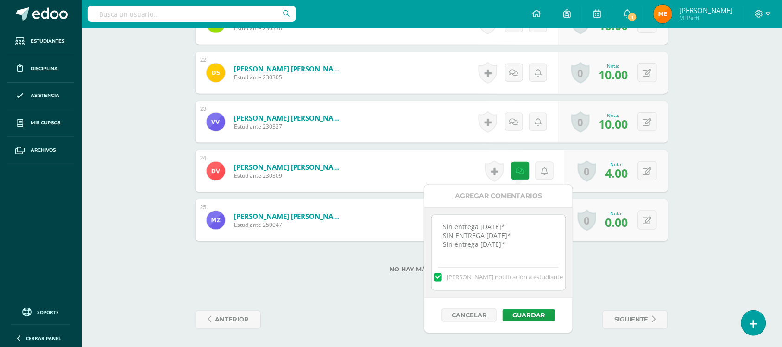
click at [514, 252] on textarea "Sin entrega [DATE]* SIN ENTREGA [DATE]* Sin entrega [DATE]*" at bounding box center [499, 238] width 134 height 46
paste textarea "FUERA DE TIEMPO-"
type textarea "Sin entrega [DATE]* SIN ENTREGA [DATE]* Sin entrega [DATE]* FUERA DE TIEMPO-"
click at [523, 315] on button "Guardar" at bounding box center [529, 315] width 52 height 12
